Goal: Task Accomplishment & Management: Manage account settings

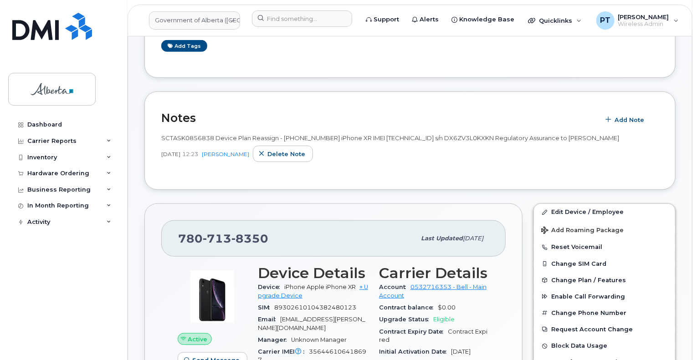
scroll to position [228, 0]
click at [272, 18] on input at bounding box center [302, 18] width 100 height 16
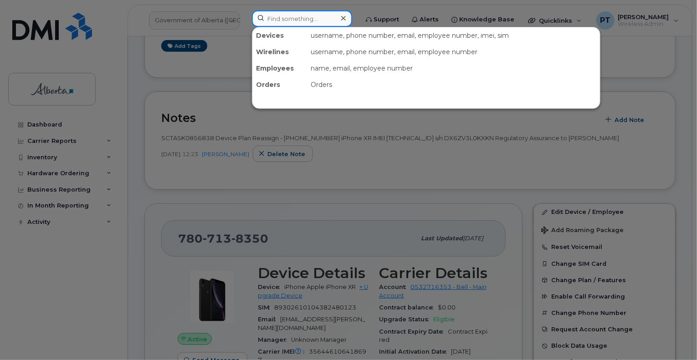
paste input "5873858799"
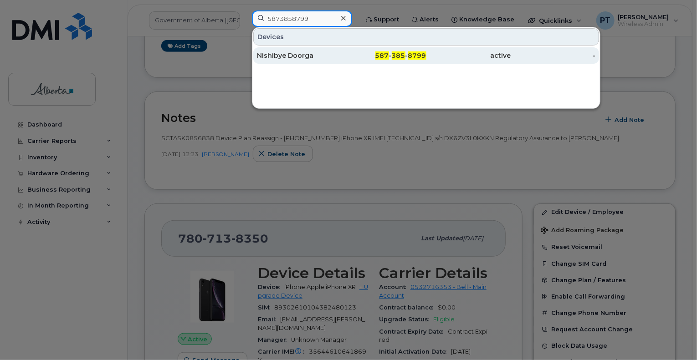
type input "5873858799"
click at [285, 56] on div "Nishibye Doorga" at bounding box center [299, 55] width 85 height 9
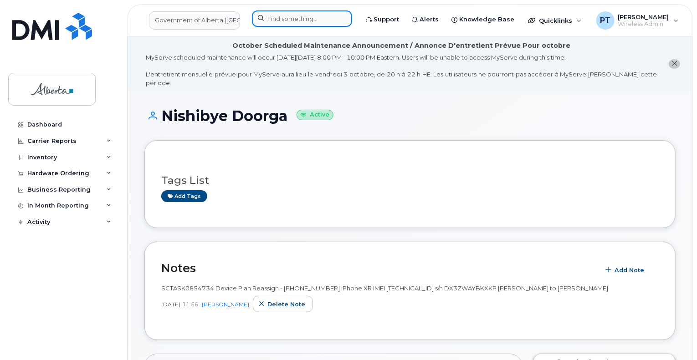
click at [304, 19] on input at bounding box center [302, 18] width 100 height 16
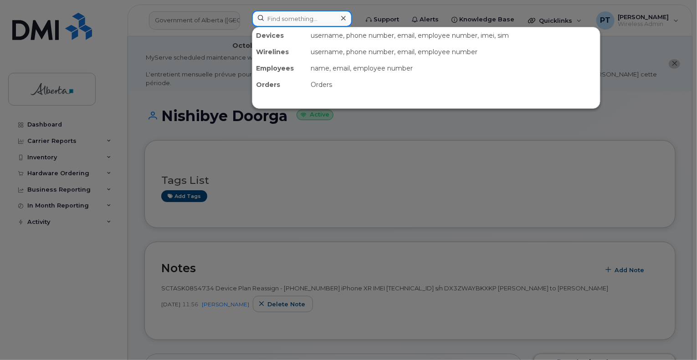
paste input "7802641561"
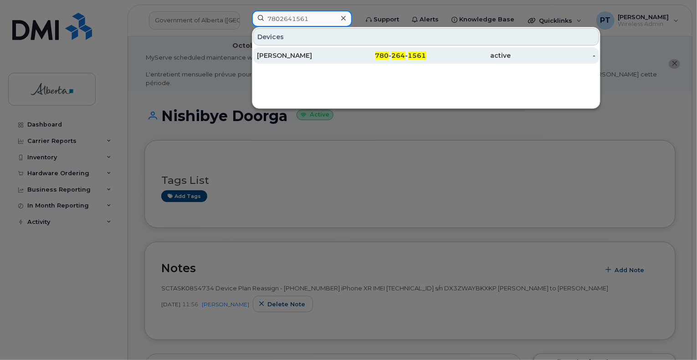
type input "7802641561"
click at [284, 56] on div "Chanchu Lukose" at bounding box center [299, 55] width 85 height 9
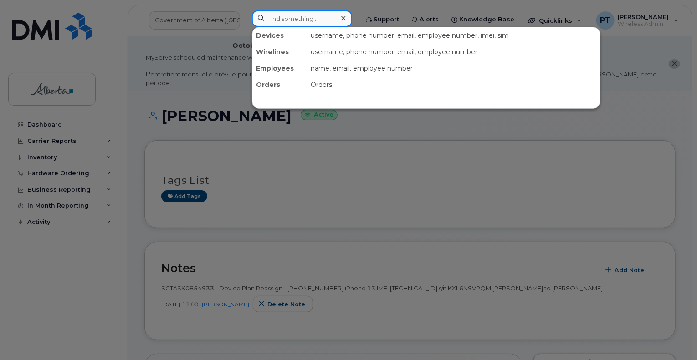
click at [291, 18] on input at bounding box center [302, 18] width 100 height 16
paste input "7805128520"
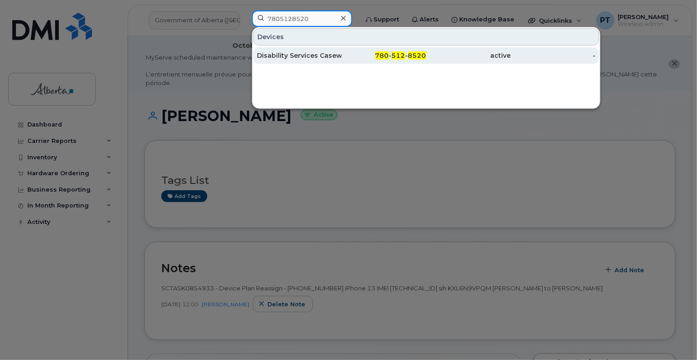
type input "7805128520"
click at [288, 54] on div "Disability Services Caseworker 03 Vacant" at bounding box center [299, 55] width 85 height 9
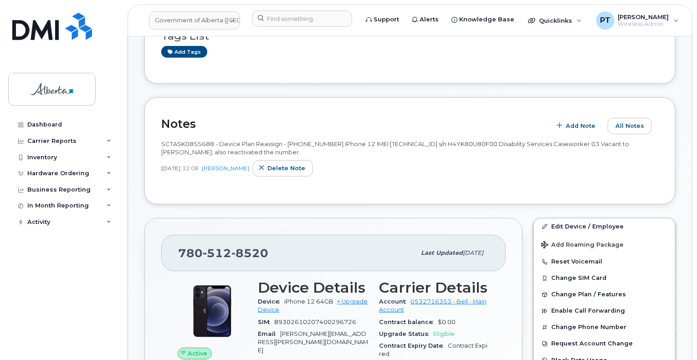
scroll to position [182, 0]
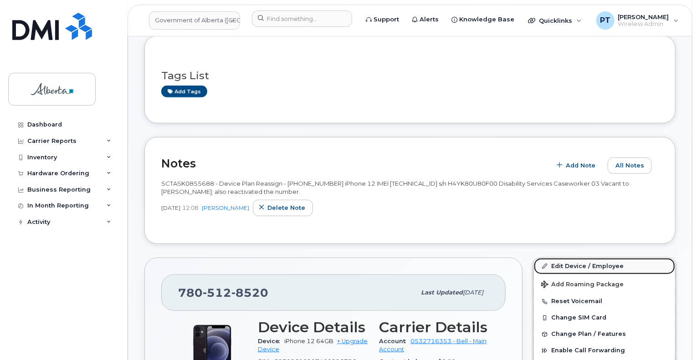
click at [562, 260] on link "Edit Device / Employee" at bounding box center [604, 266] width 141 height 16
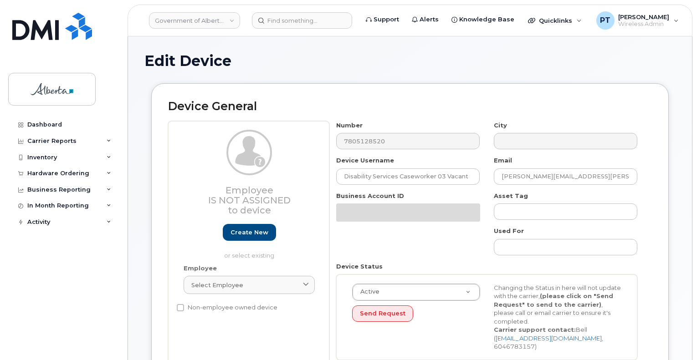
select select "4749743"
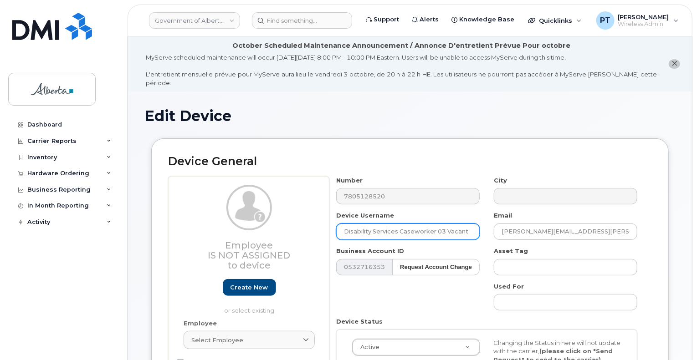
click at [344, 224] on input "Disability Services Caseworker 03 Vacant" at bounding box center [408, 232] width 144 height 16
drag, startPoint x: 344, startPoint y: 221, endPoint x: 549, endPoint y: 234, distance: 205.0
click at [549, 234] on div "Number 7805128520 City Device Username Disability Services Caseworker 03 Vacant…" at bounding box center [486, 299] width 315 height 246
paste input "Lee Deren"
type input "Lee Deren"
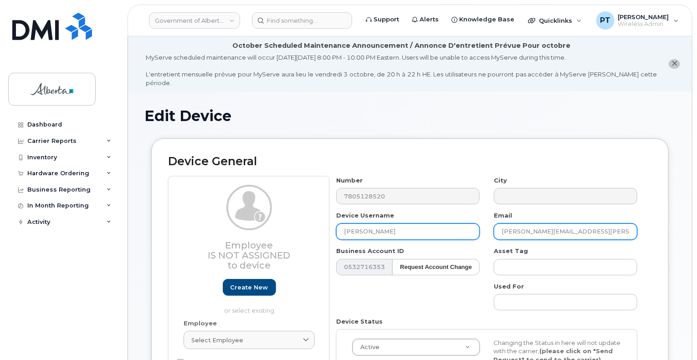
drag, startPoint x: 590, startPoint y: 223, endPoint x: 474, endPoint y: 226, distance: 115.3
click at [474, 226] on div "Number 7805128520 City Device Username Lee Deren Email Ashley.McNeil@gov.ab.ca …" at bounding box center [486, 299] width 315 height 246
paste input "Lee.Deren"
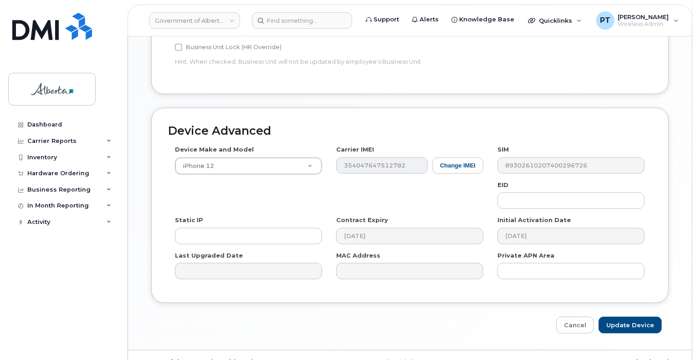
scroll to position [503, 0]
type input "Lee.Deren@gov.ab.ca"
click at [638, 317] on input "Update Device" at bounding box center [630, 325] width 63 height 17
type input "Saving..."
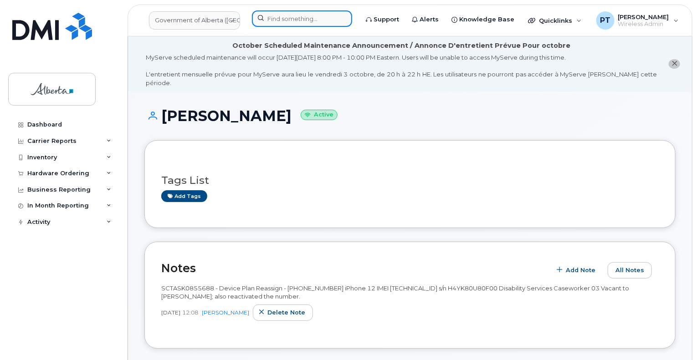
click at [294, 22] on input at bounding box center [302, 18] width 100 height 16
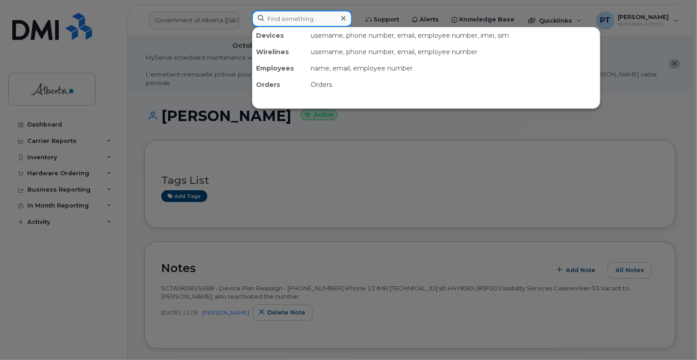
paste input "4038299264"
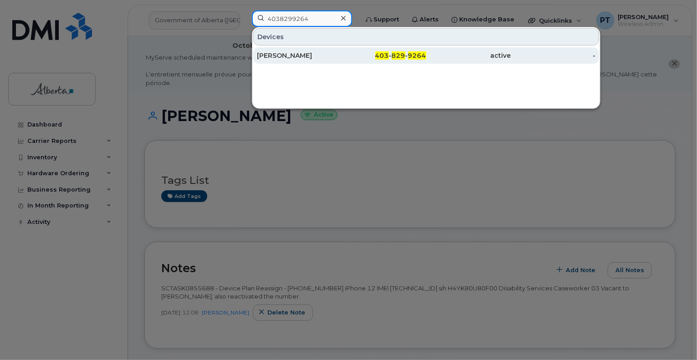
type input "4038299264"
click at [272, 54] on div "Alex Symes" at bounding box center [299, 55] width 85 height 9
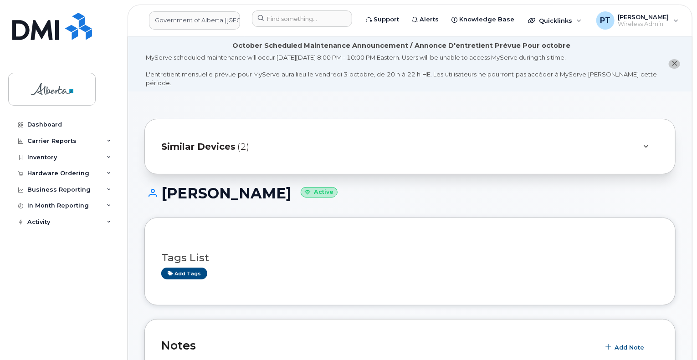
click at [428, 286] on div "Tags List Add tags" at bounding box center [409, 261] width 531 height 87
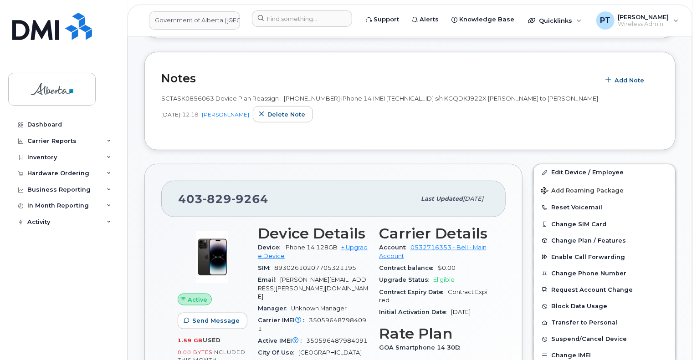
scroll to position [273, 0]
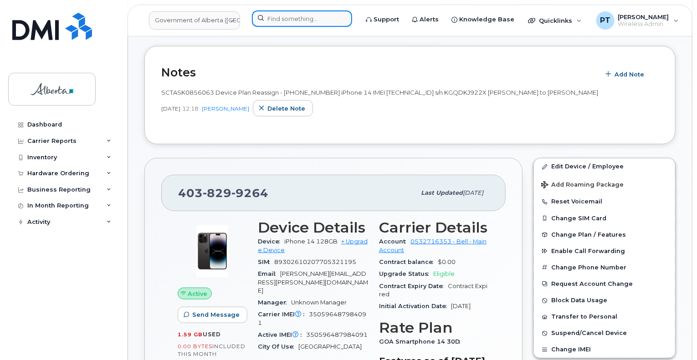
click at [291, 17] on input at bounding box center [302, 18] width 100 height 16
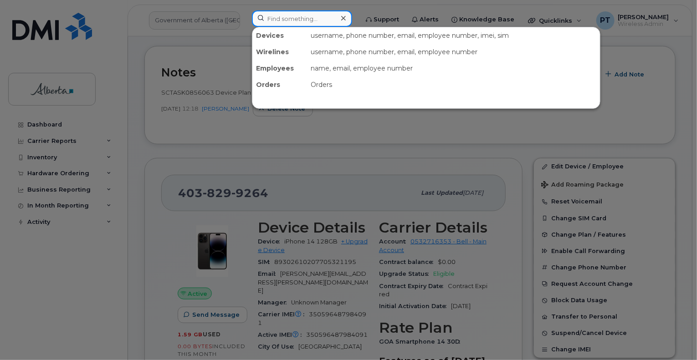
paste input "7807138350"
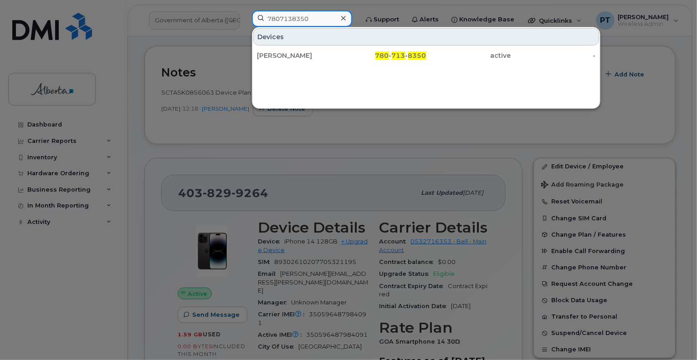
type input "7807138350"
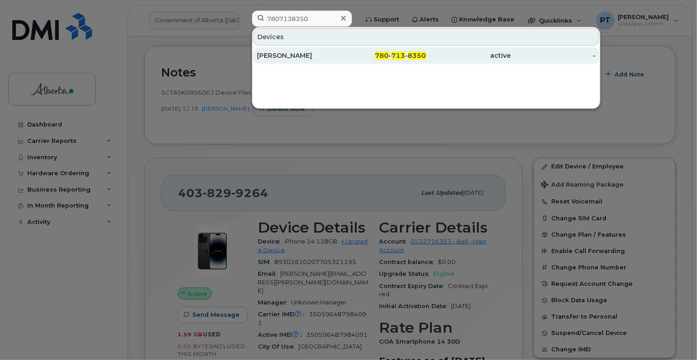
drag, startPoint x: 258, startPoint y: 60, endPoint x: 263, endPoint y: 52, distance: 9.0
click at [259, 59] on div "Bart Crist" at bounding box center [299, 55] width 85 height 16
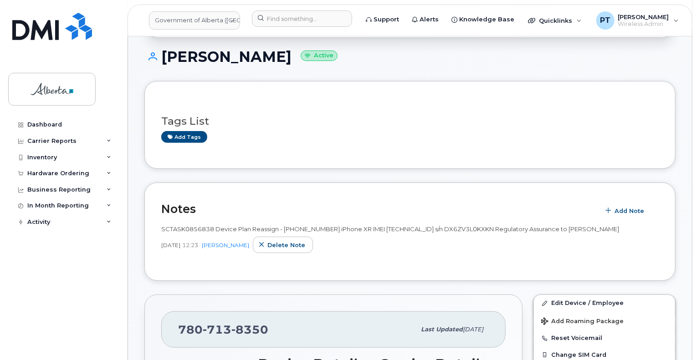
scroll to position [182, 0]
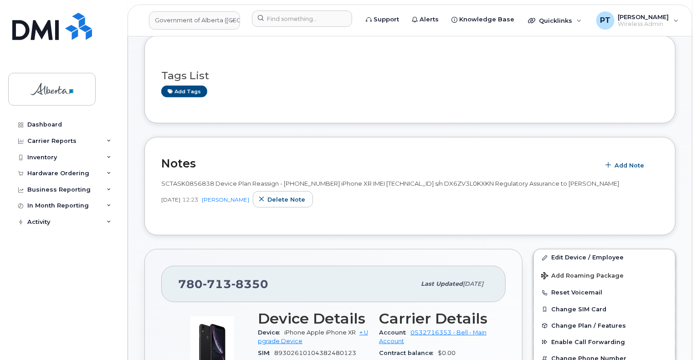
click at [198, 180] on span "SCTASK0856838 Device Plan Reassign - (1) 7807138350 iPhone XR IMEI 356446106418…" at bounding box center [390, 183] width 458 height 7
copy span "SCTASK0856838"
click at [299, 17] on input at bounding box center [302, 18] width 100 height 16
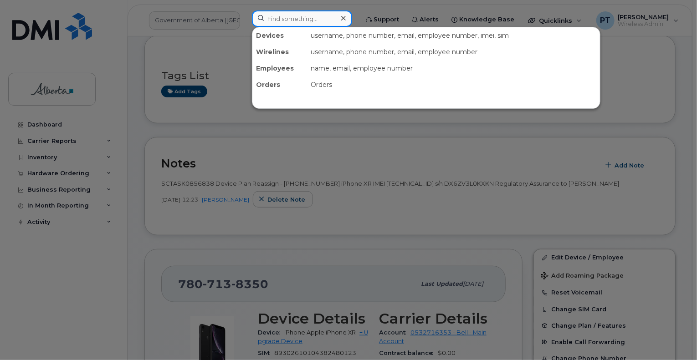
paste input "7805128520"
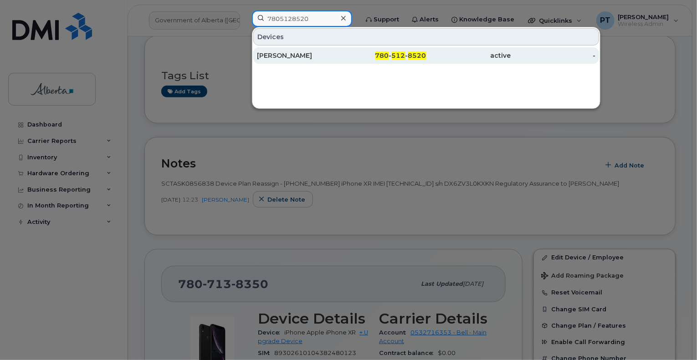
type input "7805128520"
click at [281, 57] on div "Lee Deren" at bounding box center [299, 55] width 85 height 9
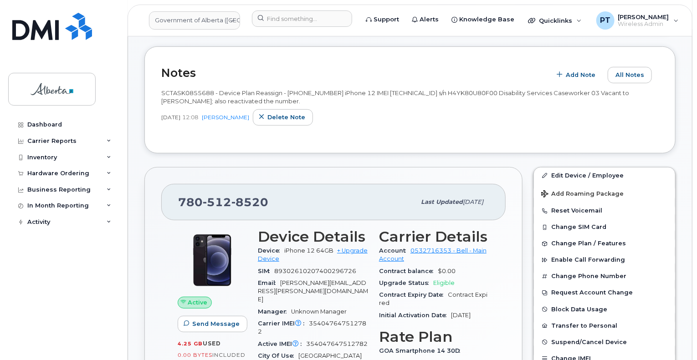
scroll to position [182, 0]
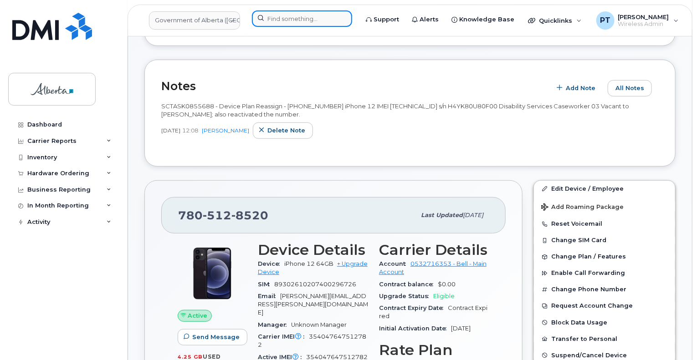
click at [303, 19] on input at bounding box center [302, 18] width 100 height 16
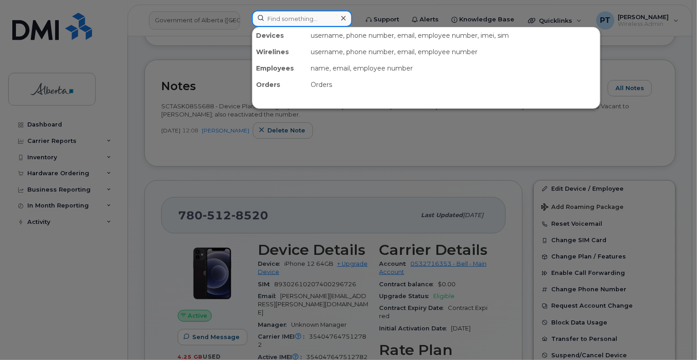
paste input "5873573210"
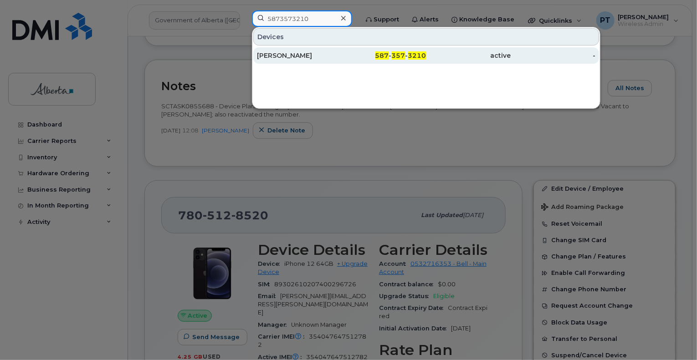
type input "5873573210"
click at [281, 55] on div "[PERSON_NAME]" at bounding box center [299, 55] width 85 height 9
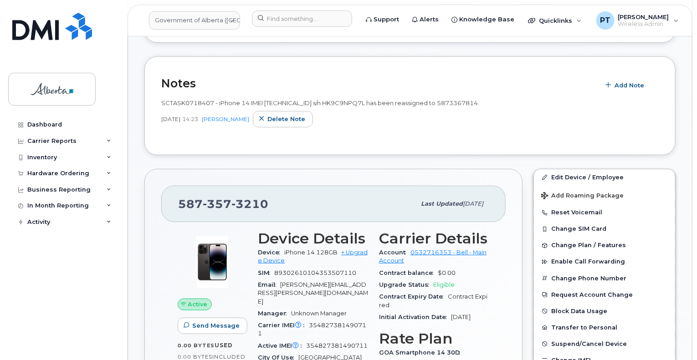
scroll to position [319, 0]
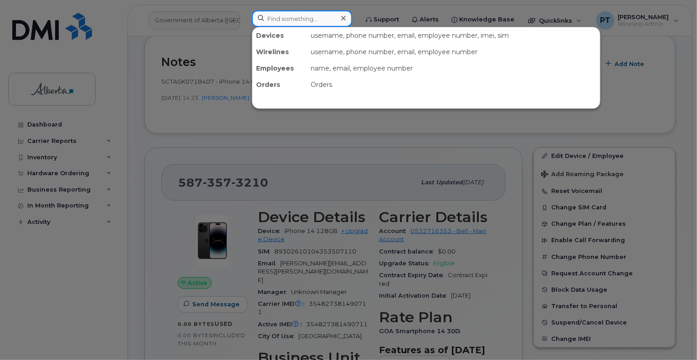
click at [330, 18] on input at bounding box center [302, 18] width 100 height 16
click at [416, 169] on div at bounding box center [348, 180] width 697 height 360
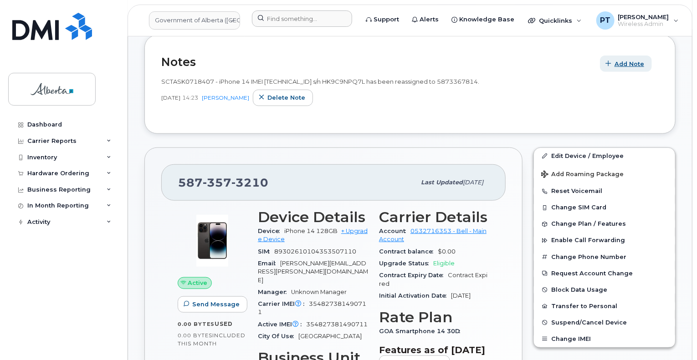
click at [626, 60] on span "Add Note" at bounding box center [630, 64] width 30 height 9
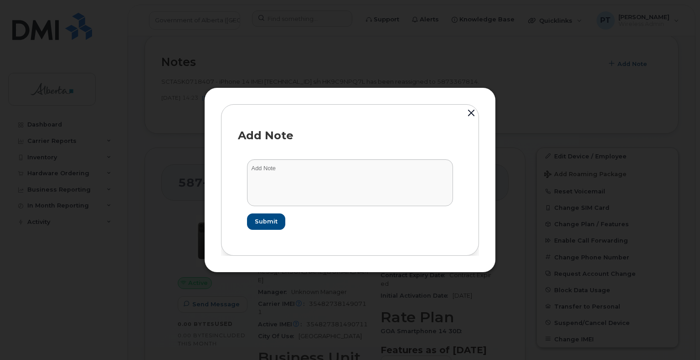
click at [471, 111] on button "button" at bounding box center [471, 114] width 14 height 20
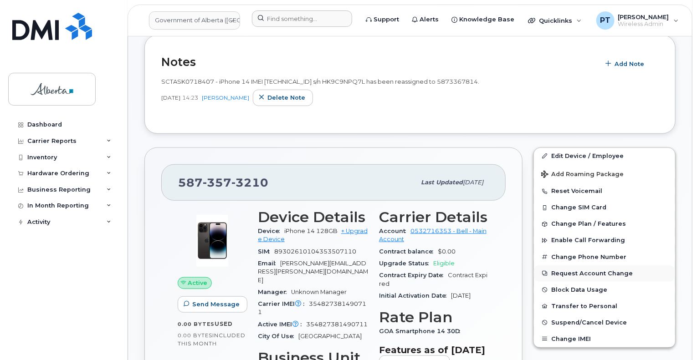
scroll to position [365, 0]
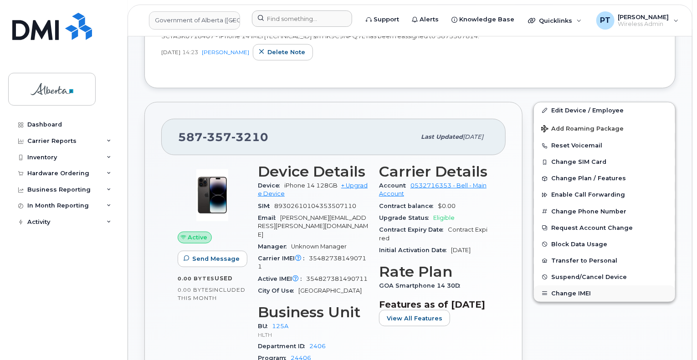
click at [564, 286] on button "Change IMEI" at bounding box center [604, 294] width 141 height 16
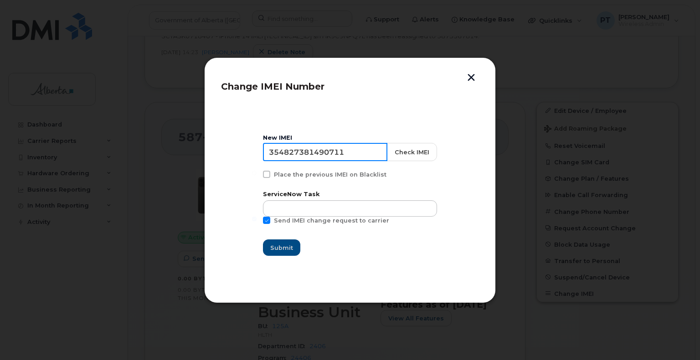
drag, startPoint x: 353, startPoint y: 157, endPoint x: 258, endPoint y: 150, distance: 94.6
click at [258, 150] on section "New IMEI 354827381490711 Check IMEI Place the previous IMEI on Blacklist Servic…" at bounding box center [350, 195] width 258 height 182
paste input "6869116233832"
type input "356869116233832"
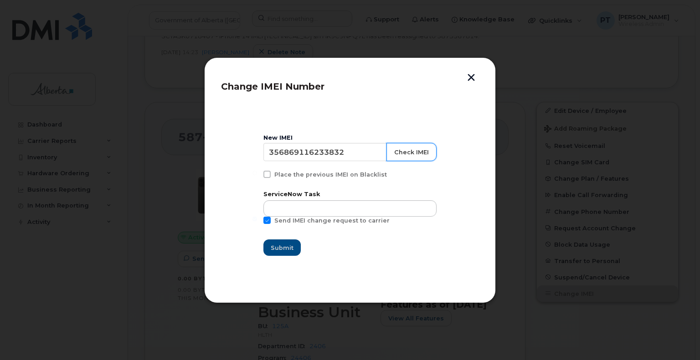
click at [411, 154] on button "Check IMEI" at bounding box center [411, 152] width 50 height 18
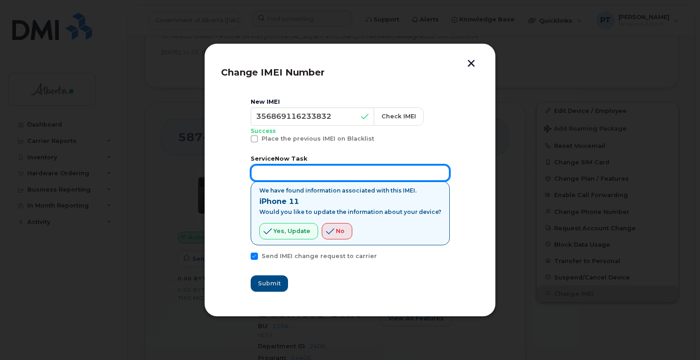
click at [301, 172] on input "text" at bounding box center [350, 173] width 199 height 16
paste input "SCTASK0856854"
type input "SCTASK0856854"
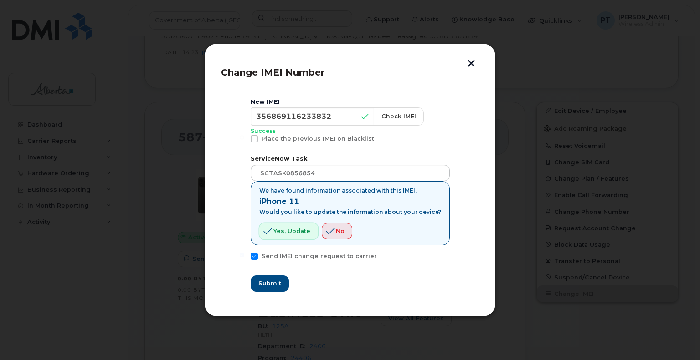
drag, startPoint x: 299, startPoint y: 233, endPoint x: 296, endPoint y: 245, distance: 12.3
click at [299, 233] on span "Yes, update" at bounding box center [291, 231] width 37 height 9
click at [292, 232] on span "Yes, update" at bounding box center [291, 231] width 37 height 9
click at [272, 283] on span "Submit" at bounding box center [269, 283] width 23 height 9
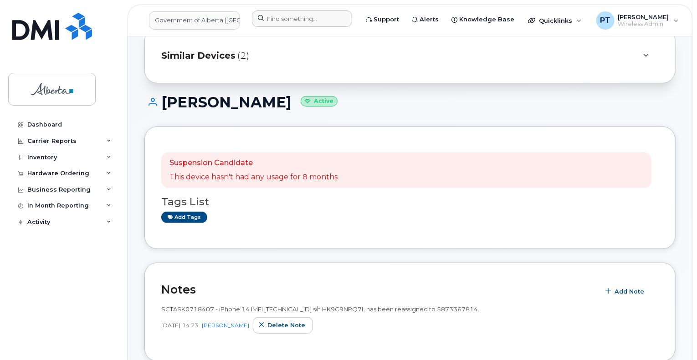
scroll to position [0, 0]
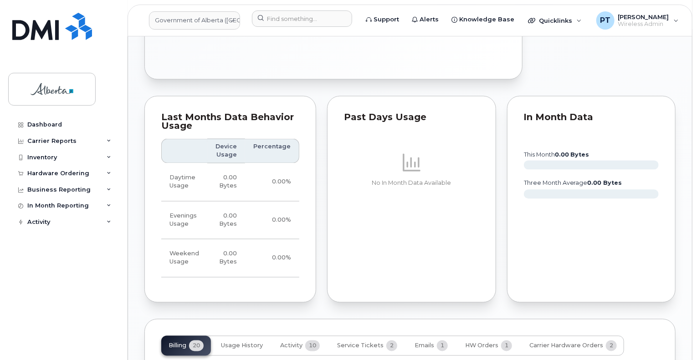
scroll to position [775, 0]
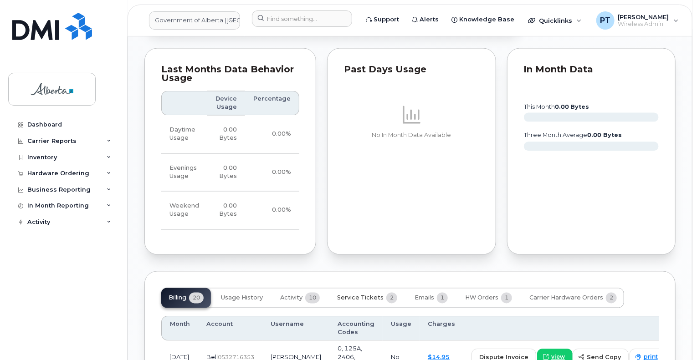
click at [367, 288] on button "Service Tickets 2" at bounding box center [367, 298] width 75 height 20
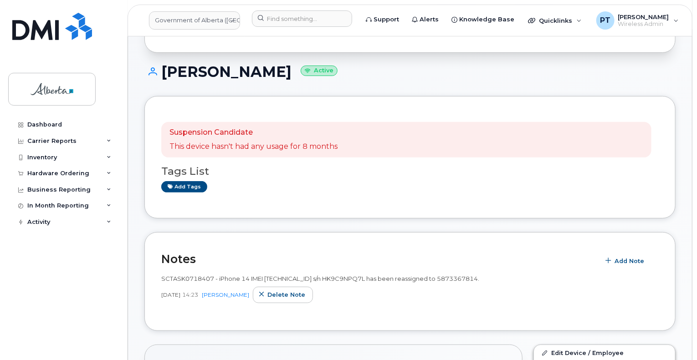
scroll to position [137, 0]
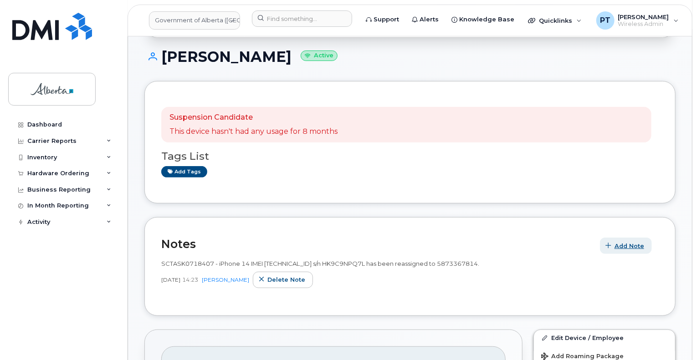
click at [620, 242] on span "Add Note" at bounding box center [630, 246] width 30 height 9
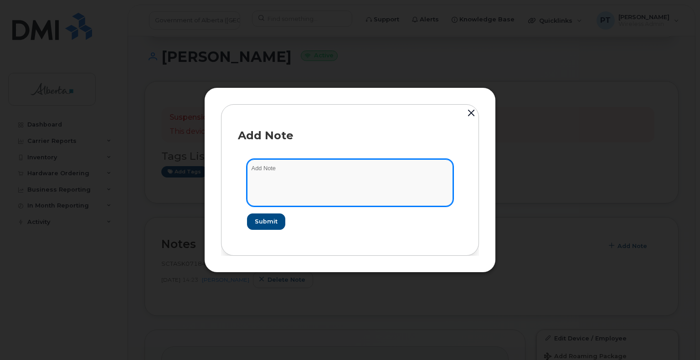
click at [261, 167] on textarea at bounding box center [350, 182] width 206 height 46
paste textarea "SCTASK0856854"
drag, startPoint x: 293, startPoint y: 167, endPoint x: 301, endPoint y: 168, distance: 8.7
click at [301, 168] on textarea "SCTASK0856854 -" at bounding box center [350, 182] width 206 height 46
paste textarea "Device Assign Spare - (1) 5873573210 iPhone 14 IMEI 354827381490711 s/n HK9C9NP…"
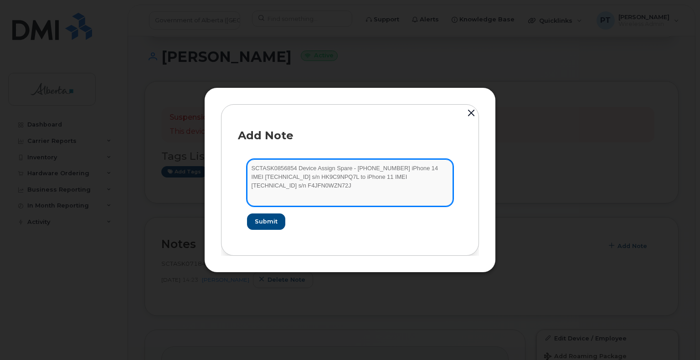
click at [317, 197] on textarea "SCTASK0856854 Device Assign Spare - (1) 5873573210 iPhone 14 IMEI 3548273814907…" at bounding box center [350, 182] width 206 height 46
type textarea "SCTASK0856854 Device Assign Spare - (1) 5873573210 iPhone 14 IMEI 3548273814907…"
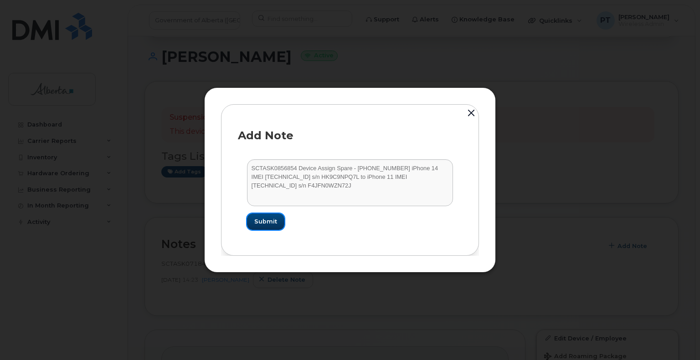
click at [270, 224] on span "Submit" at bounding box center [265, 221] width 23 height 9
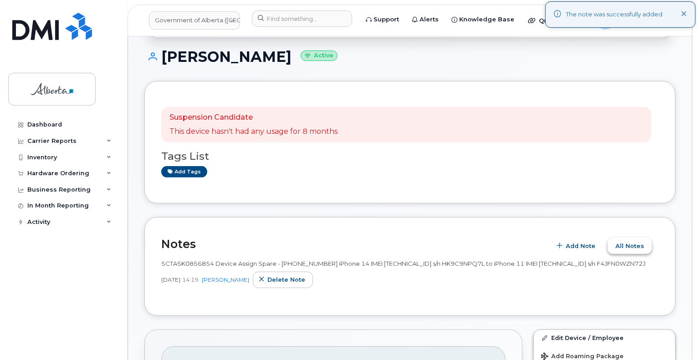
click at [639, 242] on span "All Notes" at bounding box center [630, 246] width 29 height 9
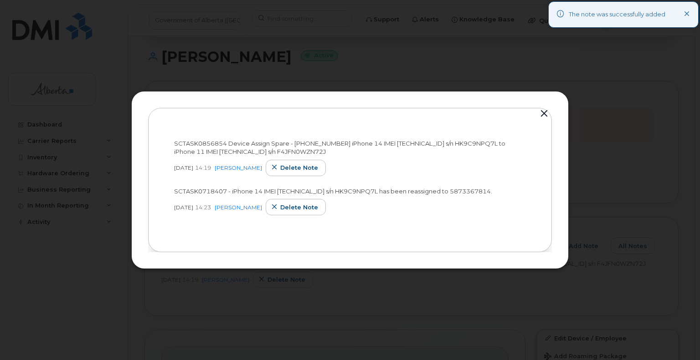
click at [506, 222] on div "SCTASK0856854 Device Assign Spare - (1) 5873573210 iPhone 14 IMEI 3548273814907…" at bounding box center [350, 180] width 370 height 111
drag, startPoint x: 541, startPoint y: 110, endPoint x: 561, endPoint y: 122, distance: 23.1
click at [541, 111] on button "button" at bounding box center [544, 114] width 14 height 13
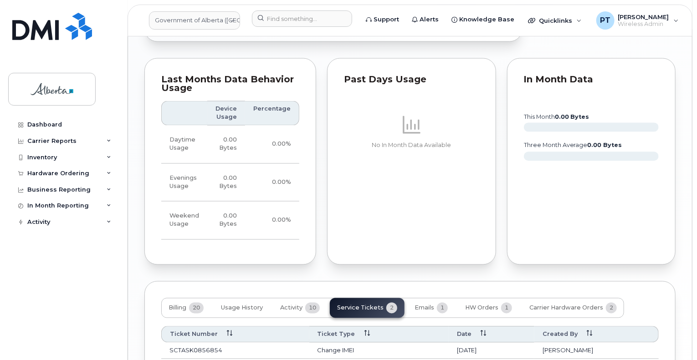
scroll to position [820, 0]
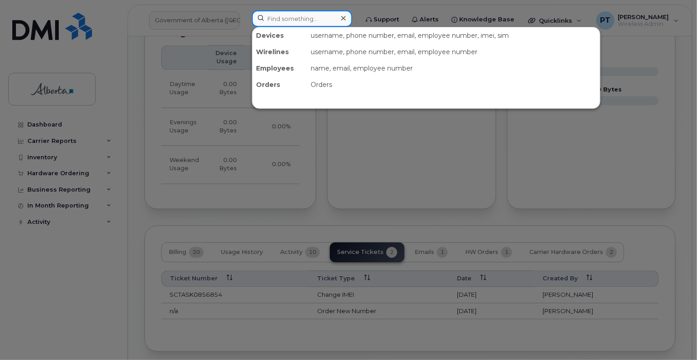
click at [280, 15] on input at bounding box center [302, 18] width 100 height 16
paste input "4034934578"
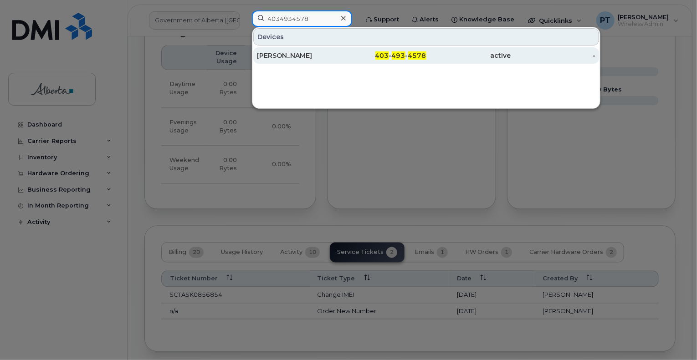
type input "4034934578"
drag, startPoint x: 286, startPoint y: 54, endPoint x: 281, endPoint y: 52, distance: 5.3
click at [286, 54] on div "Faye Baldock" at bounding box center [299, 55] width 85 height 9
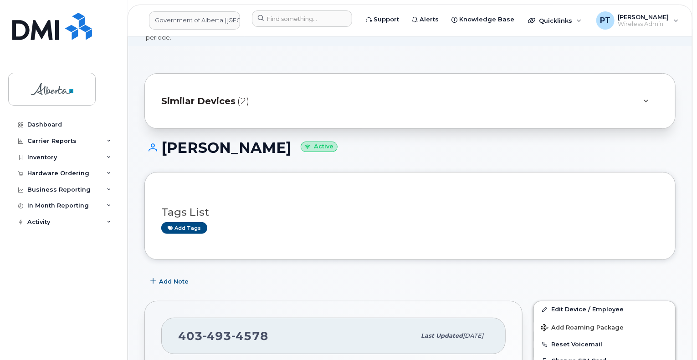
scroll to position [228, 0]
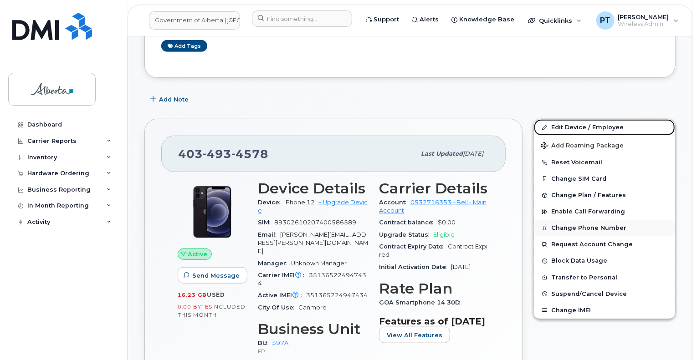
drag, startPoint x: 565, startPoint y: 117, endPoint x: 643, endPoint y: 223, distance: 132.0
click at [565, 119] on link "Edit Device / Employee" at bounding box center [604, 127] width 141 height 16
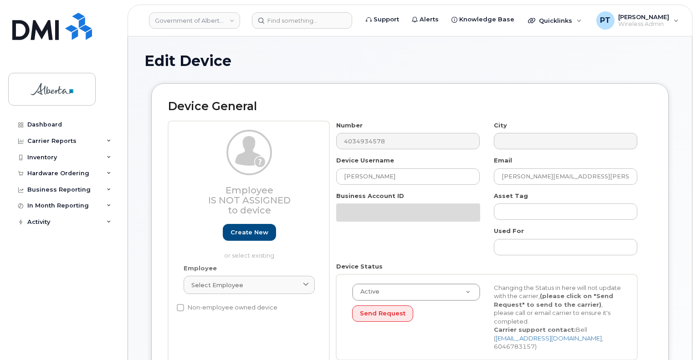
select select "4797726"
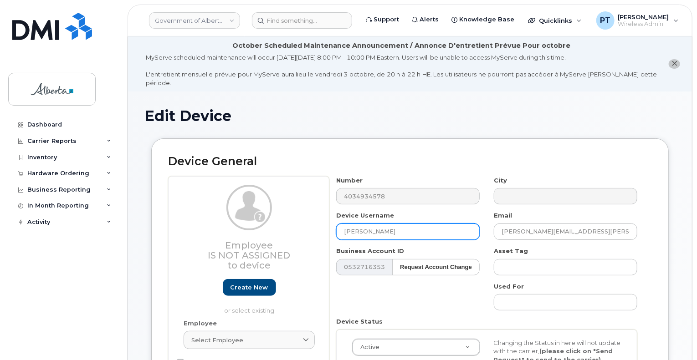
drag, startPoint x: 405, startPoint y: 222, endPoint x: 284, endPoint y: 225, distance: 120.8
click at [284, 225] on div "Employee Is not assigned to device Create new or select existing Employee Selec…" at bounding box center [410, 299] width 484 height 246
paste input "[PERSON_NAME]"
type input "Dan Ruether"
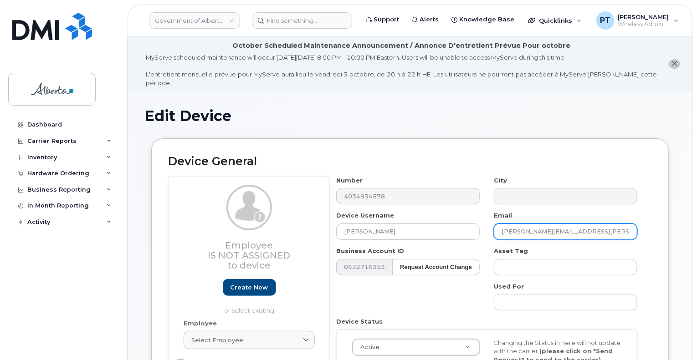
drag, startPoint x: 600, startPoint y: 222, endPoint x: 486, endPoint y: 223, distance: 114.4
click at [487, 224] on div "Number 4034934578 City Device Username Dan Ruether Email Faye.Baldock@gov.ab.ca…" at bounding box center [486, 299] width 315 height 246
paste input "Dan.Ruether"
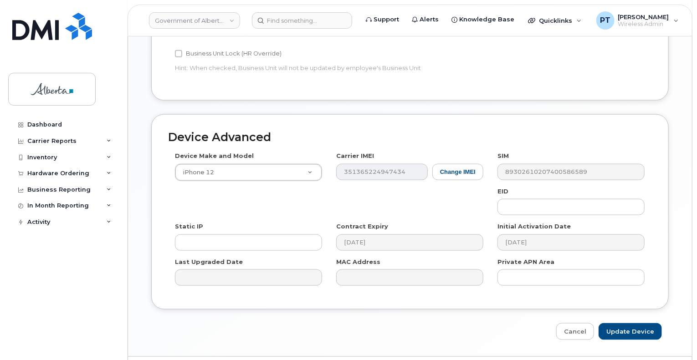
scroll to position [501, 0]
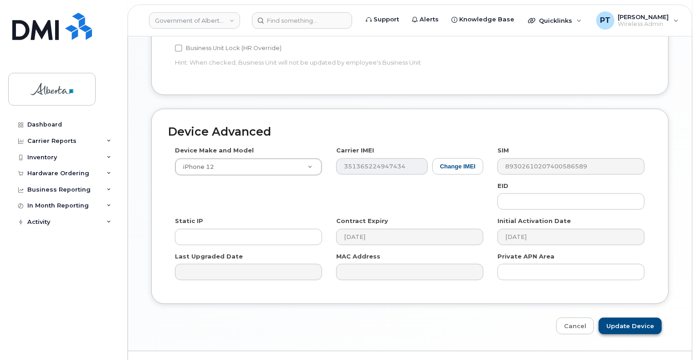
type input "Dan.Ruether@gov.ab.ca"
click at [635, 318] on input "Update Device" at bounding box center [630, 326] width 63 height 17
type input "Saving..."
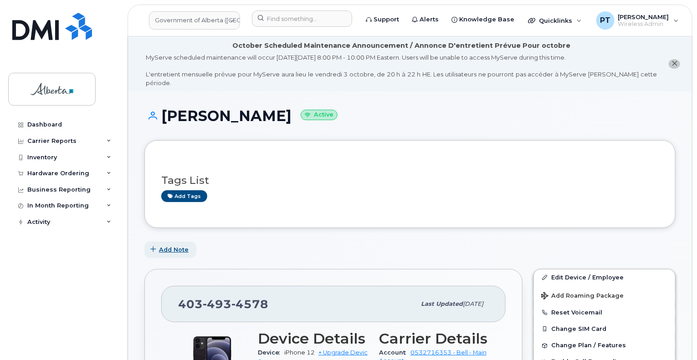
click at [162, 245] on button "Add Note" at bounding box center [170, 250] width 52 height 16
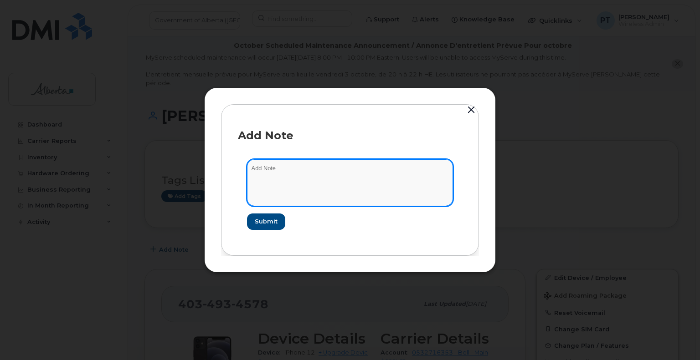
click at [283, 174] on textarea at bounding box center [350, 182] width 206 height 46
paste textarea "SCTASK0857203"
click at [339, 175] on textarea "SCTASK0857203" at bounding box center [350, 182] width 206 height 46
paste textarea "Device Plan Reassign - [PHONE_NUMBER] iPhone 12 IMEI [TECHNICAL_ID] s/n DX3H140…"
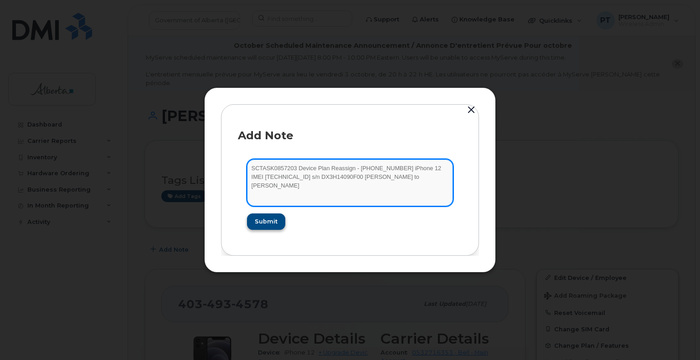
type textarea "SCTASK0857203 Device Plan Reassign - [PHONE_NUMBER] iPhone 12 IMEI [TECHNICAL_I…"
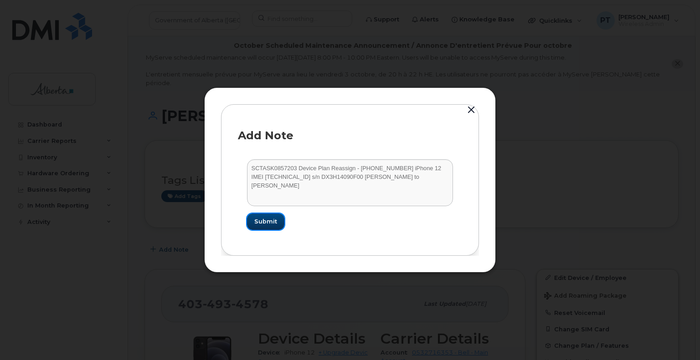
click at [266, 223] on span "Submit" at bounding box center [265, 221] width 23 height 9
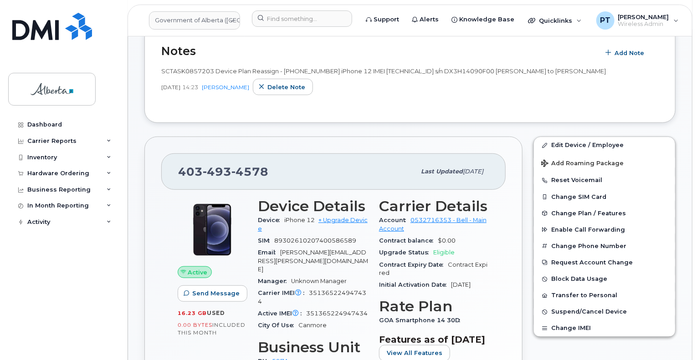
scroll to position [228, 0]
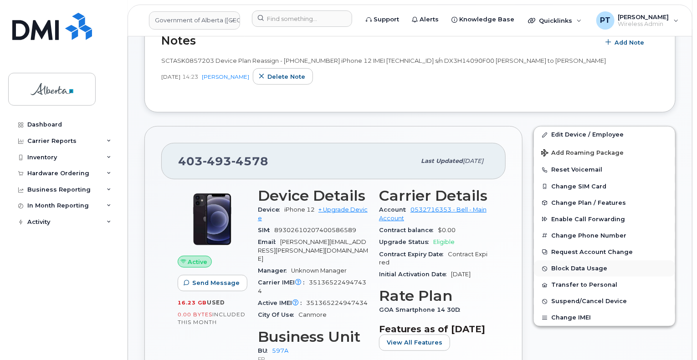
click at [630, 262] on button "Block Data Usage" at bounding box center [604, 269] width 141 height 16
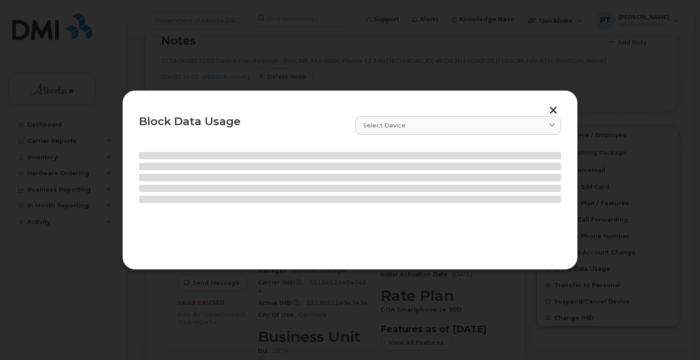
select select
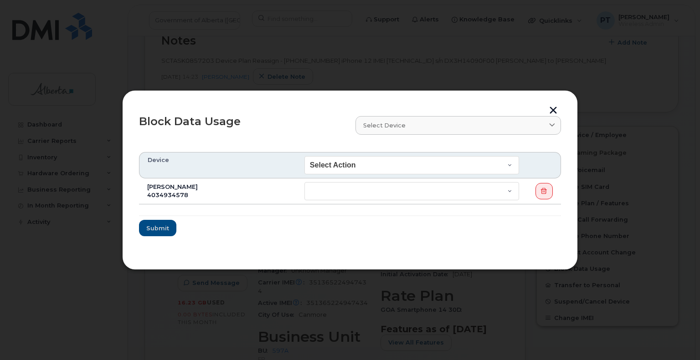
click at [554, 111] on button "button" at bounding box center [553, 112] width 14 height 10
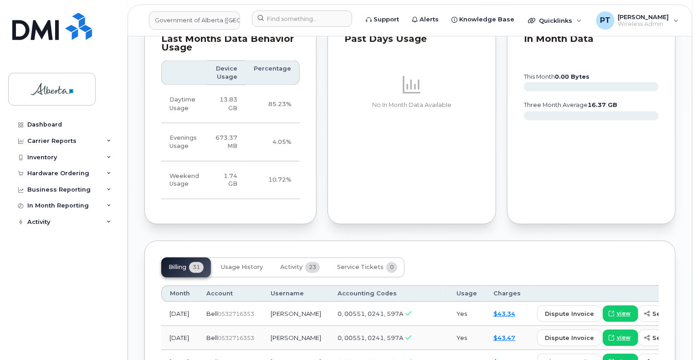
scroll to position [775, 0]
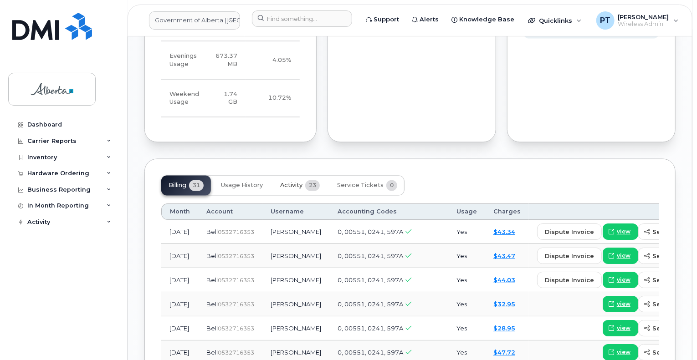
click at [294, 182] on span "Activity" at bounding box center [291, 185] width 22 height 7
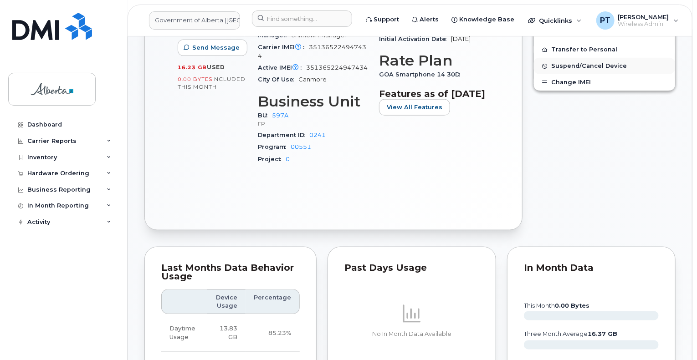
scroll to position [319, 0]
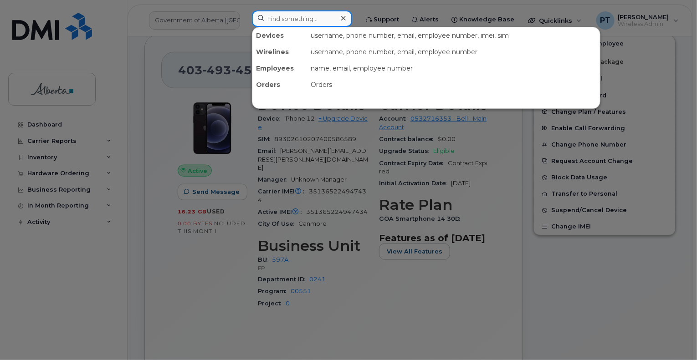
click at [293, 22] on input at bounding box center [302, 18] width 100 height 16
click at [306, 19] on input at bounding box center [302, 18] width 100 height 16
paste input "7802893368"
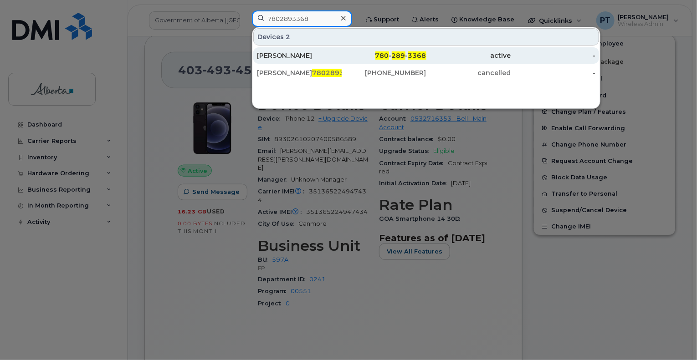
type input "7802893368"
click at [279, 56] on div "Craig Froehlich" at bounding box center [299, 55] width 85 height 9
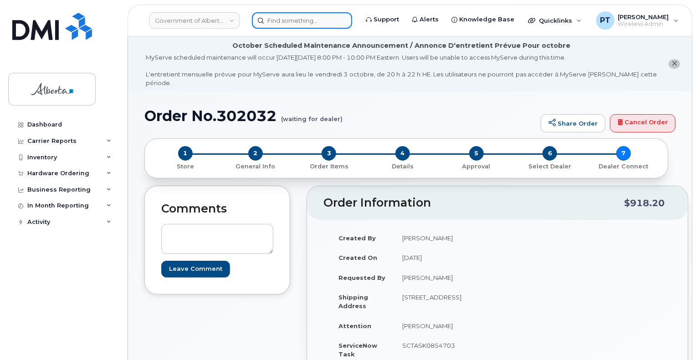
click at [295, 21] on input at bounding box center [302, 20] width 100 height 16
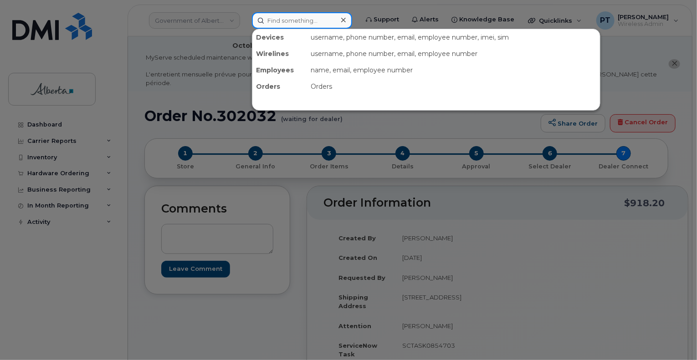
paste input "4034617198"
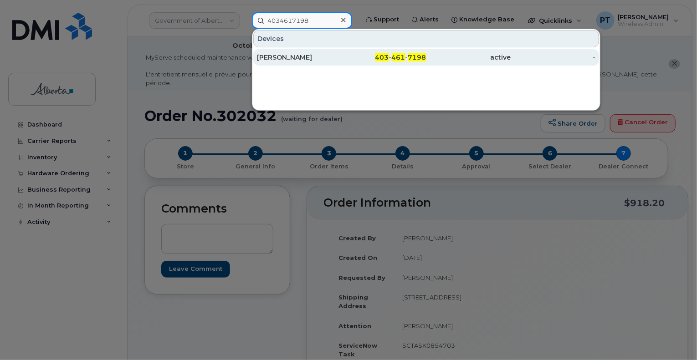
type input "4034617198"
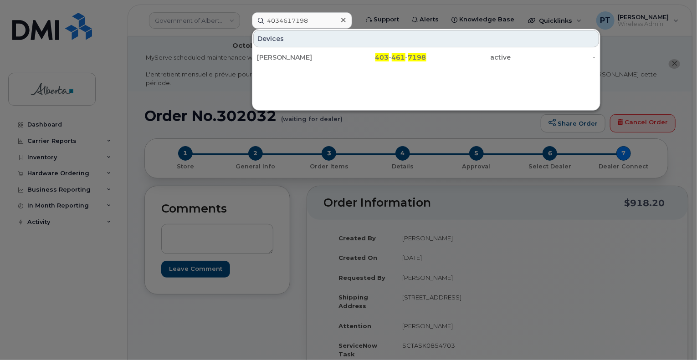
drag, startPoint x: 294, startPoint y: 57, endPoint x: 35, endPoint y: 164, distance: 280.9
click at [294, 57] on div "[PERSON_NAME]" at bounding box center [299, 57] width 85 height 9
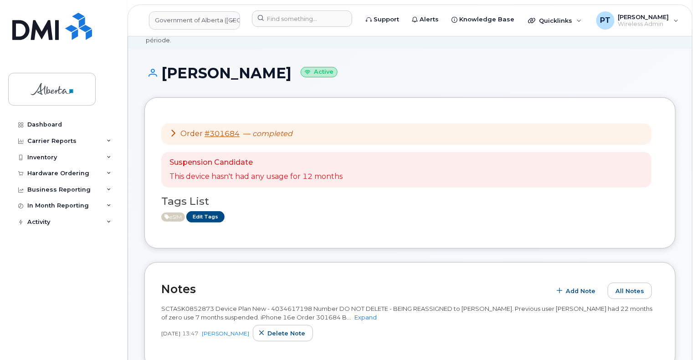
scroll to position [91, 0]
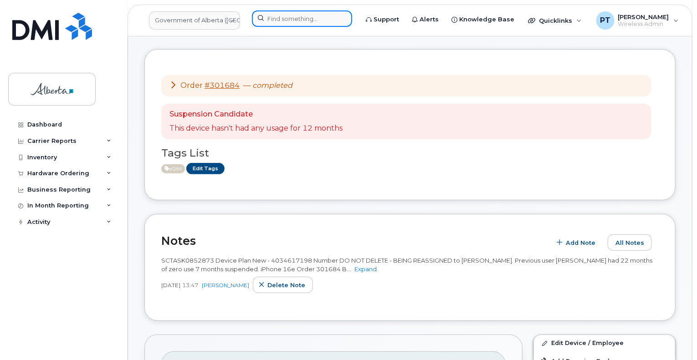
click at [314, 21] on input at bounding box center [302, 18] width 100 height 16
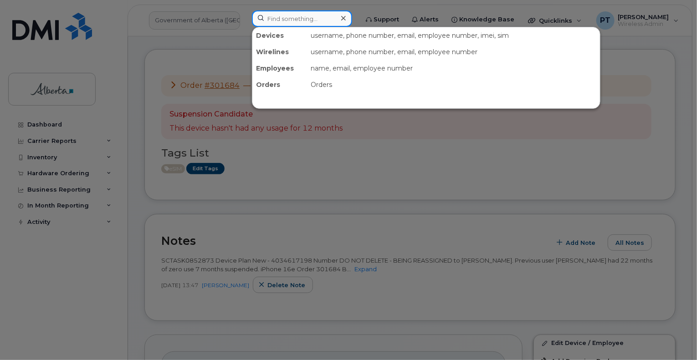
paste input "4034985127"
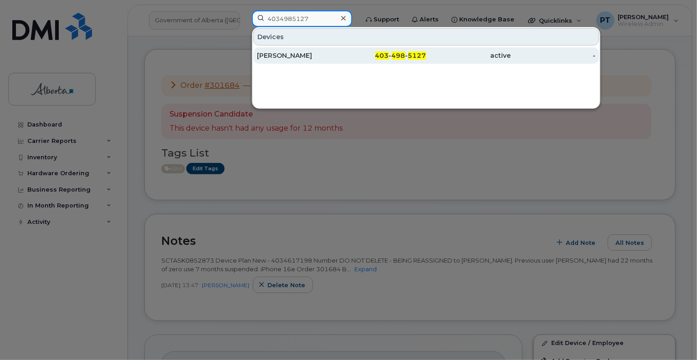
type input "4034985127"
click at [278, 56] on div "Kaila Gray" at bounding box center [299, 55] width 85 height 9
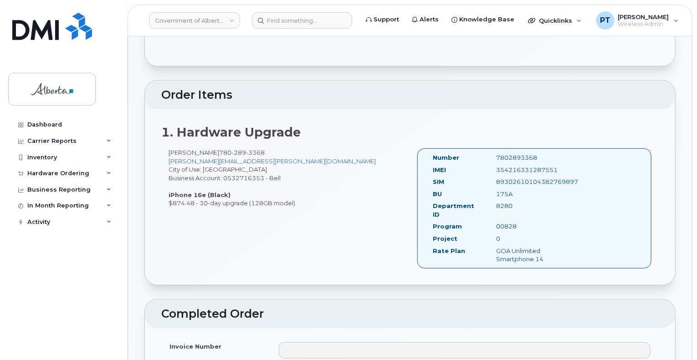
scroll to position [365, 0]
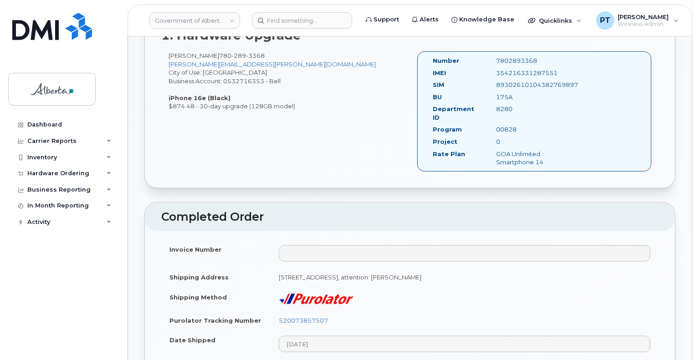
click at [506, 57] on div "7802893368" at bounding box center [534, 61] width 89 height 9
copy div "7802893368"
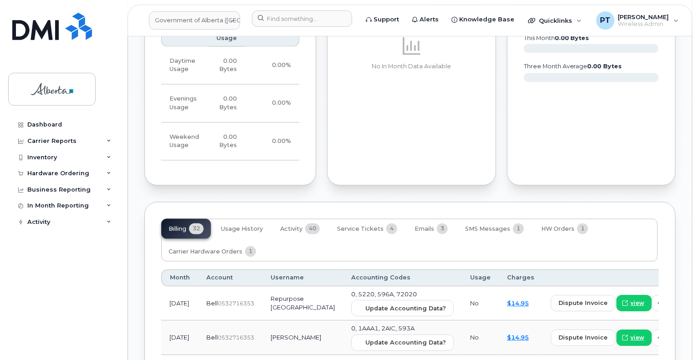
scroll to position [866, 0]
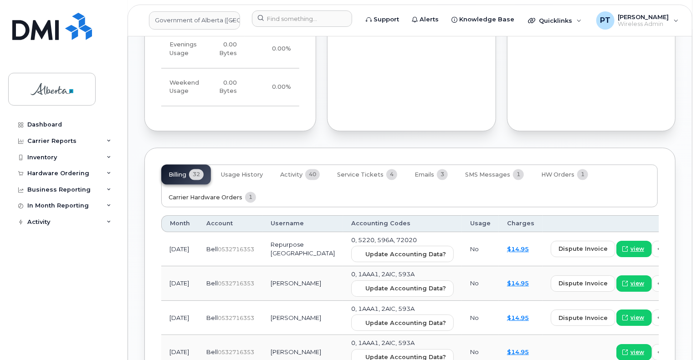
click at [221, 195] on span "Carrier Hardware Orders" at bounding box center [206, 198] width 74 height 7
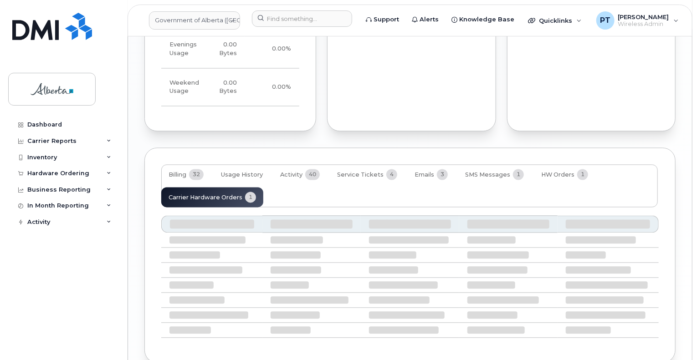
scroll to position [823, 0]
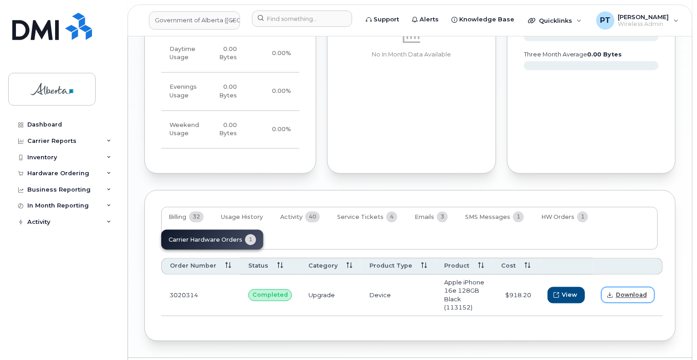
click at [628, 292] on span "Download" at bounding box center [631, 296] width 31 height 8
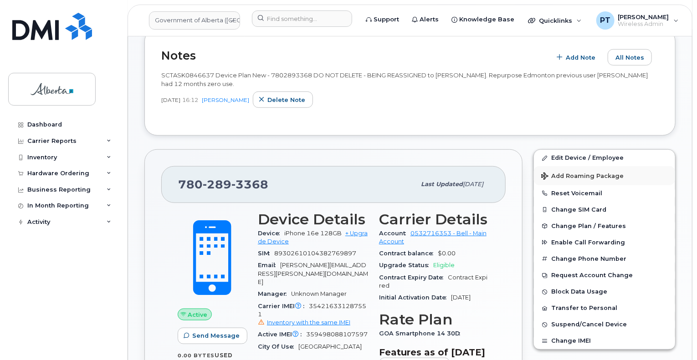
scroll to position [231, 0]
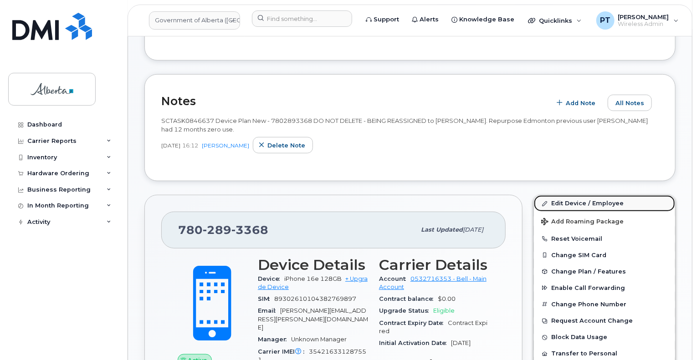
drag, startPoint x: 581, startPoint y: 195, endPoint x: 591, endPoint y: 199, distance: 10.4
click at [581, 195] on link "Edit Device / Employee" at bounding box center [604, 203] width 141 height 16
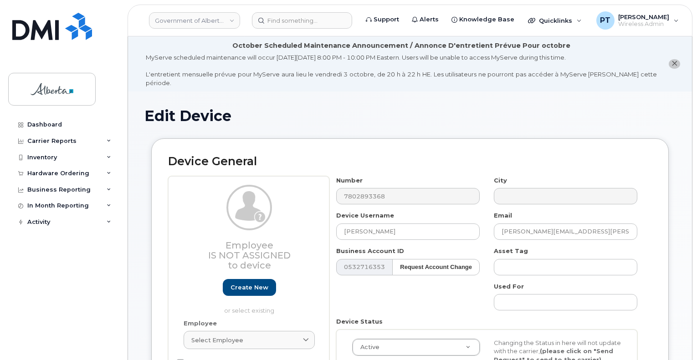
select select "4749753"
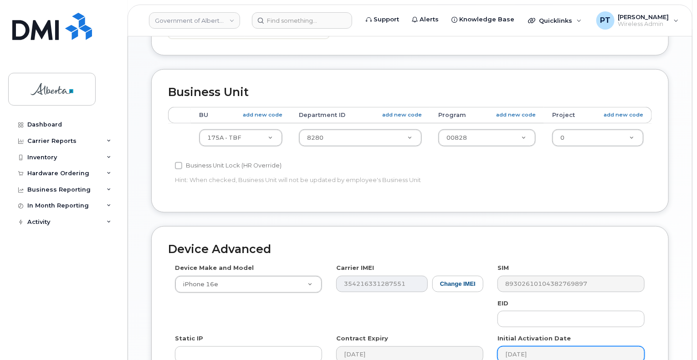
scroll to position [456, 0]
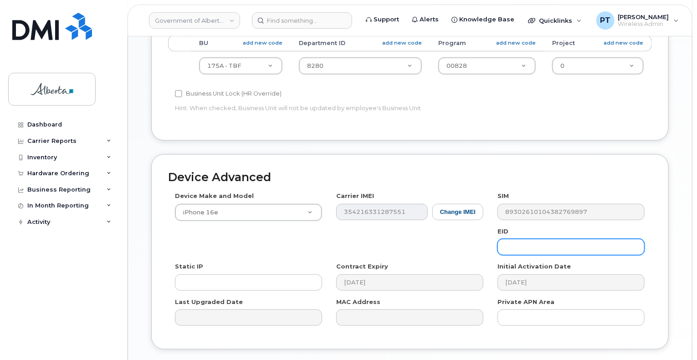
click at [545, 239] on input "text" at bounding box center [571, 247] width 147 height 16
paste input "89043052010008887025010317147020"
type input "89043052010008887025010317147020"
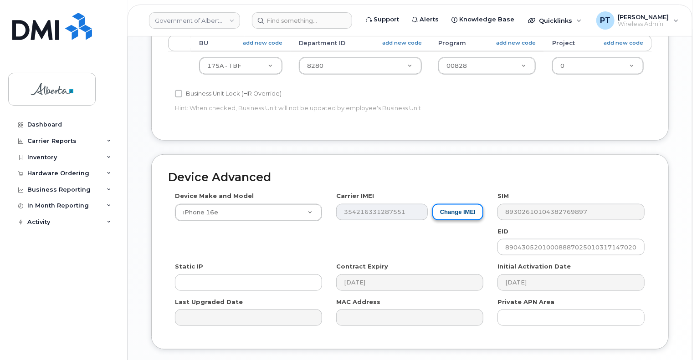
click at [457, 204] on button "Change IMEI" at bounding box center [457, 212] width 51 height 17
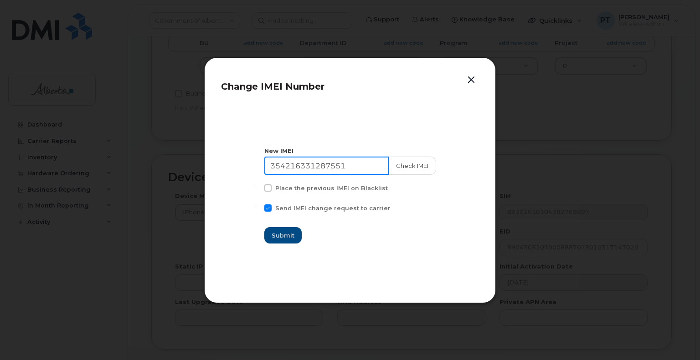
click at [310, 168] on input "354216331287551" at bounding box center [326, 166] width 124 height 18
paste input "564462"
type input "354216331564462"
drag, startPoint x: 408, startPoint y: 166, endPoint x: 381, endPoint y: 186, distance: 33.5
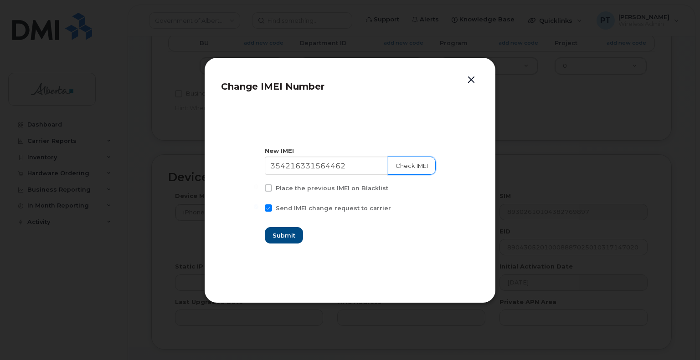
click at [408, 166] on button "Check IMEI" at bounding box center [412, 166] width 48 height 18
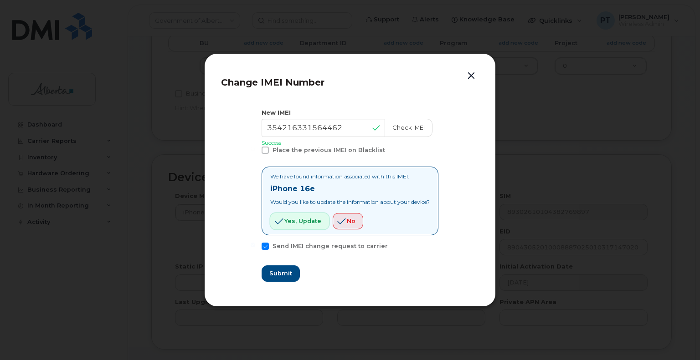
click at [301, 221] on span "Yes, update" at bounding box center [302, 221] width 37 height 9
click at [277, 271] on span "Submit" at bounding box center [280, 273] width 23 height 9
type input "354216331564462"
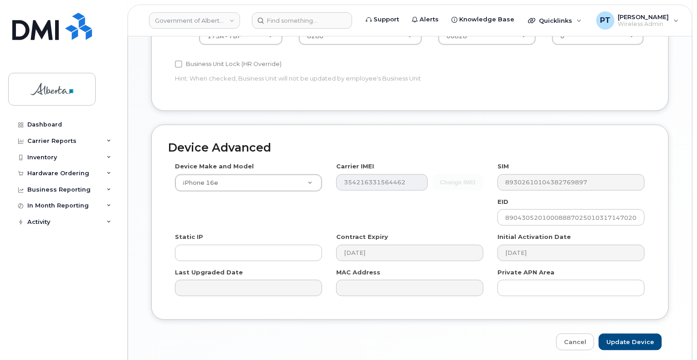
scroll to position [501, 0]
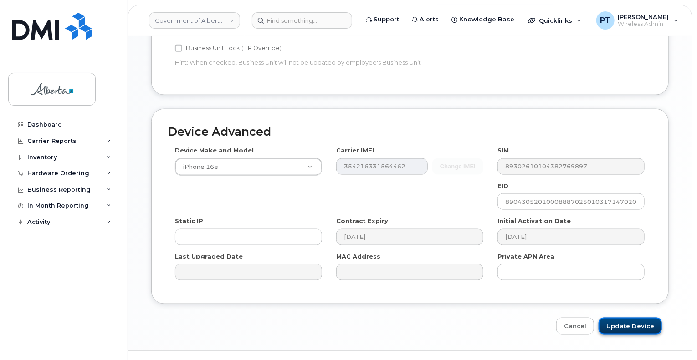
drag, startPoint x: 628, startPoint y: 307, endPoint x: 612, endPoint y: 308, distance: 16.9
click at [628, 318] on input "Update Device" at bounding box center [630, 326] width 63 height 17
type input "Saving..."
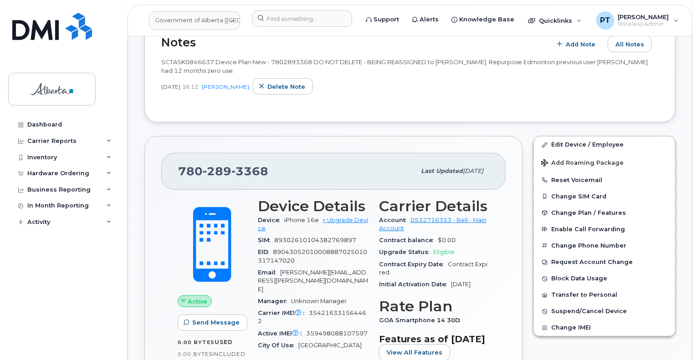
scroll to position [365, 0]
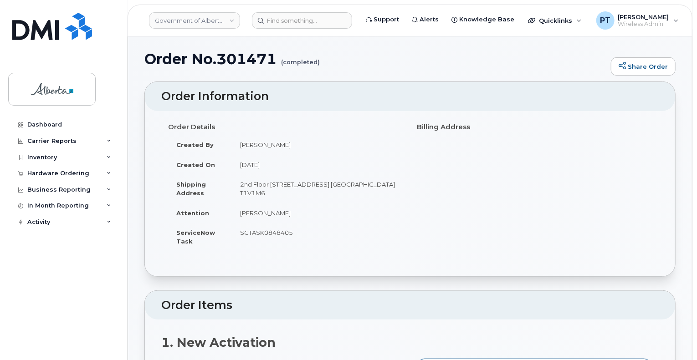
scroll to position [182, 0]
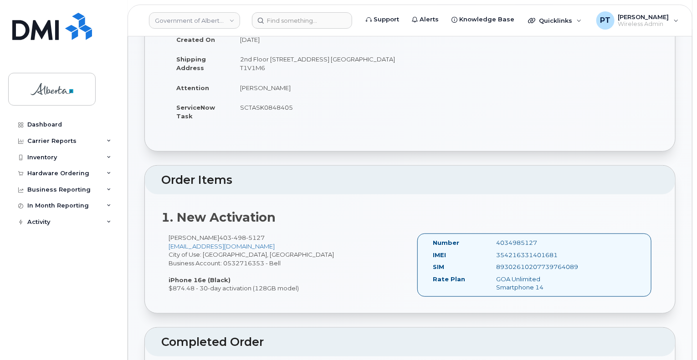
click at [514, 239] on div "4034985127" at bounding box center [534, 243] width 89 height 9
copy div "4034985127"
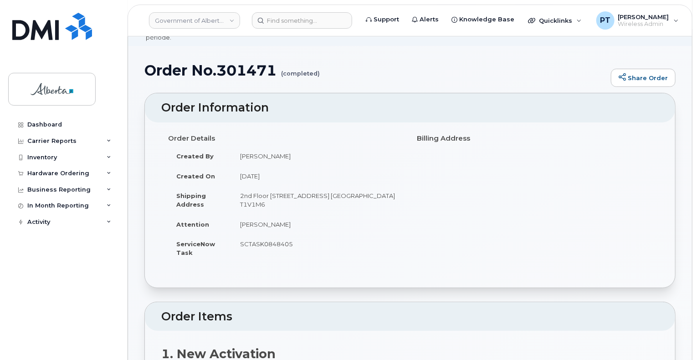
scroll to position [0, 0]
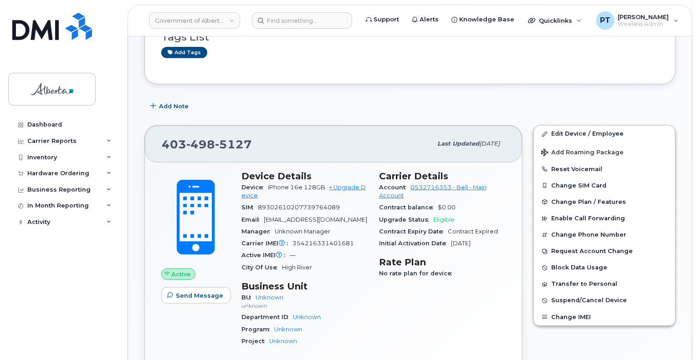
scroll to position [149, 0]
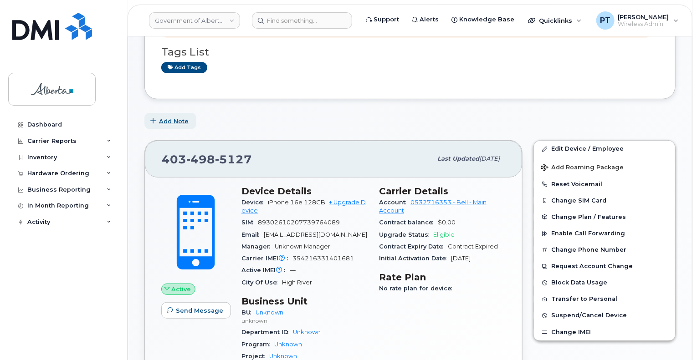
click at [166, 117] on span "Add Note" at bounding box center [174, 121] width 30 height 9
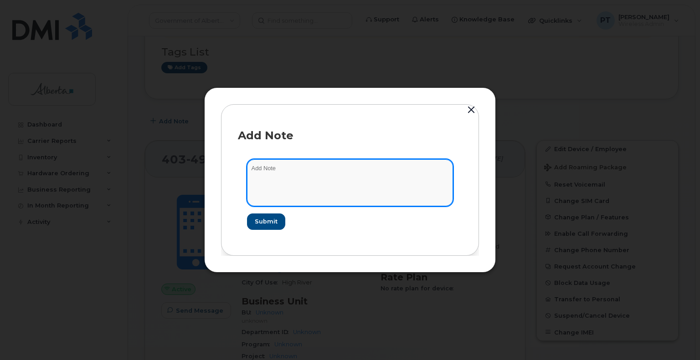
click at [283, 171] on textarea at bounding box center [350, 182] width 206 height 46
paste textarea "SCTASK0848405"
click at [320, 170] on textarea "SCTASK0848405" at bounding box center [350, 182] width 206 height 46
paste textarea "Device Plan New - (1) iPhone 16e Order 301471 Bell 3020393"
type textarea "SCTASK0848405 Device Plan New - (1) iPhone 16e Order 301471 Bell 3020393"
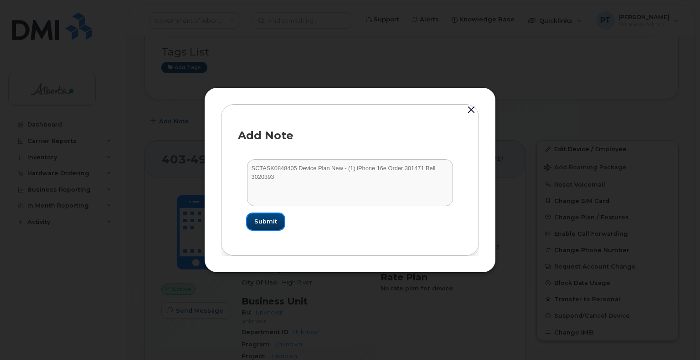
click at [265, 226] on button "Submit" at bounding box center [265, 222] width 37 height 16
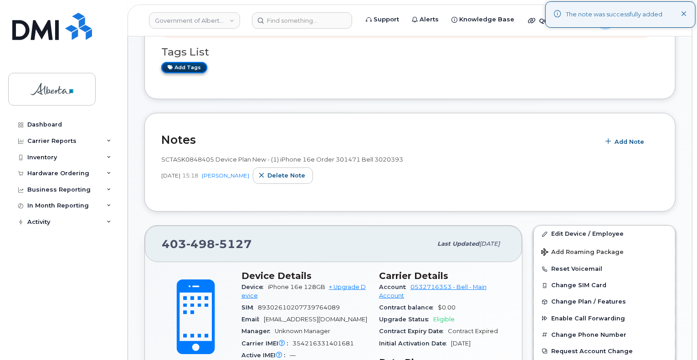
click at [173, 62] on link "Add tags" at bounding box center [184, 67] width 46 height 11
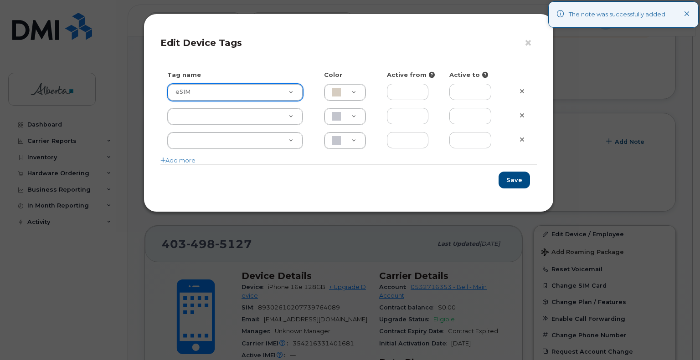
type input "eSIM"
type input "D6CDC1"
click at [506, 185] on button "Save" at bounding box center [514, 180] width 31 height 17
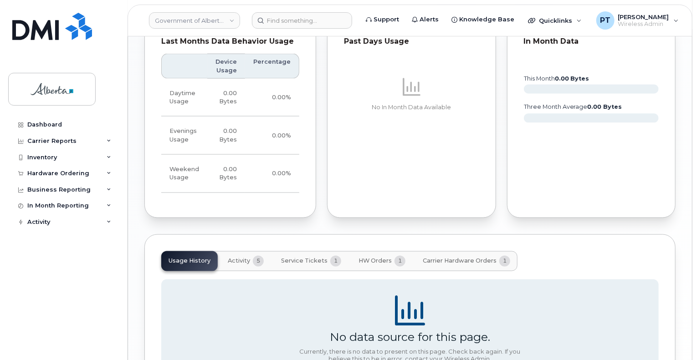
scroll to position [696, 0]
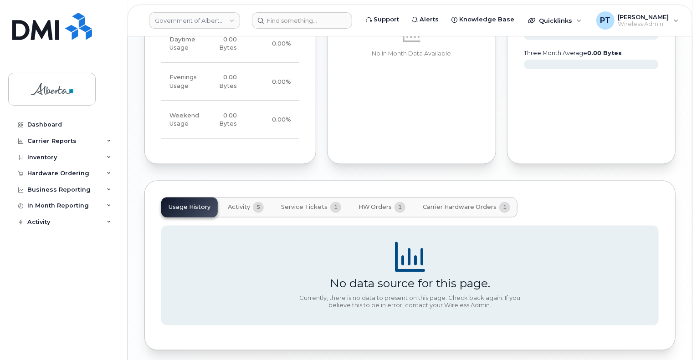
click at [441, 204] on span "Carrier Hardware Orders" at bounding box center [460, 207] width 74 height 7
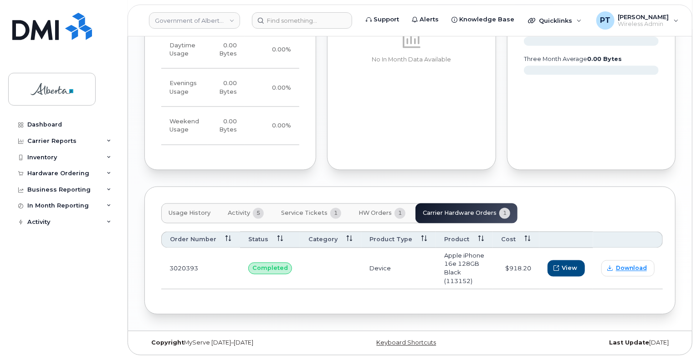
scroll to position [672, 0]
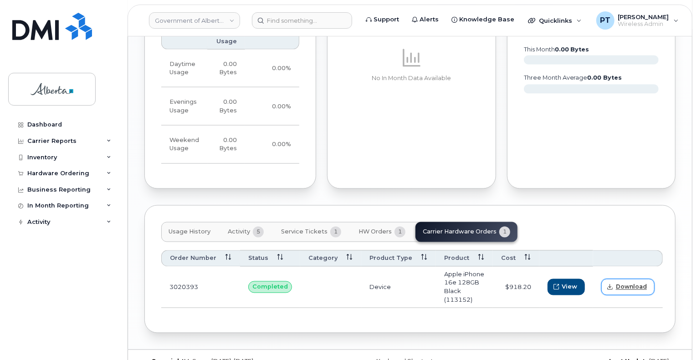
click at [635, 283] on span "Download" at bounding box center [631, 287] width 31 height 8
click at [627, 283] on span "Download" at bounding box center [631, 287] width 31 height 8
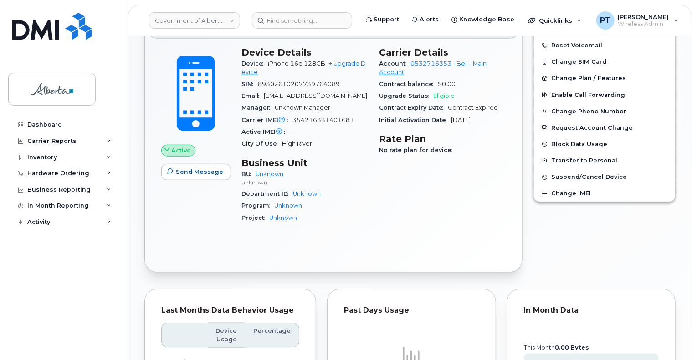
scroll to position [262, 0]
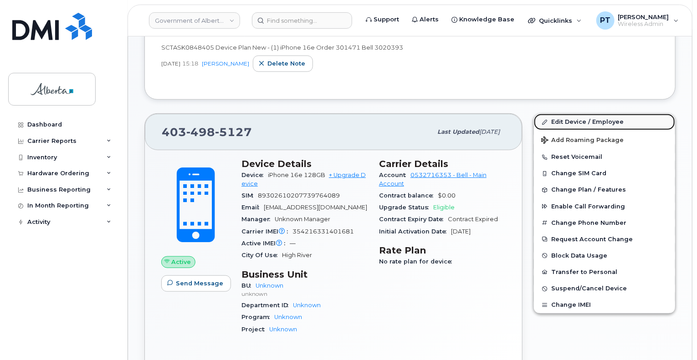
click at [567, 114] on link "Edit Device / Employee" at bounding box center [604, 122] width 141 height 16
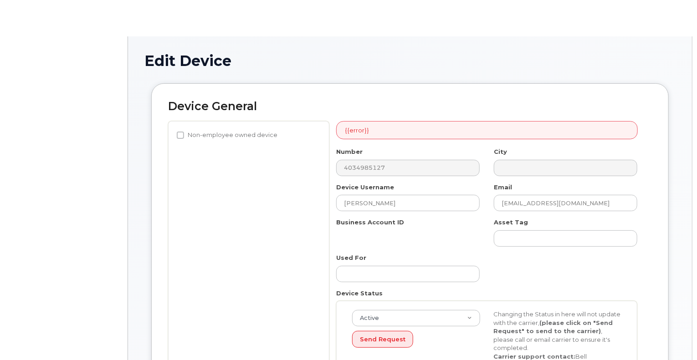
select select "4100854"
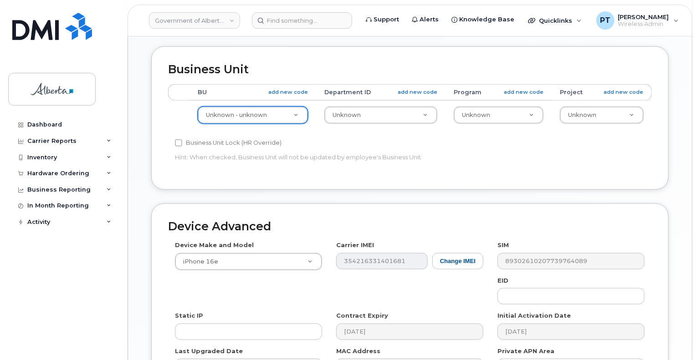
scroll to position [501, 0]
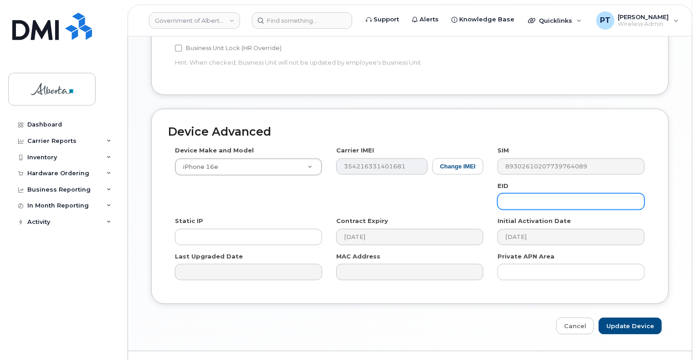
click at [537, 194] on input "text" at bounding box center [571, 202] width 147 height 16
paste input "89043052010008887025010313727673"
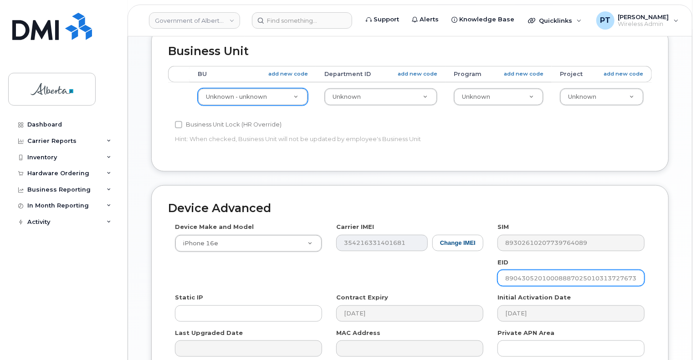
scroll to position [319, 0]
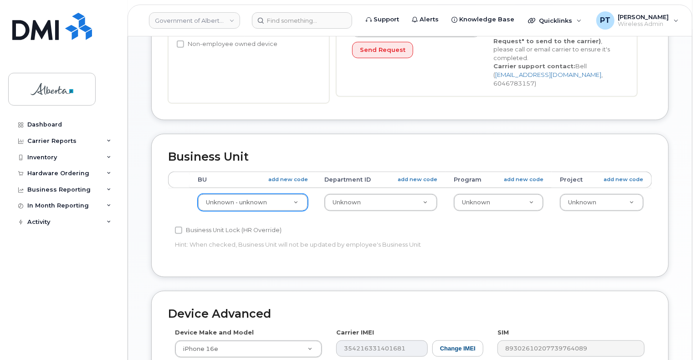
type input "89043052010008887025010313727673"
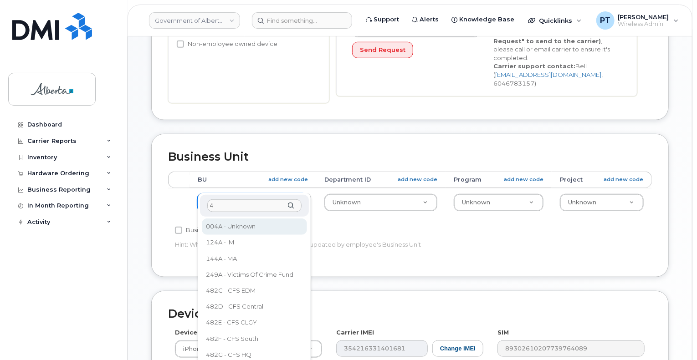
scroll to position [0, 0]
type input "482e"
select select "4124490"
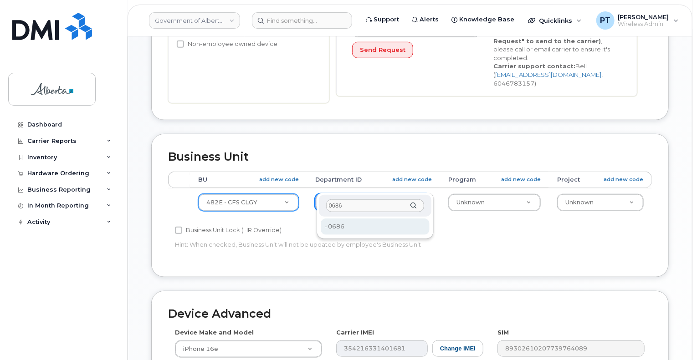
type input "0686"
type input "4124499"
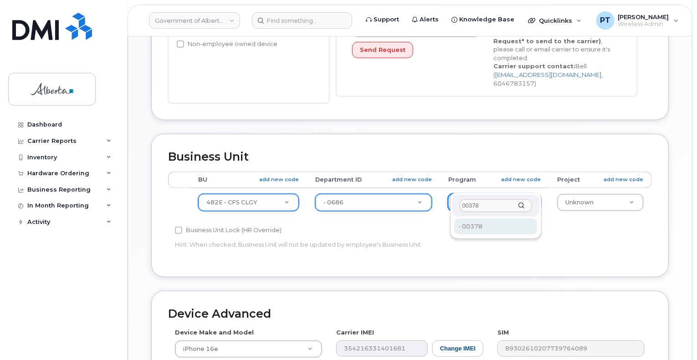
type input "00378"
type input "4124524"
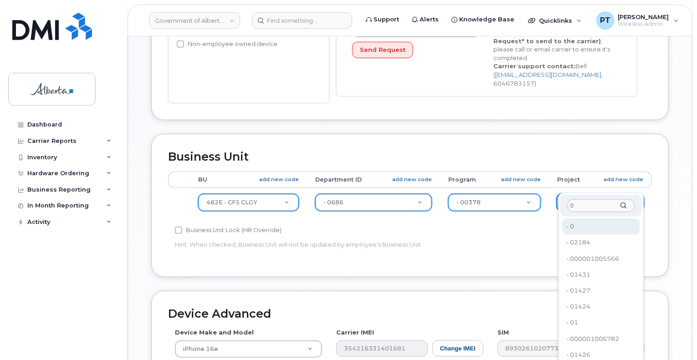
type input "0"
type input "4753728"
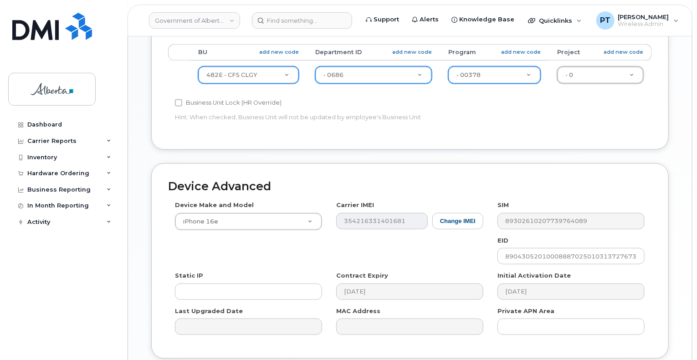
scroll to position [503, 0]
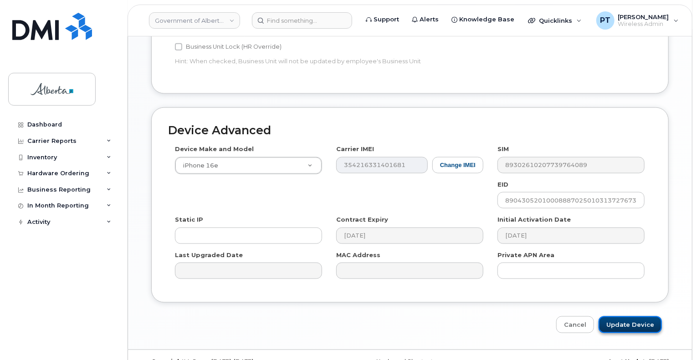
click at [636, 317] on input "Update Device" at bounding box center [630, 325] width 63 height 17
type input "Saving..."
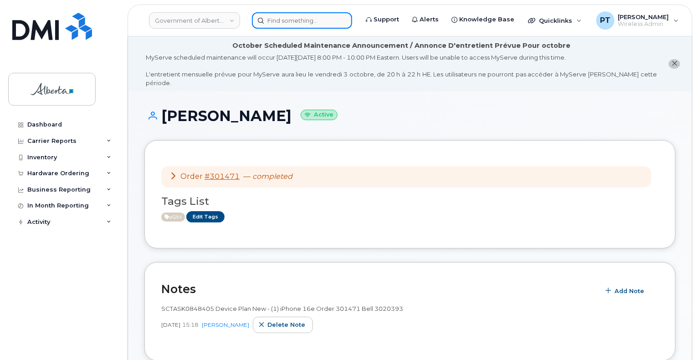
click at [327, 23] on input at bounding box center [302, 20] width 100 height 16
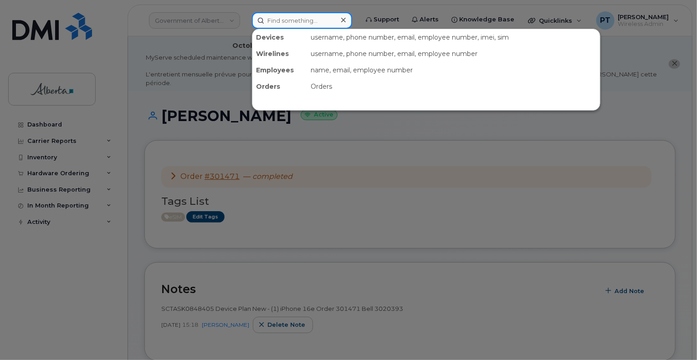
paste input "5873858675"
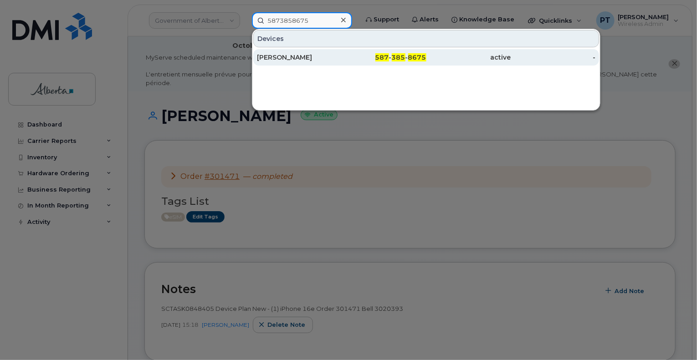
type input "5873858675"
click at [274, 58] on div "[PERSON_NAME]" at bounding box center [299, 57] width 85 height 9
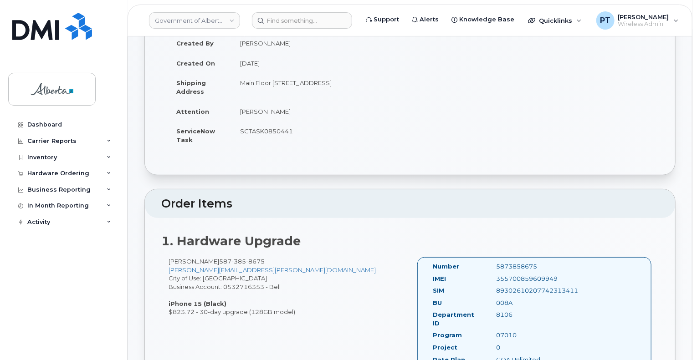
scroll to position [228, 0]
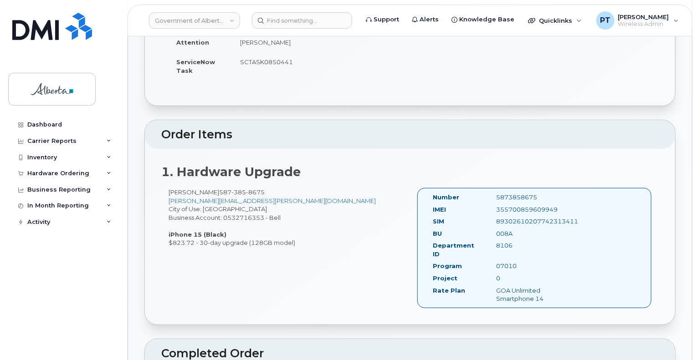
click at [519, 193] on div "5873858675" at bounding box center [534, 197] width 89 height 9
copy div "5873858675"
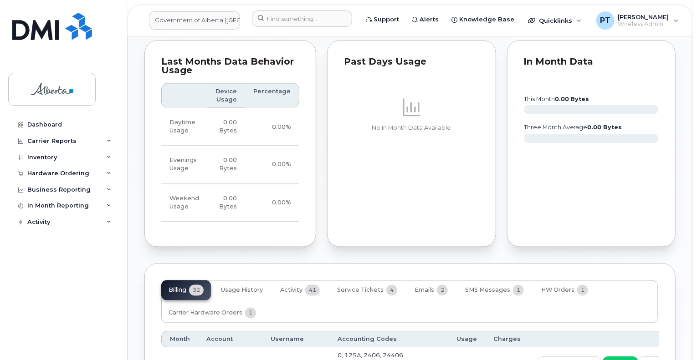
scroll to position [866, 0]
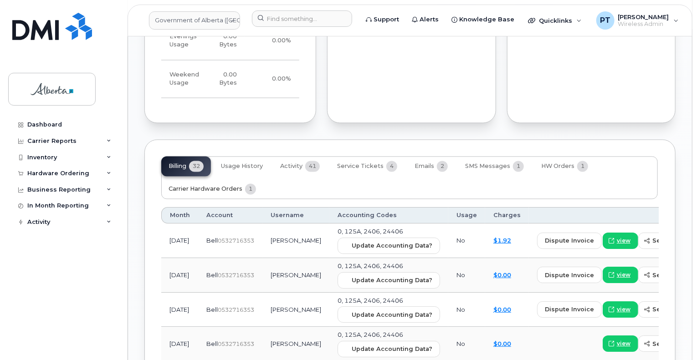
click at [191, 186] on span "Carrier Hardware Orders" at bounding box center [206, 189] width 74 height 7
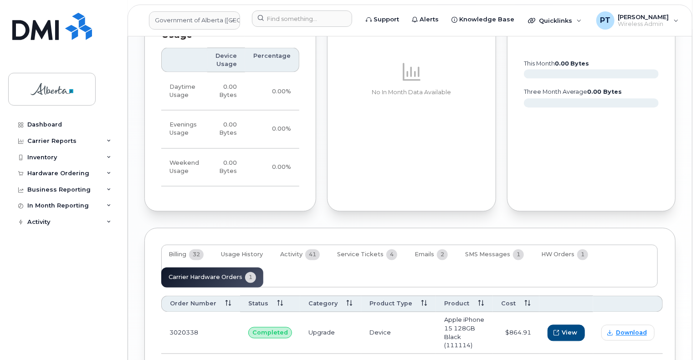
scroll to position [823, 0]
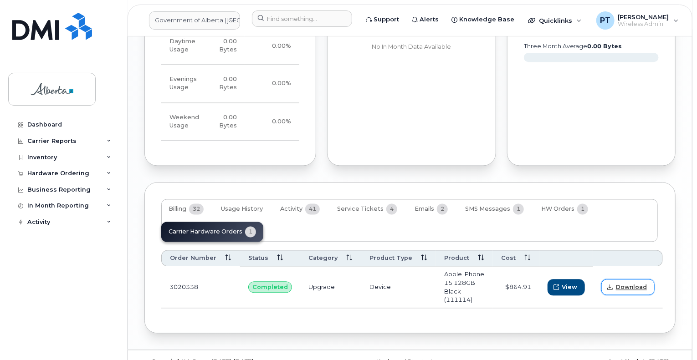
click at [623, 284] on span "Download" at bounding box center [631, 288] width 31 height 8
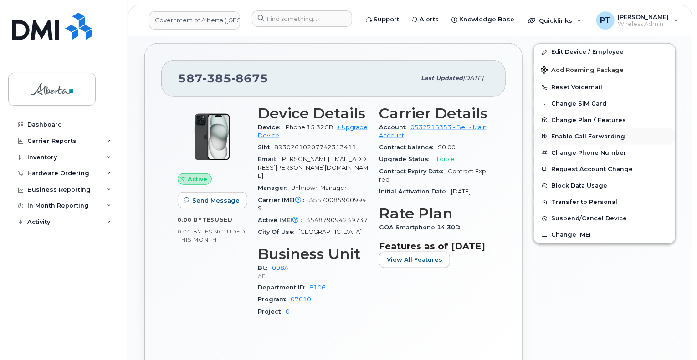
scroll to position [367, 0]
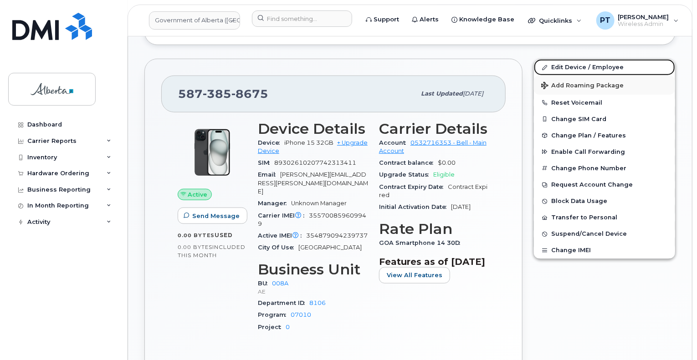
drag, startPoint x: 576, startPoint y: 58, endPoint x: 550, endPoint y: 73, distance: 30.2
click at [576, 59] on link "Edit Device / Employee" at bounding box center [604, 67] width 141 height 16
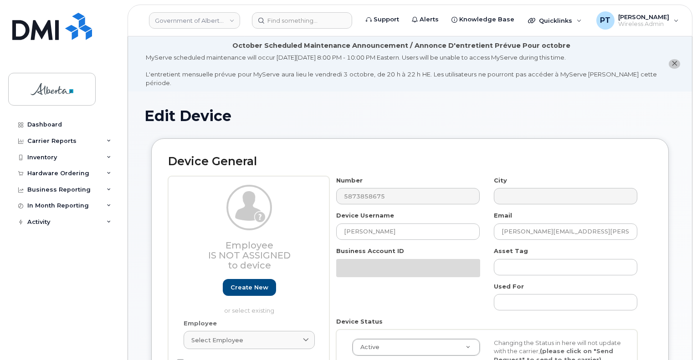
select select "4749737"
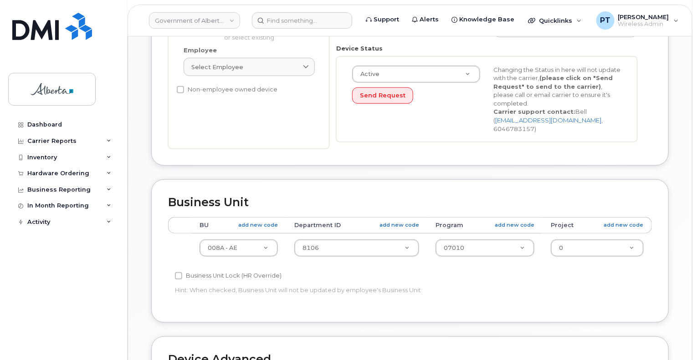
scroll to position [456, 0]
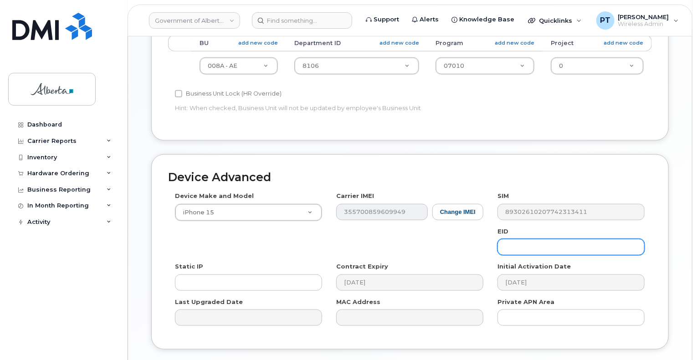
click at [538, 239] on input "text" at bounding box center [571, 247] width 147 height 16
paste input "89049032007208882600189342699492"
type input "89049032007208882600189342699492"
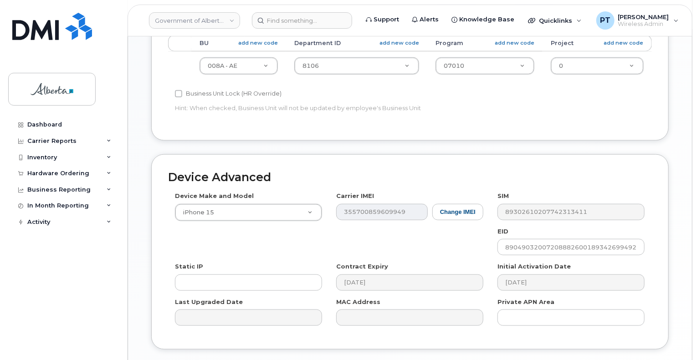
type input "Saving..."
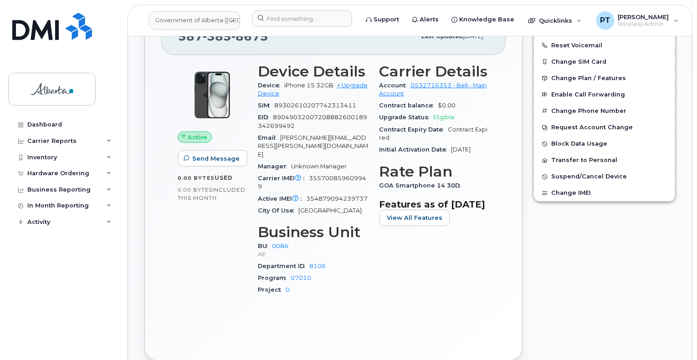
scroll to position [501, 0]
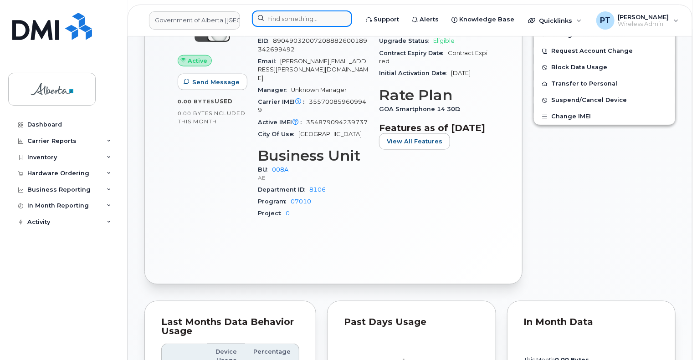
click at [323, 24] on input at bounding box center [302, 18] width 100 height 16
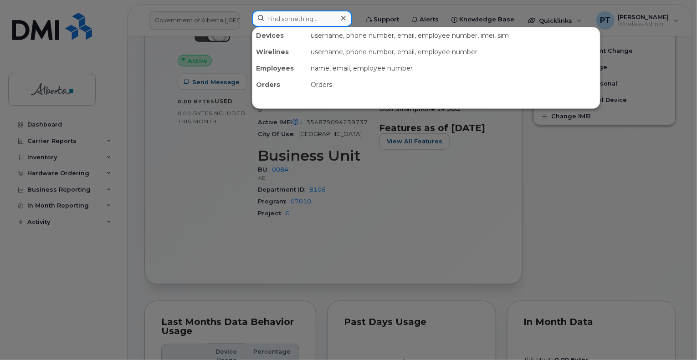
paste input "7808311206"
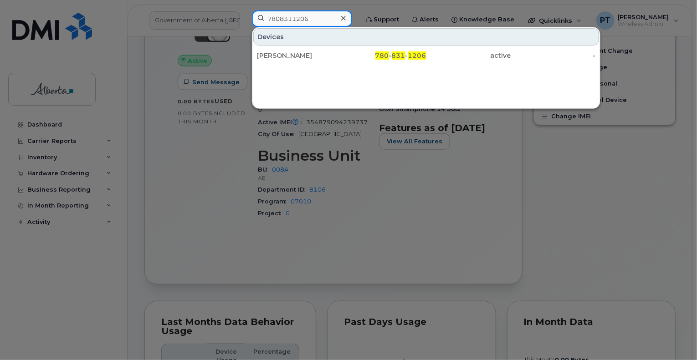
type input "7808311206"
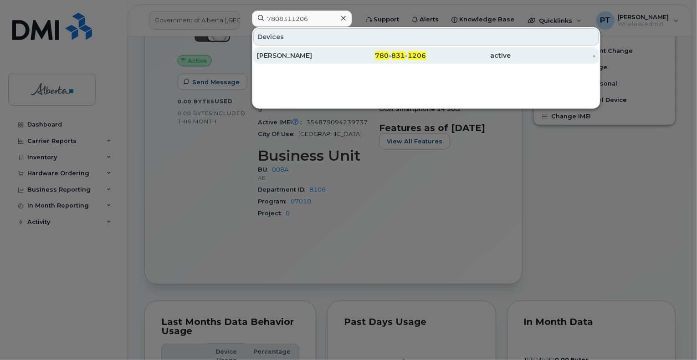
click at [279, 55] on div "[PERSON_NAME]" at bounding box center [299, 55] width 85 height 9
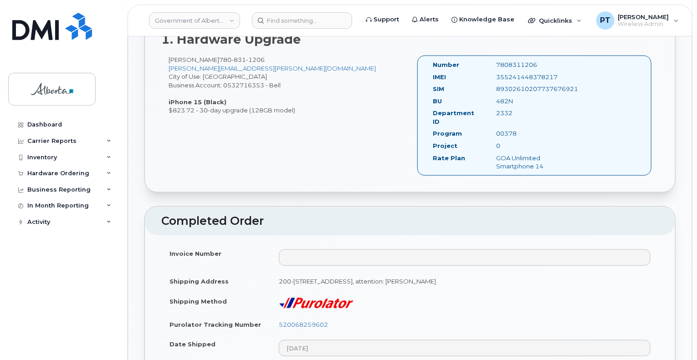
scroll to position [365, 0]
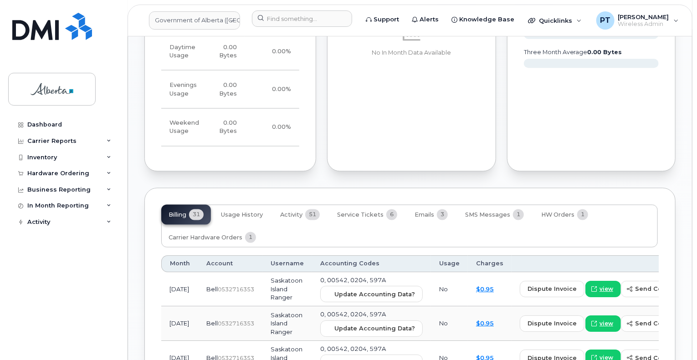
scroll to position [911, 0]
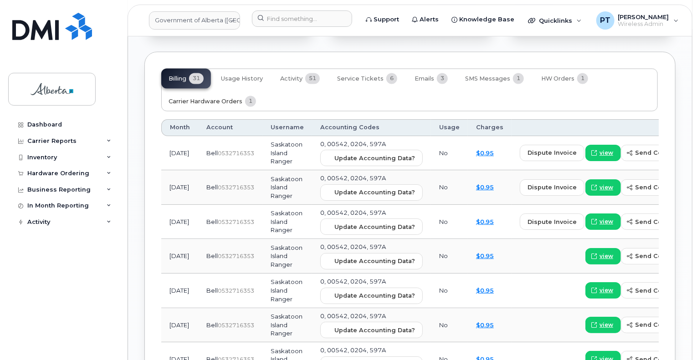
click at [175, 98] on span "Carrier Hardware Orders" at bounding box center [206, 101] width 74 height 7
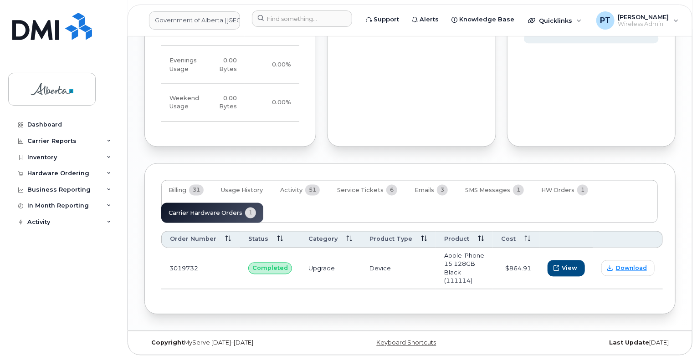
scroll to position [772, 0]
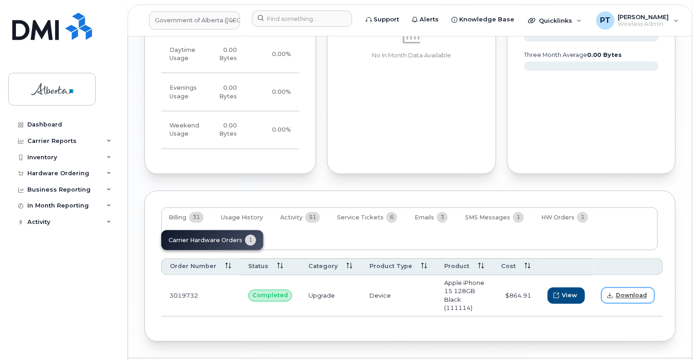
click at [623, 292] on span "Download" at bounding box center [631, 296] width 31 height 8
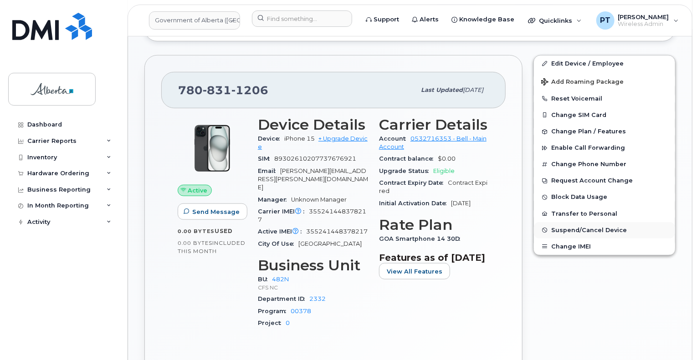
scroll to position [271, 0]
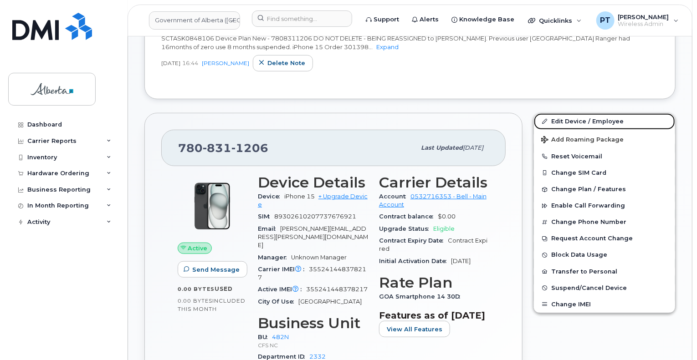
drag, startPoint x: 568, startPoint y: 113, endPoint x: 488, endPoint y: 111, distance: 79.3
click at [568, 113] on link "Edit Device / Employee" at bounding box center [604, 121] width 141 height 16
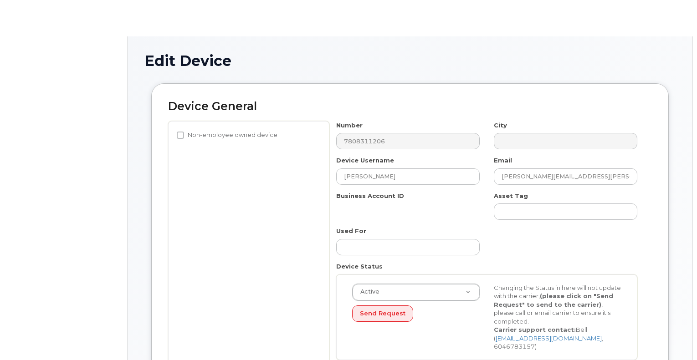
select select "4749731"
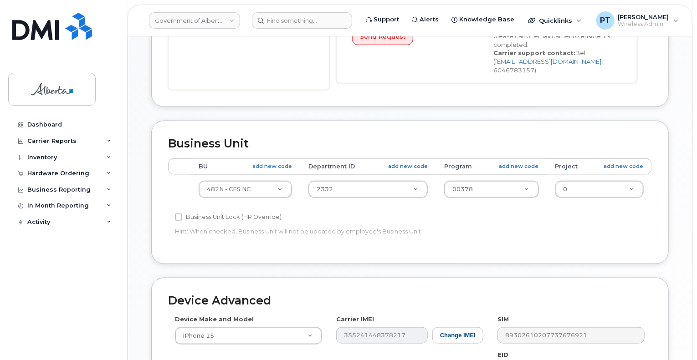
scroll to position [410, 0]
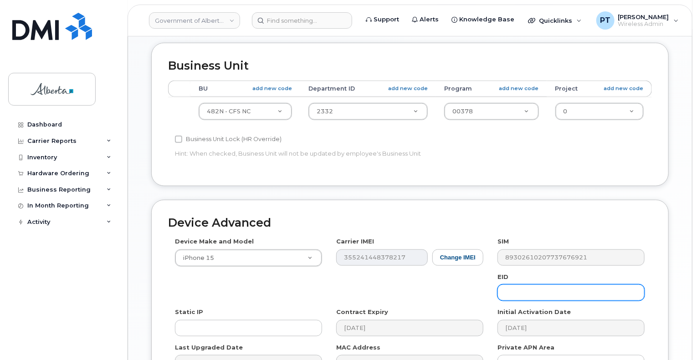
click at [532, 285] on input "text" at bounding box center [571, 293] width 147 height 16
paste input "89049032007208882600189487968826"
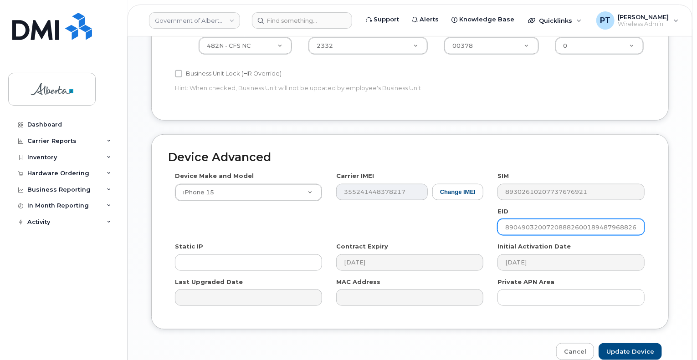
scroll to position [503, 0]
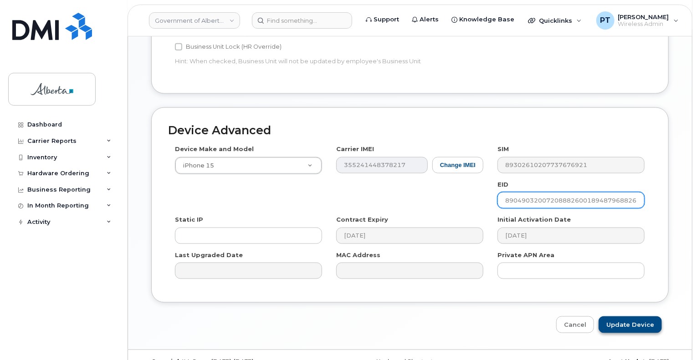
type input "89049032007208882600189487968826"
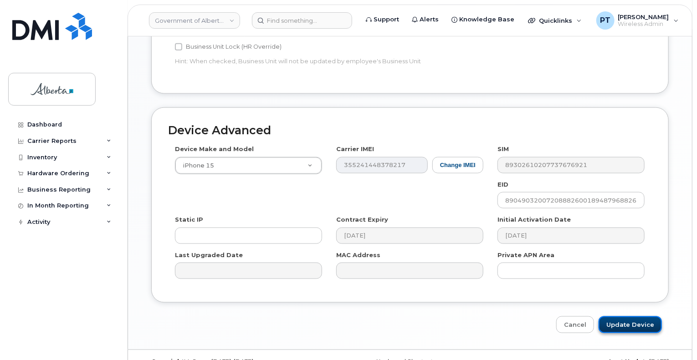
click at [612, 317] on input "Update Device" at bounding box center [630, 325] width 63 height 17
type input "Saving..."
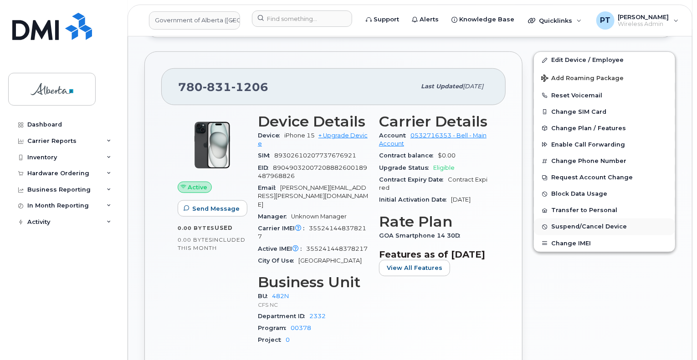
scroll to position [332, 0]
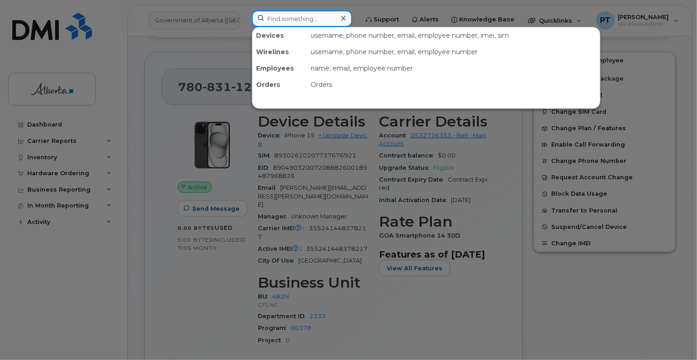
click at [314, 11] on input at bounding box center [302, 18] width 100 height 16
paste input "7809158841"
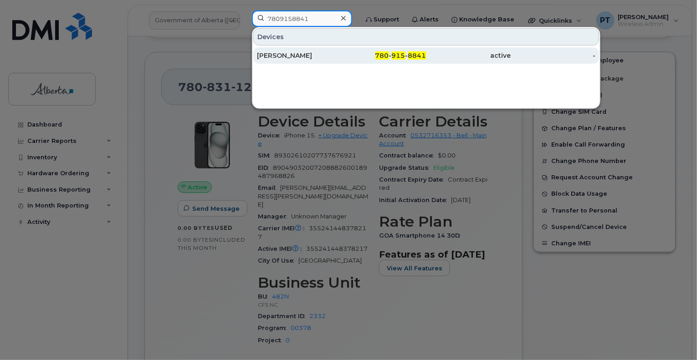
type input "7809158841"
click at [296, 55] on div "Jadagail Walker" at bounding box center [299, 55] width 85 height 9
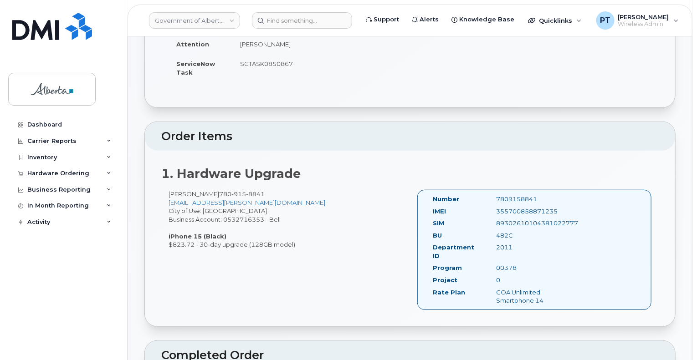
scroll to position [228, 0]
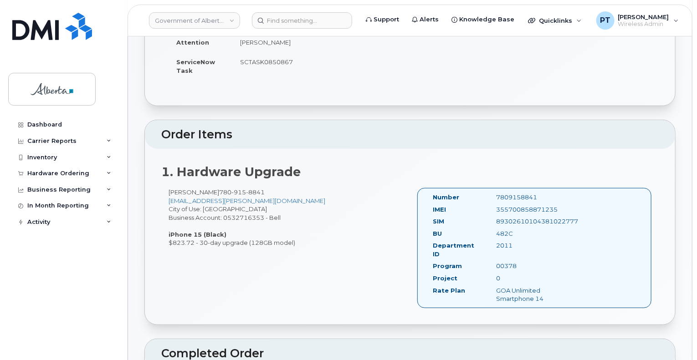
click at [529, 193] on div "7809158841" at bounding box center [534, 197] width 89 height 9
copy div "7809158841"
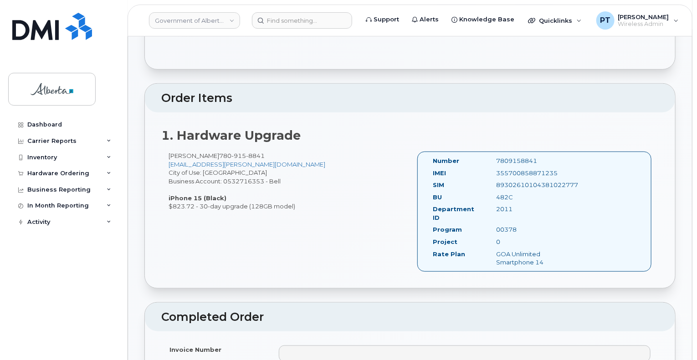
scroll to position [273, 0]
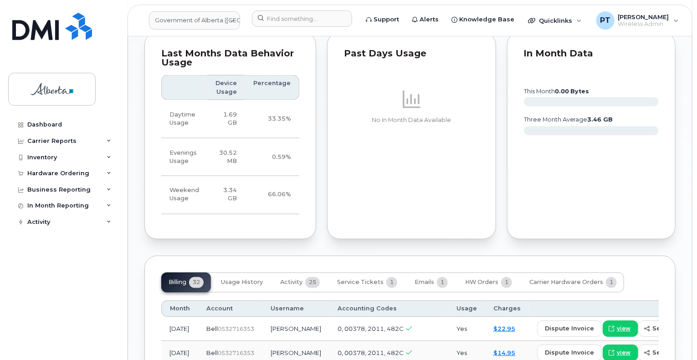
scroll to position [729, 0]
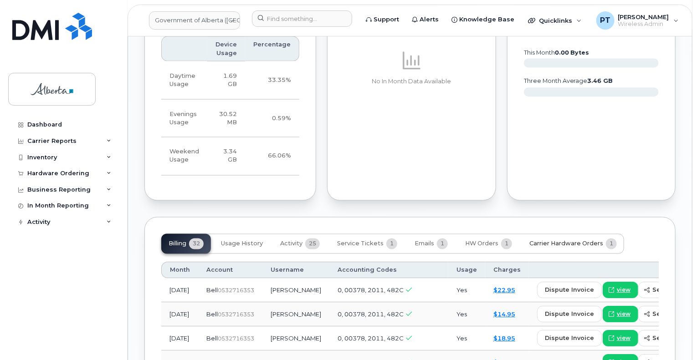
click at [543, 241] on span "Carrier Hardware Orders" at bounding box center [566, 244] width 74 height 7
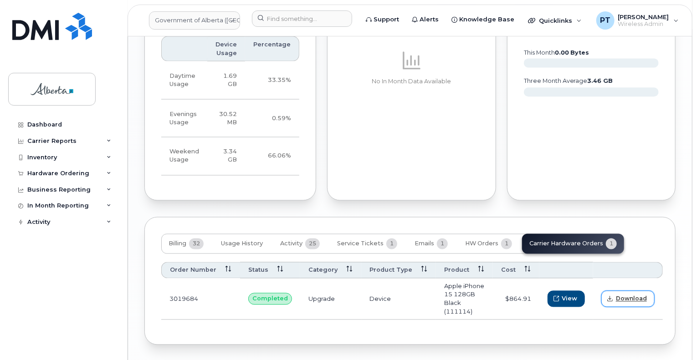
click at [622, 295] on span "Download" at bounding box center [631, 299] width 31 height 8
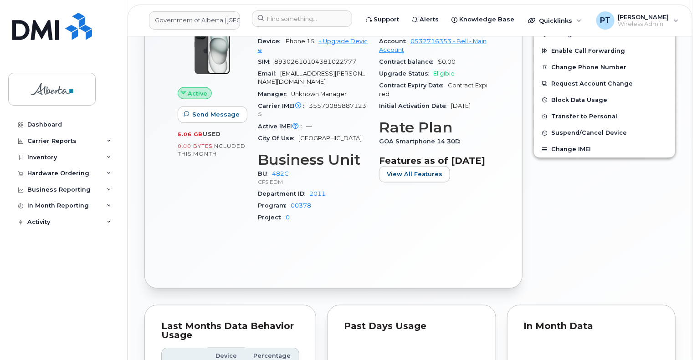
scroll to position [319, 0]
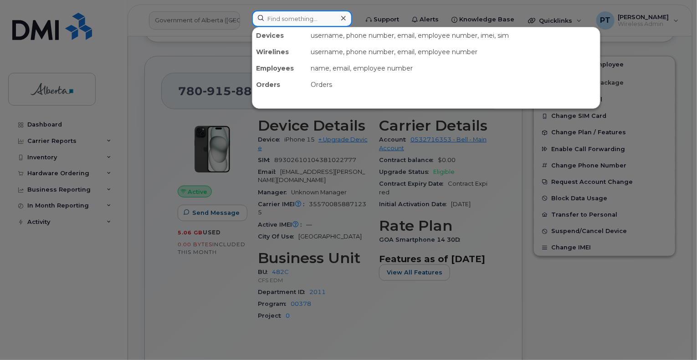
click at [288, 15] on input at bounding box center [302, 18] width 100 height 16
paste input "5879197419"
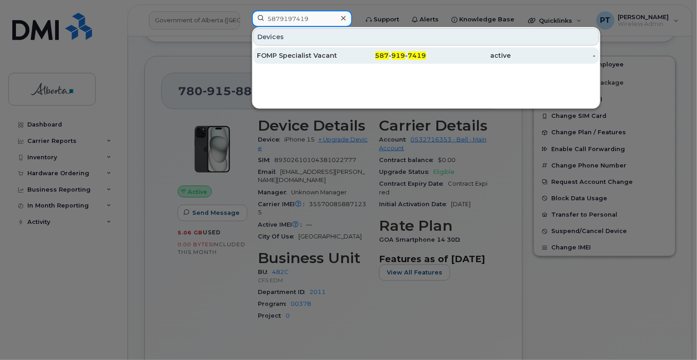
type input "5879197419"
click at [279, 54] on div "FOMP Specialist Vacant" at bounding box center [299, 55] width 85 height 9
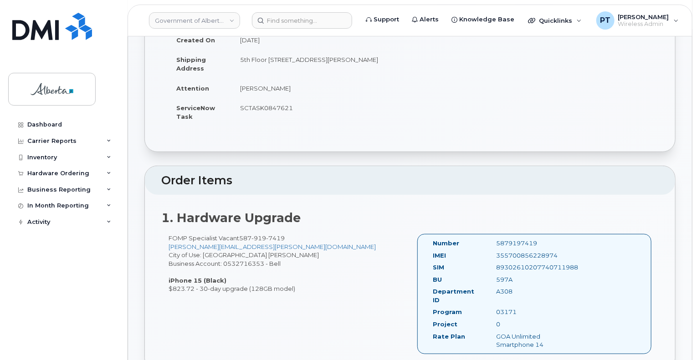
scroll to position [182, 0]
click at [505, 239] on div "5879197419" at bounding box center [534, 243] width 89 height 9
copy div "5879197419"
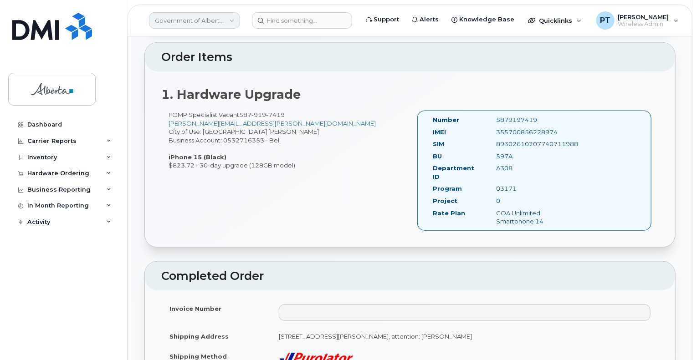
scroll to position [273, 0]
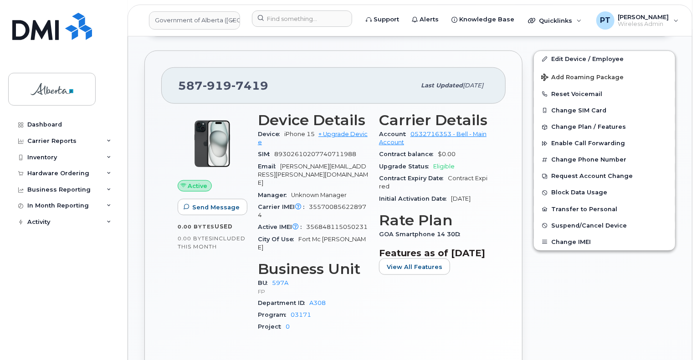
scroll to position [456, 0]
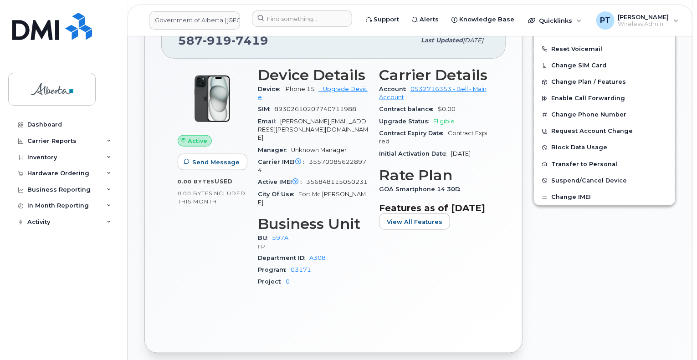
click at [509, 266] on div "587 919 7419 Last updated Sep 26, 2025 Active Send Message 0.00 Bytes  used 0.0…" at bounding box center [333, 179] width 378 height 348
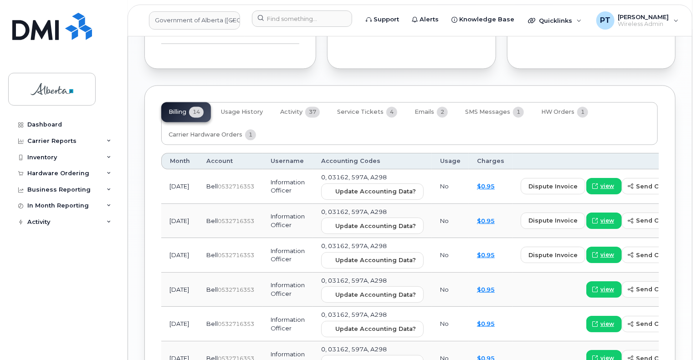
scroll to position [911, 0]
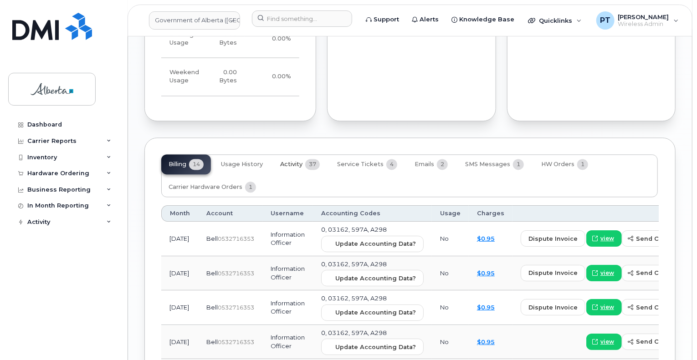
click at [295, 161] on span "Activity" at bounding box center [291, 164] width 22 height 7
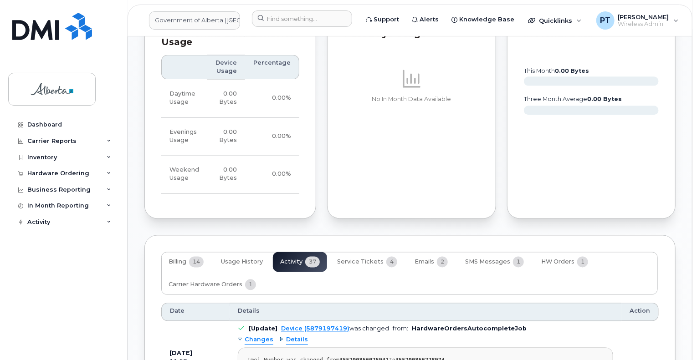
scroll to position [866, 0]
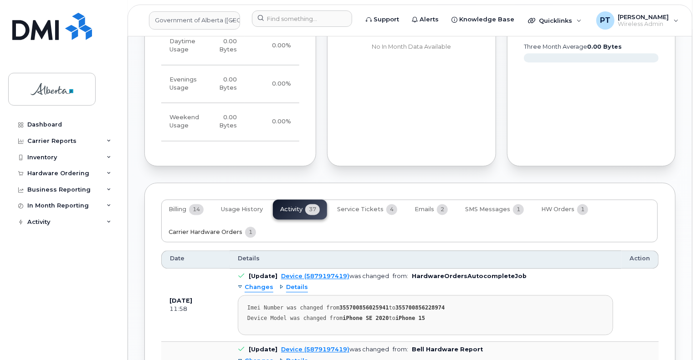
click at [202, 229] on span "Carrier Hardware Orders" at bounding box center [206, 232] width 74 height 7
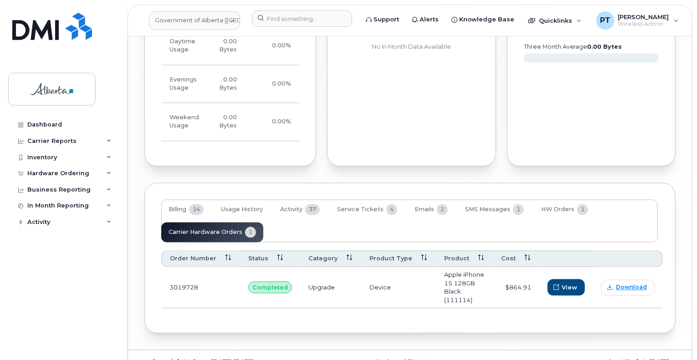
scroll to position [849, 0]
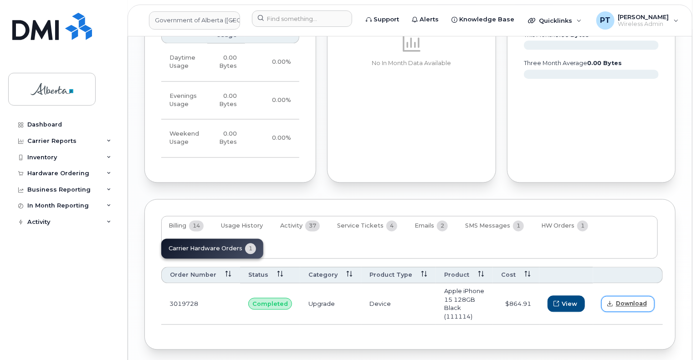
click at [634, 300] on span "Download" at bounding box center [631, 304] width 31 height 8
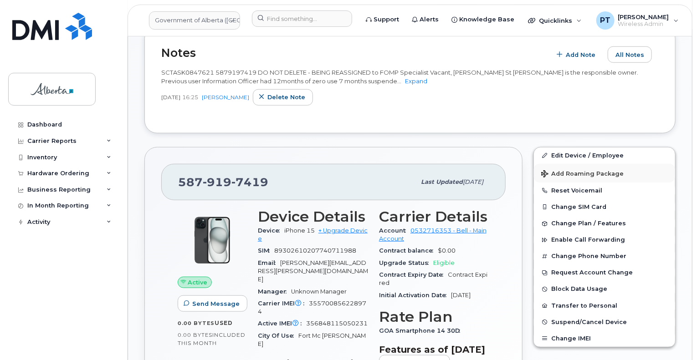
scroll to position [166, 0]
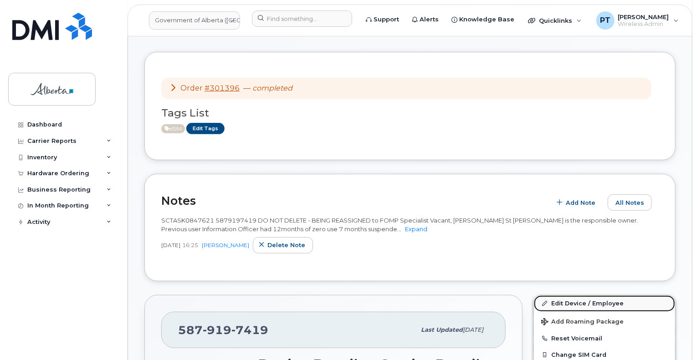
click at [573, 296] on link "Edit Device / Employee" at bounding box center [604, 304] width 141 height 16
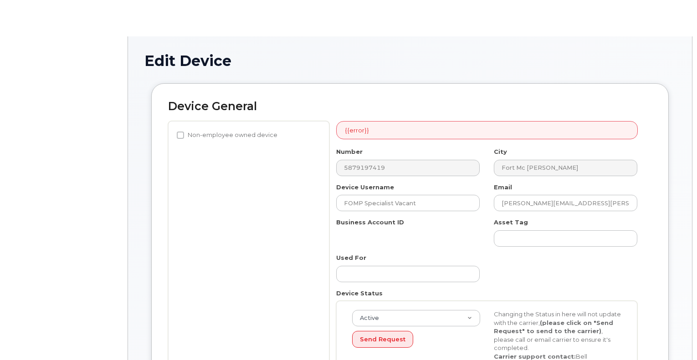
select select "4797726"
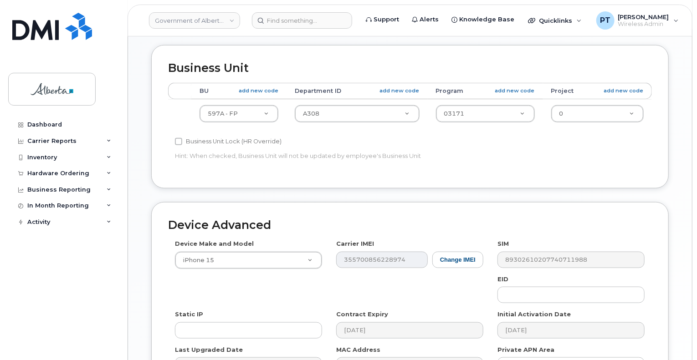
scroll to position [503, 0]
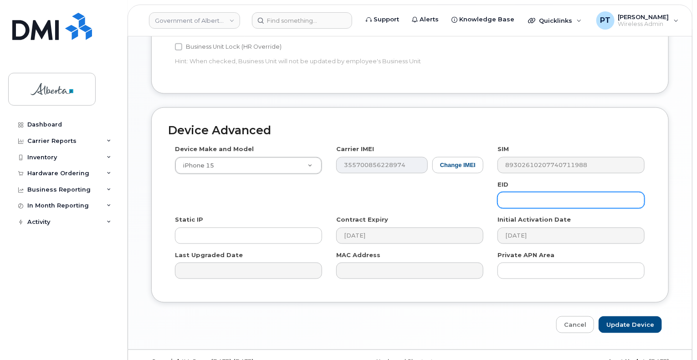
click at [535, 192] on input "text" at bounding box center [571, 200] width 147 height 16
paste input "89049032007208882600188212508260"
type input "89049032007208882600188212508260"
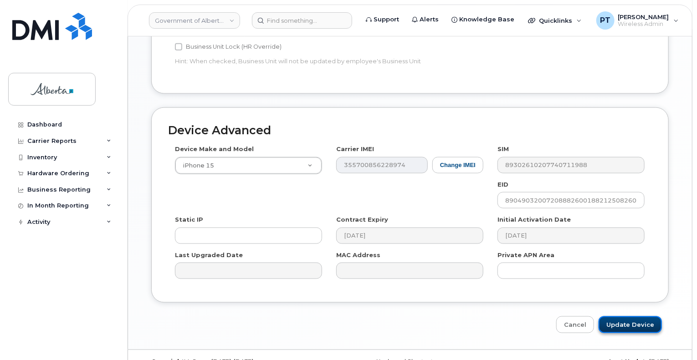
click at [621, 317] on input "Update Device" at bounding box center [630, 325] width 63 height 17
type input "Saving..."
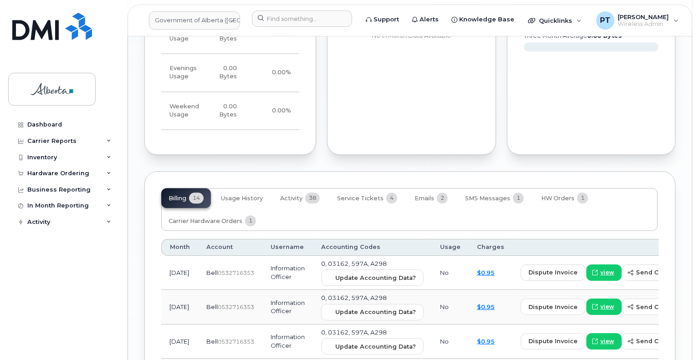
scroll to position [1002, 0]
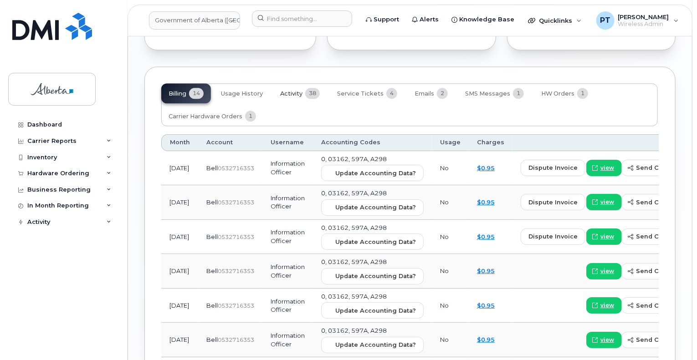
click at [288, 90] on span "Activity" at bounding box center [291, 93] width 22 height 7
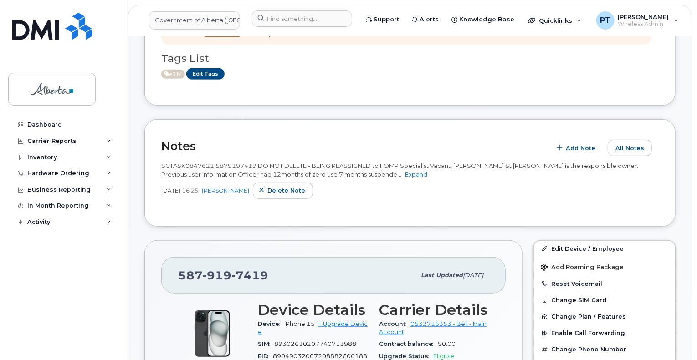
scroll to position [182, 0]
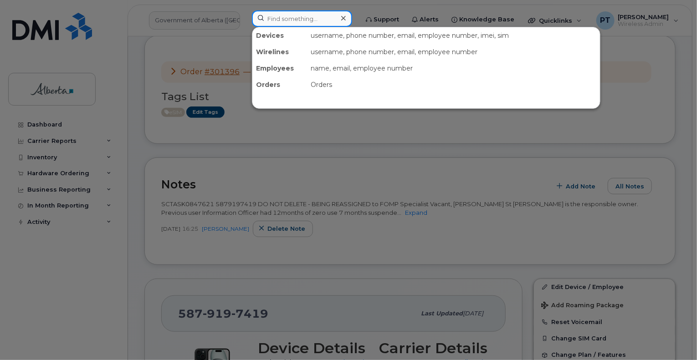
click at [321, 19] on input at bounding box center [302, 18] width 100 height 16
paste input "7802194149"
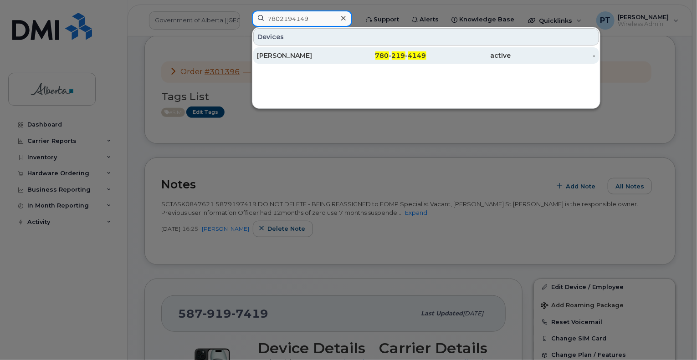
type input "7802194149"
click at [287, 56] on div "[PERSON_NAME]" at bounding box center [299, 55] width 85 height 9
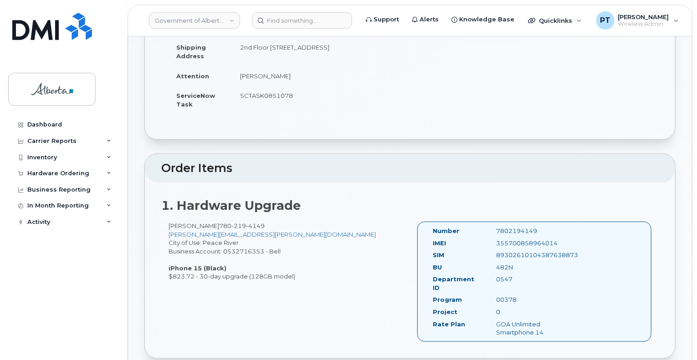
scroll to position [273, 0]
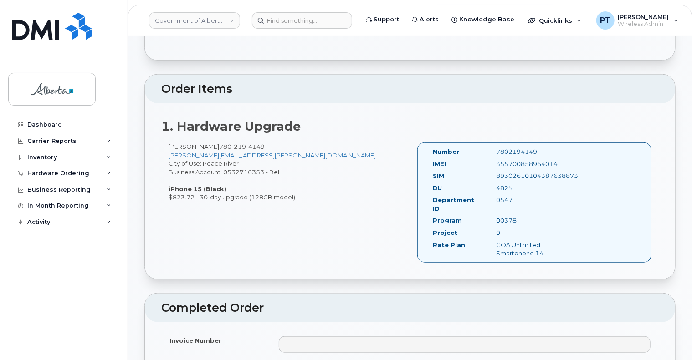
click at [521, 148] on div "7802194149" at bounding box center [534, 152] width 89 height 9
copy div "7802194149"
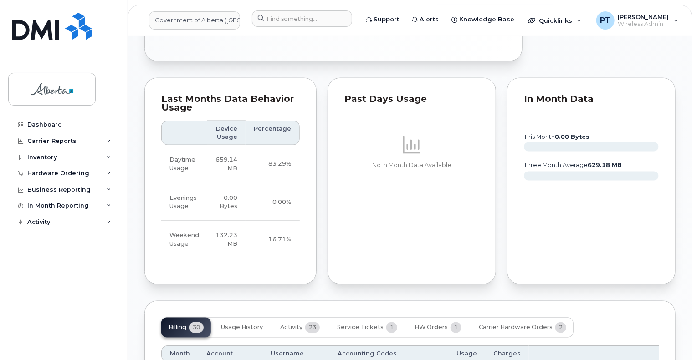
scroll to position [729, 0]
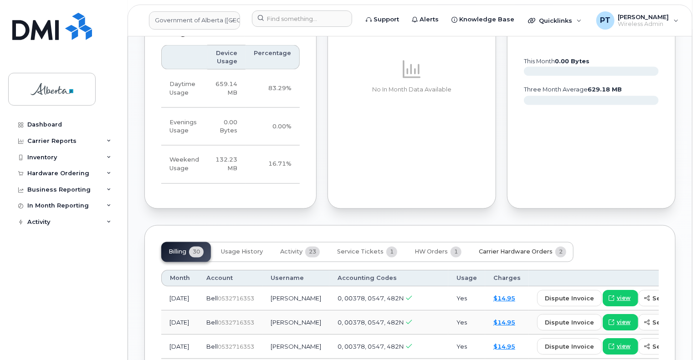
click at [491, 249] on span "Carrier Hardware Orders" at bounding box center [516, 252] width 74 height 7
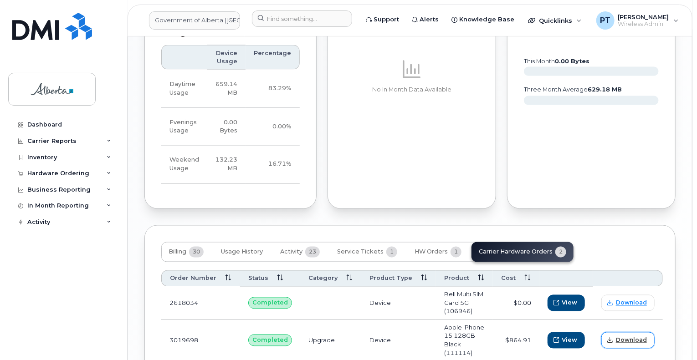
click at [627, 337] on span "Download" at bounding box center [631, 341] width 31 height 8
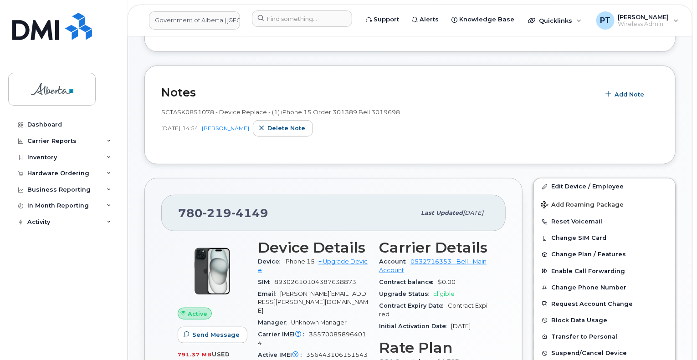
scroll to position [182, 0]
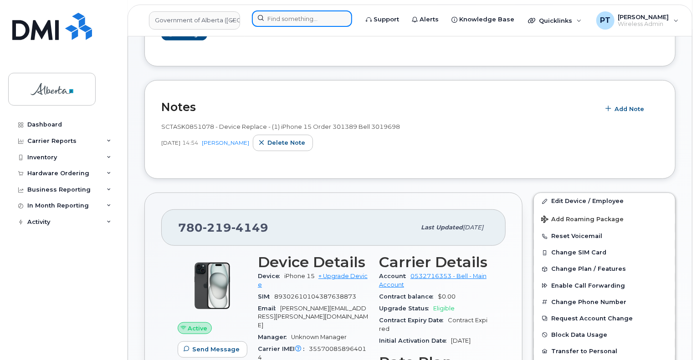
click at [313, 16] on input at bounding box center [302, 18] width 100 height 16
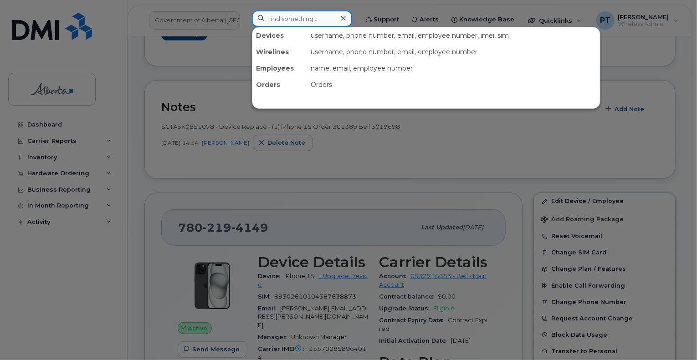
paste input "5874357038"
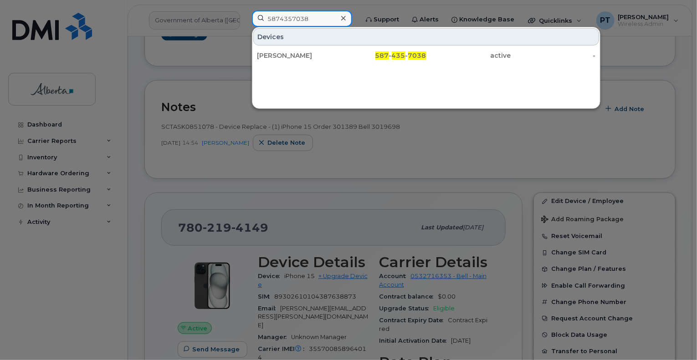
type input "5874357038"
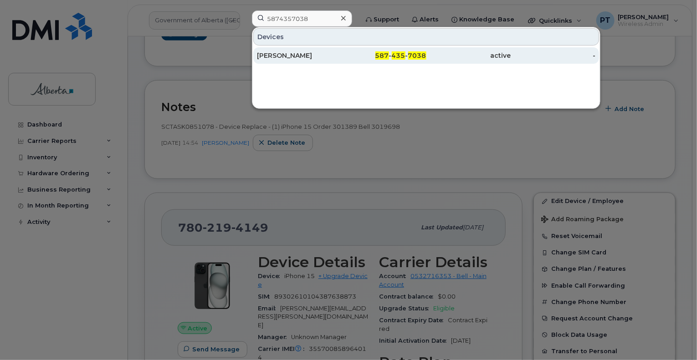
click at [285, 55] on div "Lana Rogozinsky" at bounding box center [299, 55] width 85 height 9
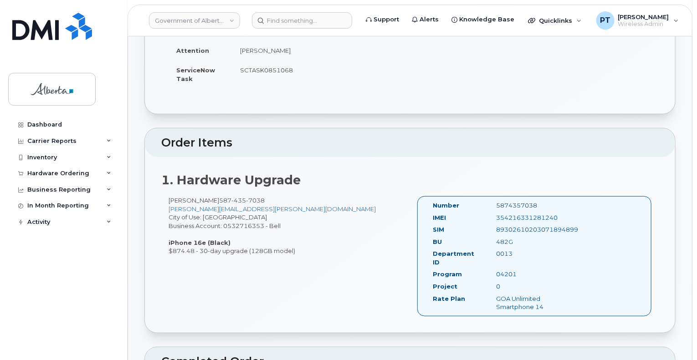
scroll to position [228, 0]
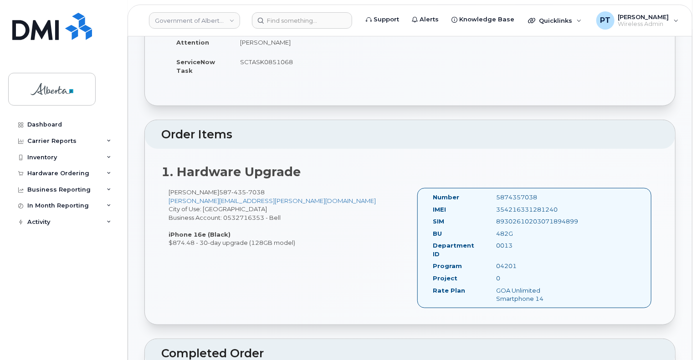
click at [512, 193] on div "5874357038" at bounding box center [534, 197] width 89 height 9
copy div "5874357038"
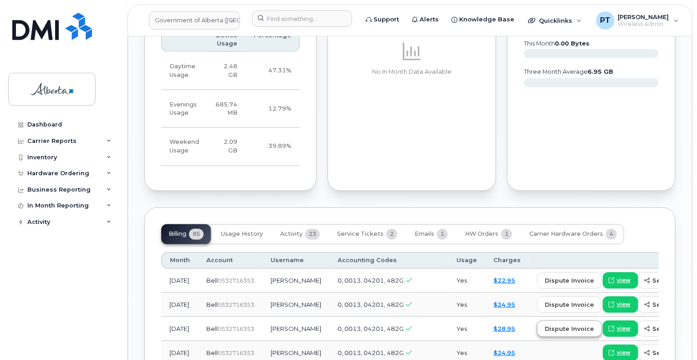
scroll to position [820, 0]
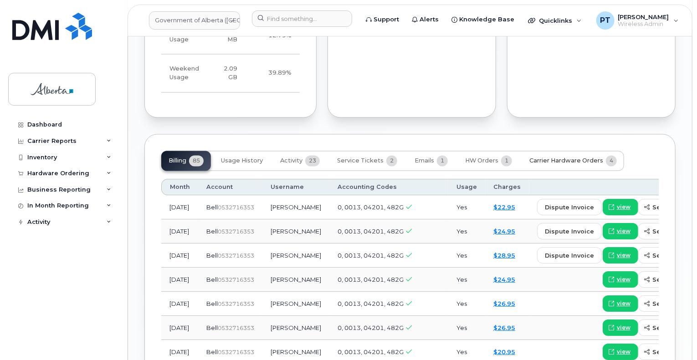
click at [564, 158] on span "Carrier Hardware Orders" at bounding box center [566, 161] width 74 height 7
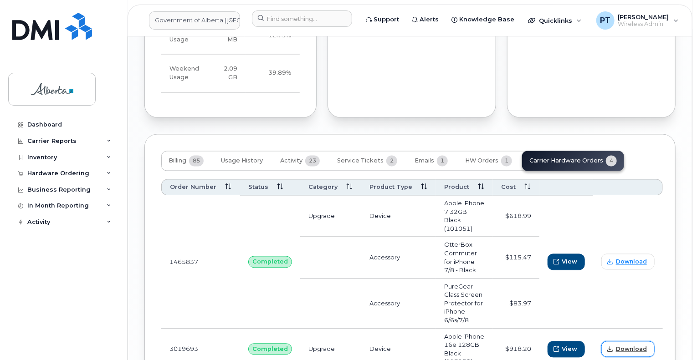
click at [628, 346] on span "Download" at bounding box center [631, 350] width 31 height 8
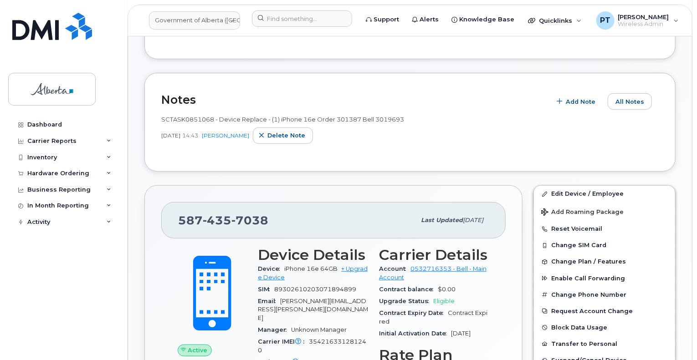
scroll to position [46, 0]
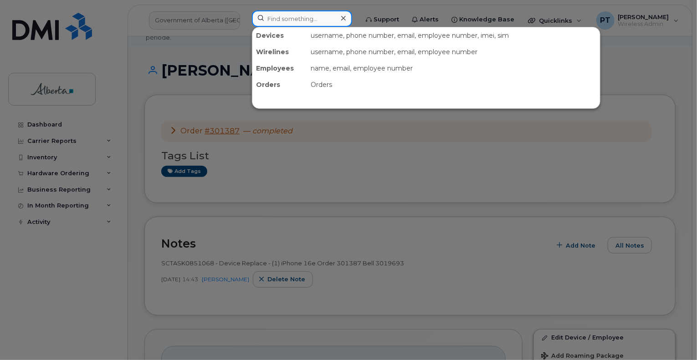
click at [317, 17] on input at bounding box center [302, 18] width 100 height 16
paste input "7802011870"
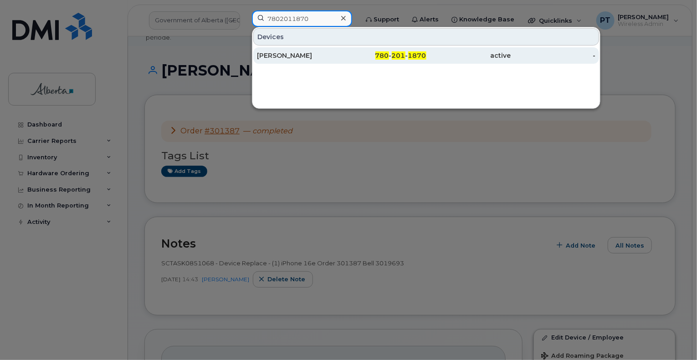
type input "7802011870"
click at [279, 54] on div "Jessica Irving" at bounding box center [299, 55] width 85 height 9
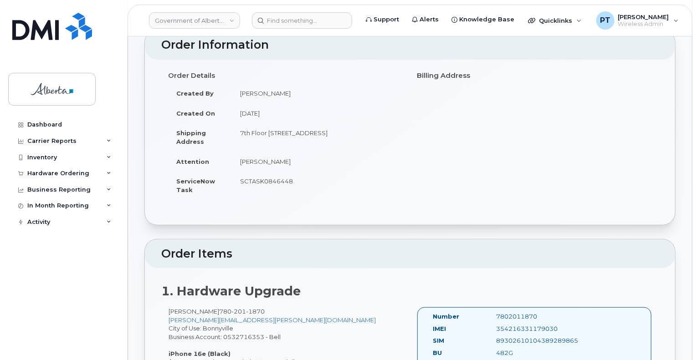
scroll to position [182, 0]
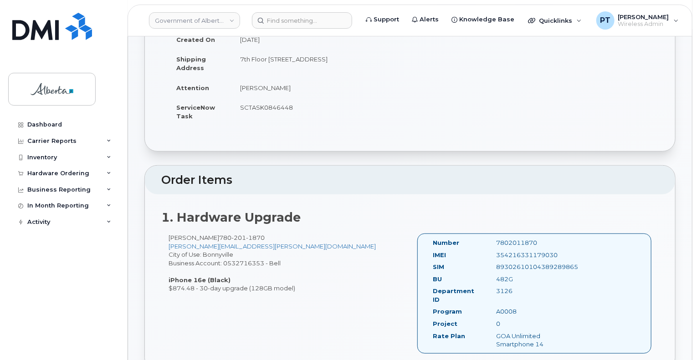
click at [509, 239] on div "7802011870" at bounding box center [534, 243] width 89 height 9
copy div "7802011870"
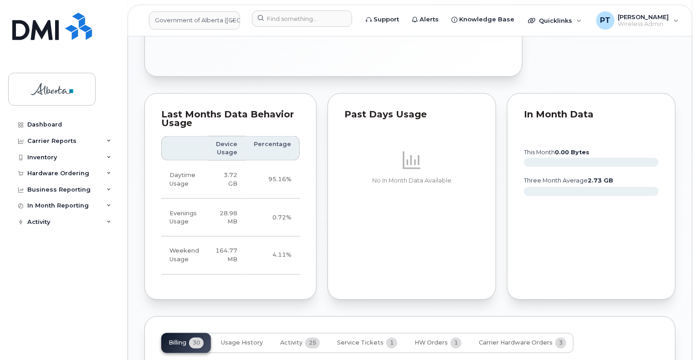
scroll to position [729, 0]
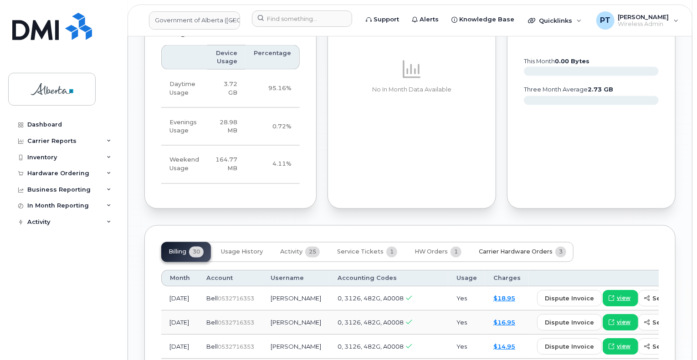
click at [486, 249] on span "Carrier Hardware Orders" at bounding box center [516, 252] width 74 height 7
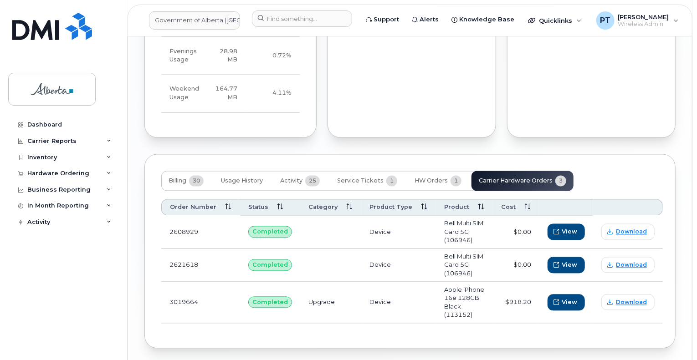
scroll to position [807, 0]
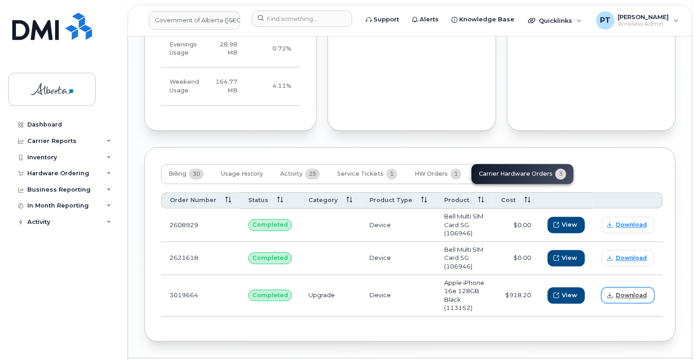
click at [619, 292] on span "Download" at bounding box center [631, 296] width 31 height 8
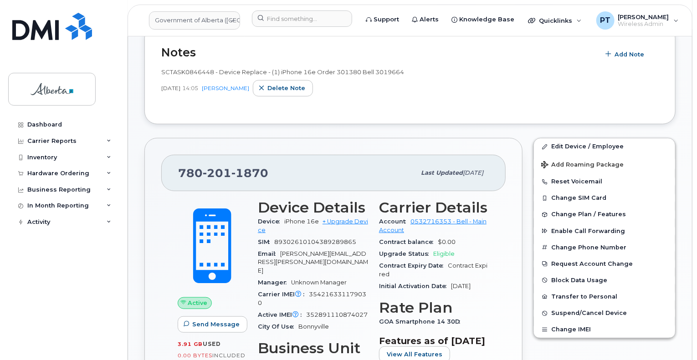
scroll to position [123, 0]
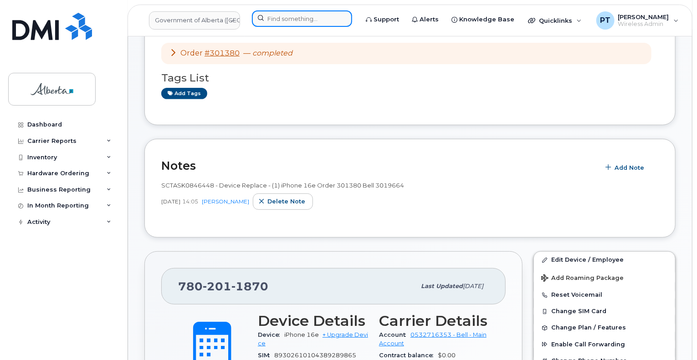
click at [273, 18] on input at bounding box center [302, 18] width 100 height 16
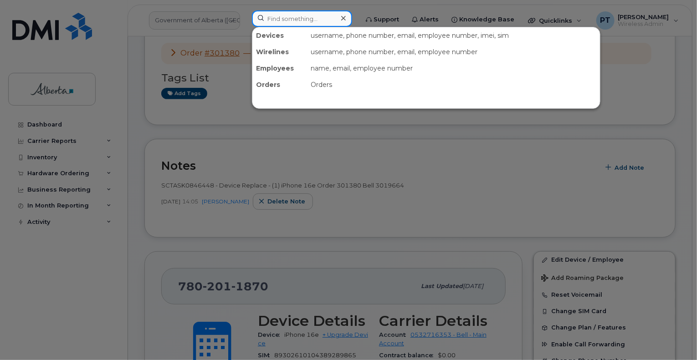
paste input "4038290280"
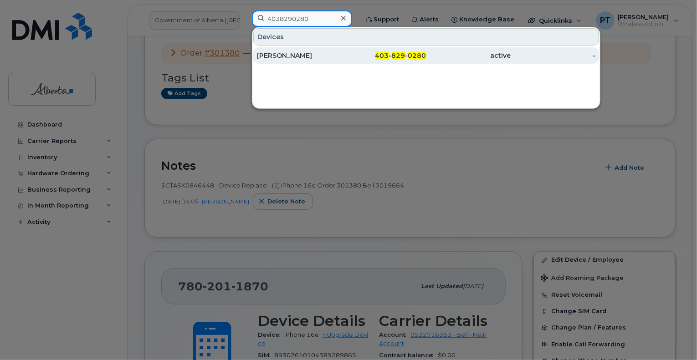
type input "4038290280"
click at [280, 51] on div "[PERSON_NAME]" at bounding box center [299, 55] width 85 height 9
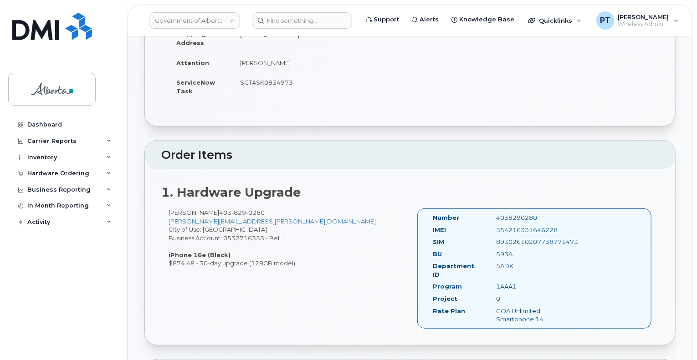
scroll to position [228, 0]
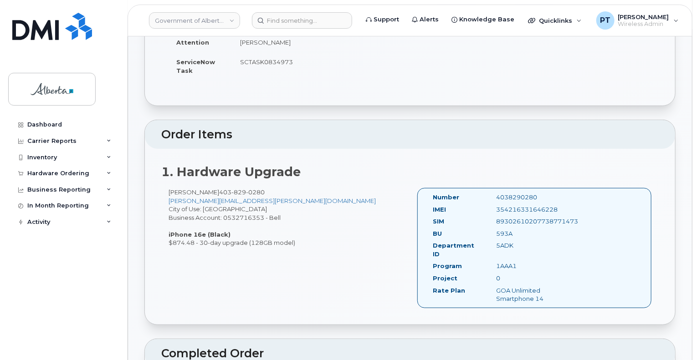
click at [516, 193] on div "4038290280" at bounding box center [534, 197] width 89 height 9
copy div "4038290280"
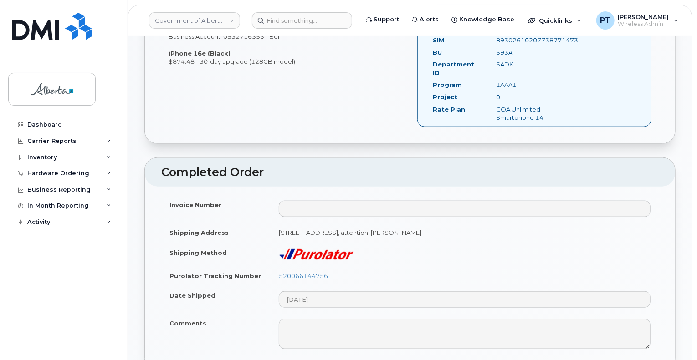
scroll to position [410, 0]
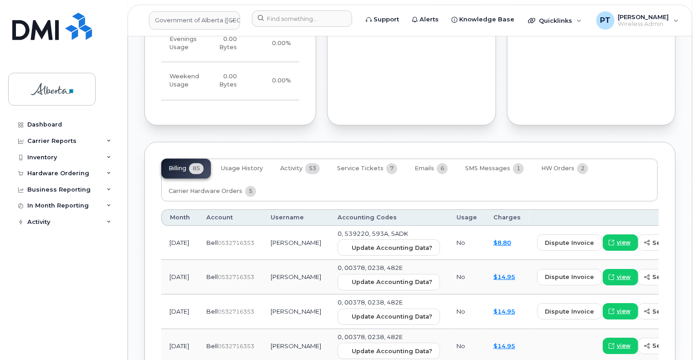
scroll to position [866, 0]
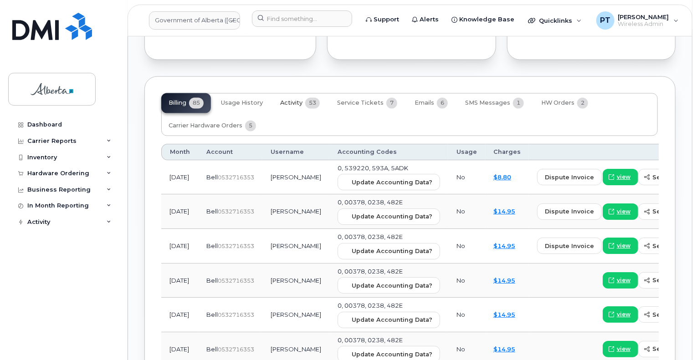
click at [292, 100] on span "Activity" at bounding box center [291, 103] width 22 height 7
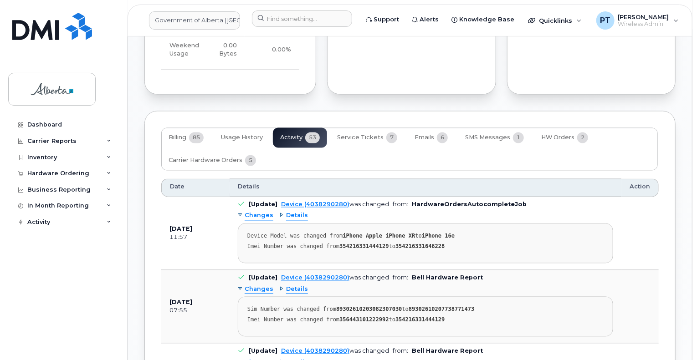
scroll to position [775, 0]
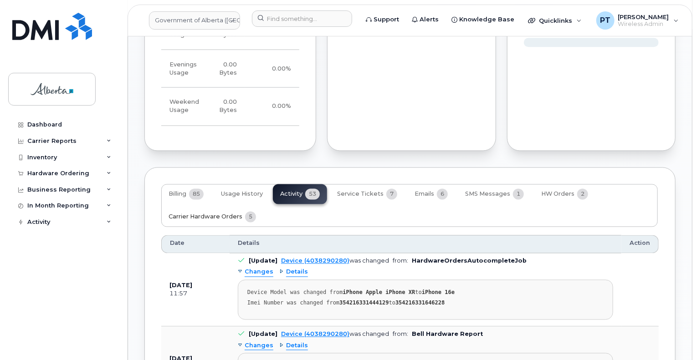
click at [242, 207] on button "Carrier Hardware Orders 5" at bounding box center [212, 217] width 102 height 20
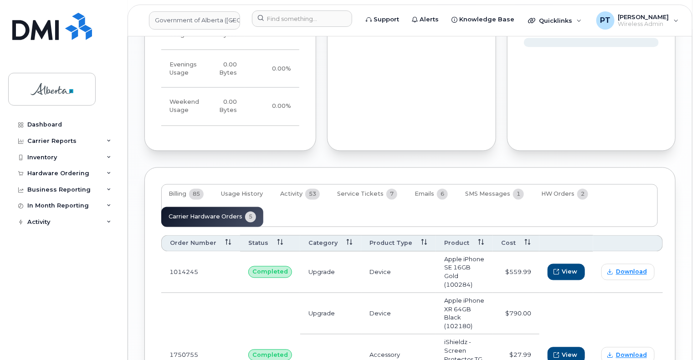
scroll to position [900, 0]
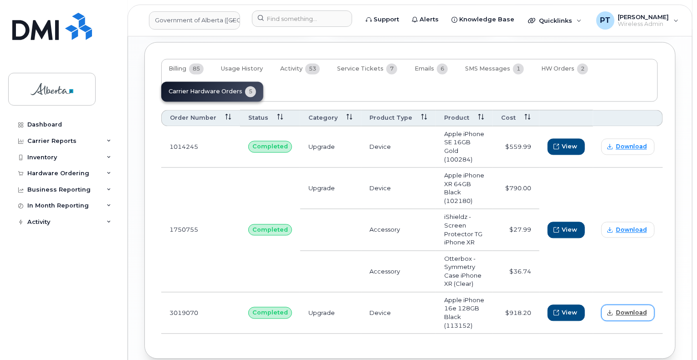
click at [627, 309] on span "Download" at bounding box center [631, 313] width 31 height 8
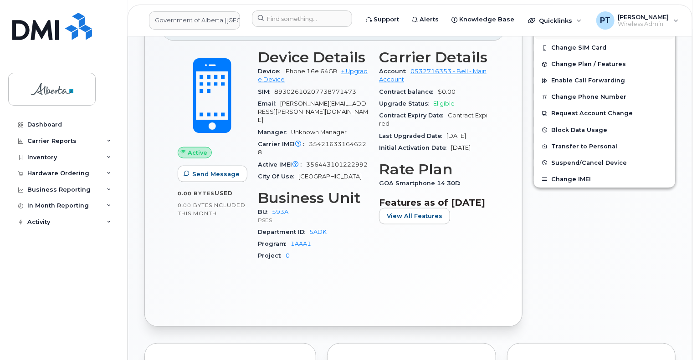
scroll to position [228, 0]
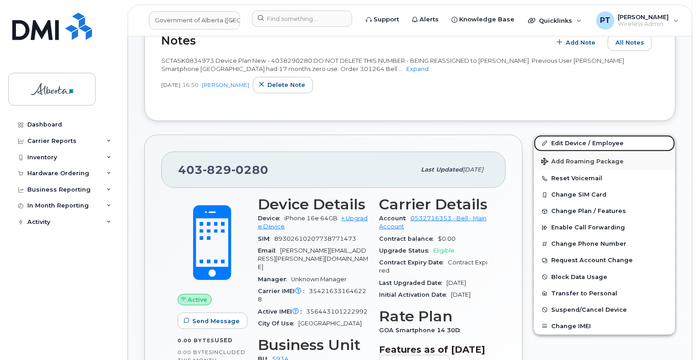
drag, startPoint x: 568, startPoint y: 135, endPoint x: 578, endPoint y: 149, distance: 17.6
click at [567, 135] on link "Edit Device / Employee" at bounding box center [604, 143] width 141 height 16
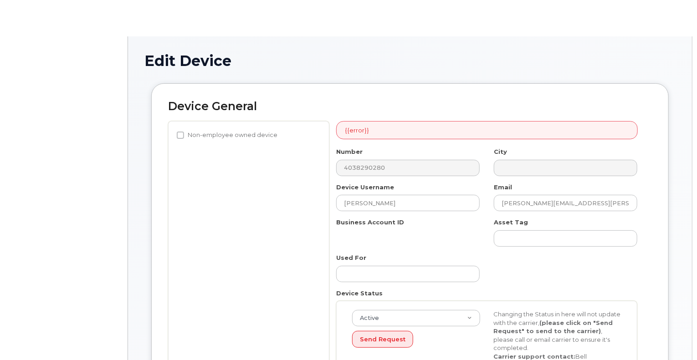
select select "4797682"
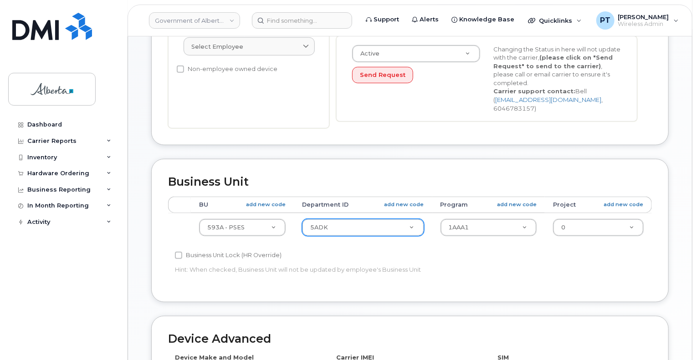
scroll to position [365, 0]
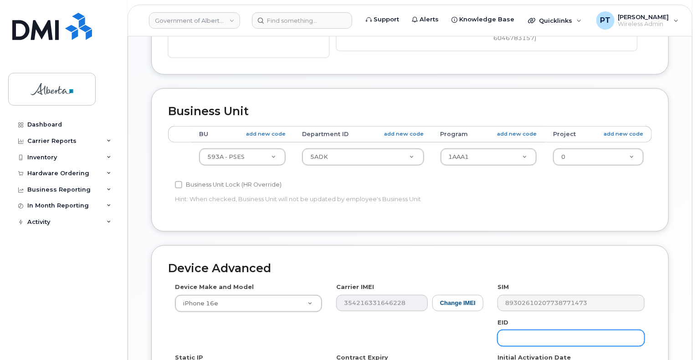
click at [566, 330] on input "text" at bounding box center [571, 338] width 147 height 16
paste input "89043052010008887025010318144665"
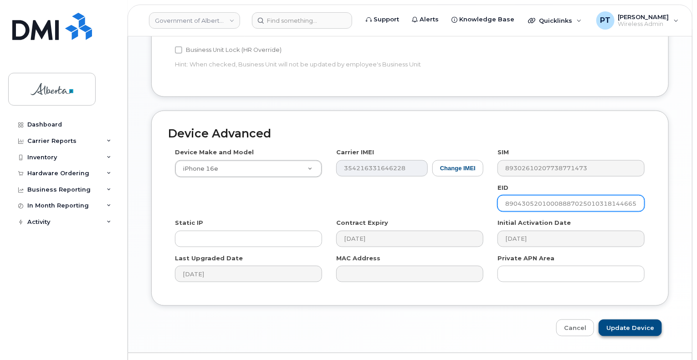
scroll to position [503, 0]
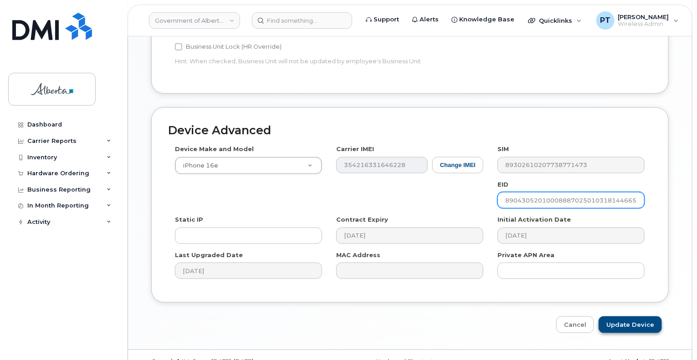
type input "89043052010008887025010318144665"
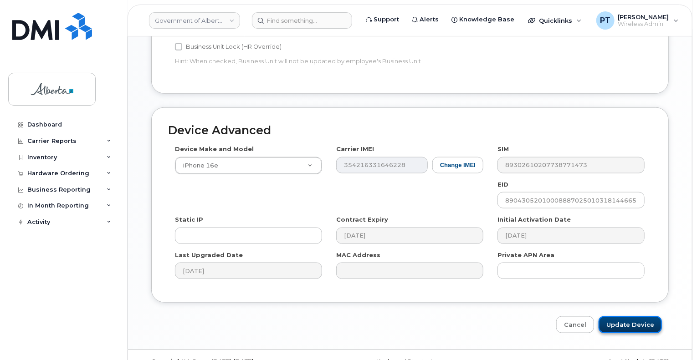
click at [622, 317] on input "Update Device" at bounding box center [630, 325] width 63 height 17
type input "Saving..."
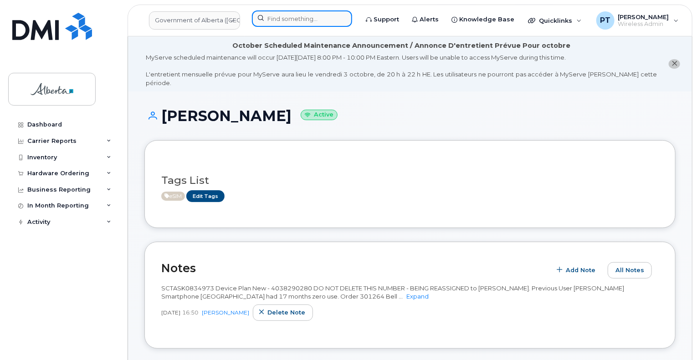
click at [286, 22] on input at bounding box center [302, 18] width 100 height 16
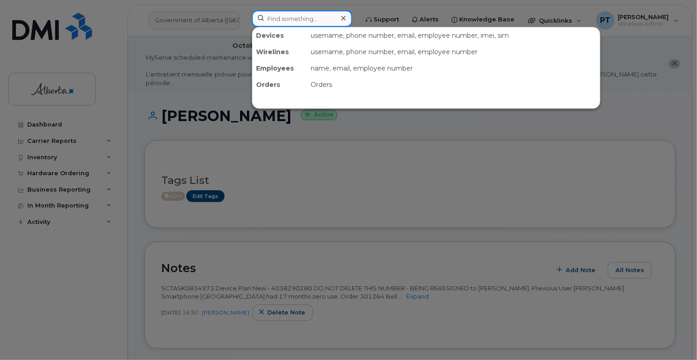
paste input "5875454471"
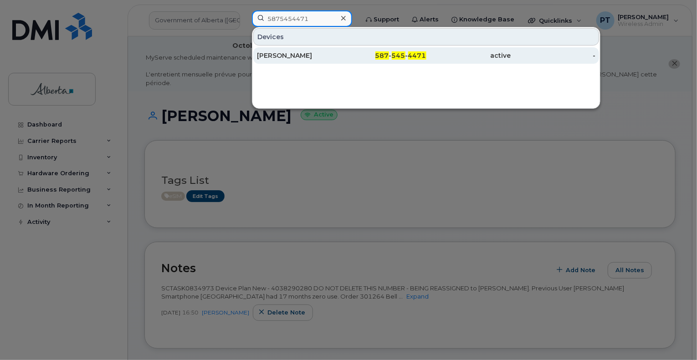
type input "5875454471"
click at [288, 53] on div "Sarah Chateauneuf" at bounding box center [299, 55] width 85 height 9
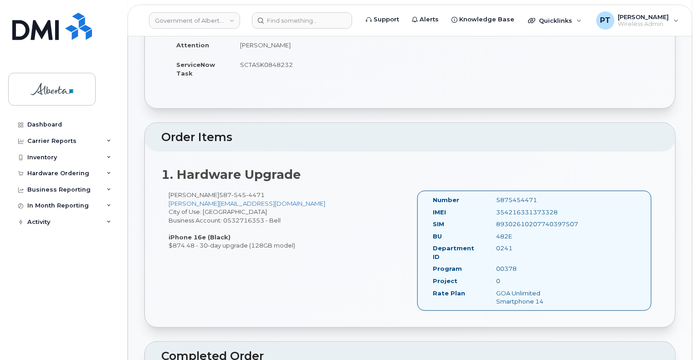
scroll to position [228, 0]
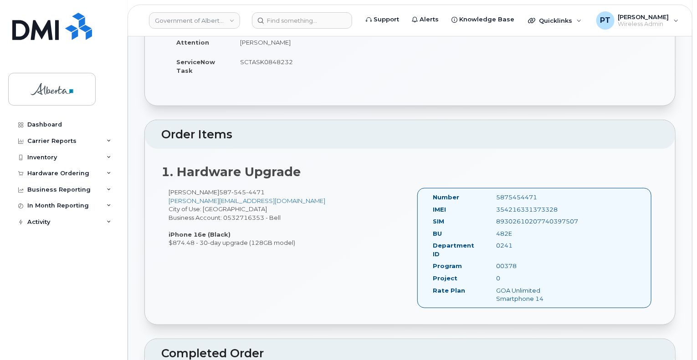
click at [509, 193] on div "5875454471" at bounding box center [534, 197] width 89 height 9
copy div "5875454471"
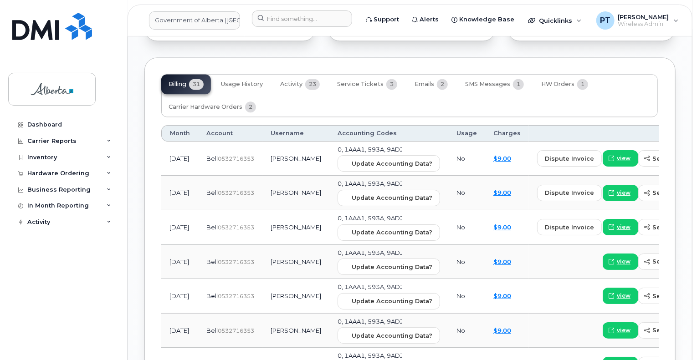
scroll to position [866, 0]
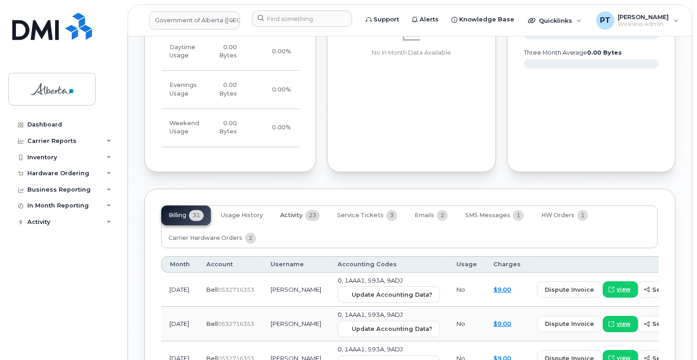
click at [304, 213] on button "Activity 23" at bounding box center [300, 216] width 54 height 20
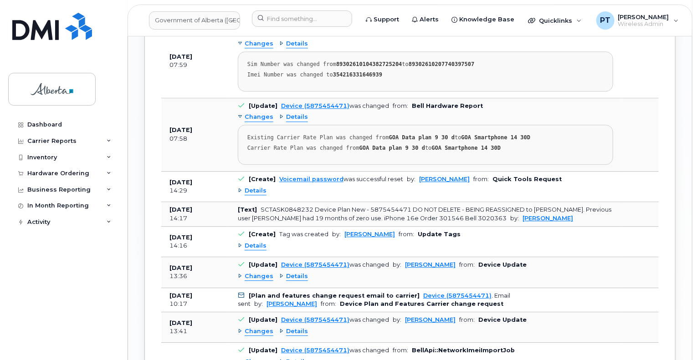
scroll to position [1276, 0]
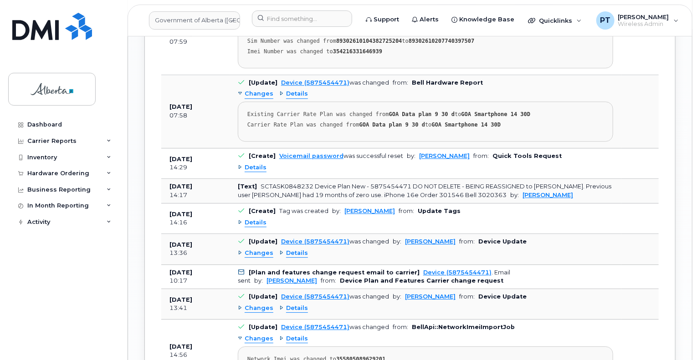
click at [268, 257] on span "Changes" at bounding box center [259, 253] width 29 height 9
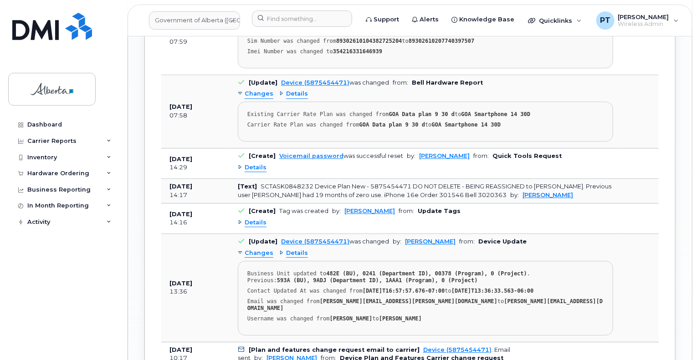
click at [268, 257] on span "Changes" at bounding box center [259, 253] width 29 height 9
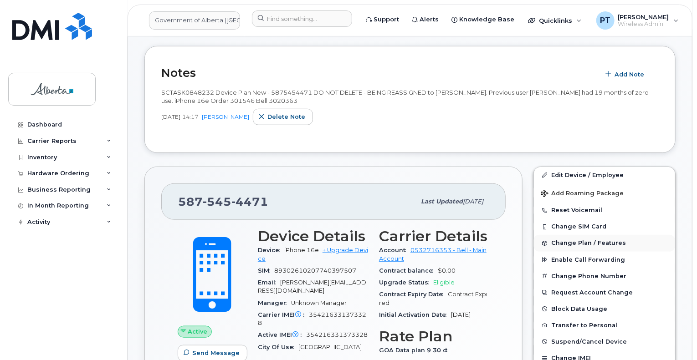
scroll to position [319, 0]
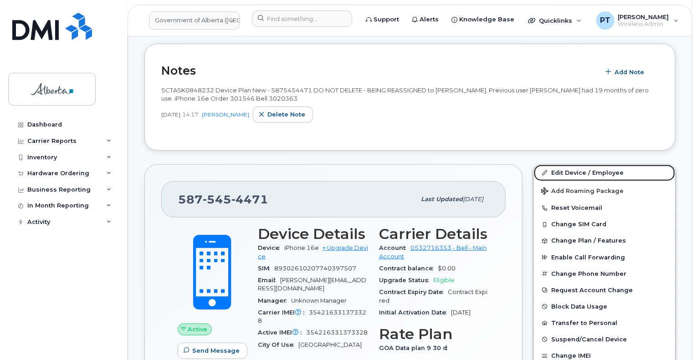
drag, startPoint x: 569, startPoint y: 166, endPoint x: 690, endPoint y: 200, distance: 125.4
click at [569, 166] on link "Edit Device / Employee" at bounding box center [604, 173] width 141 height 16
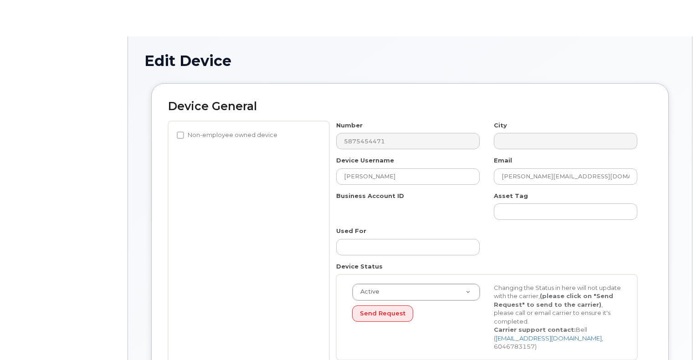
select select "4124490"
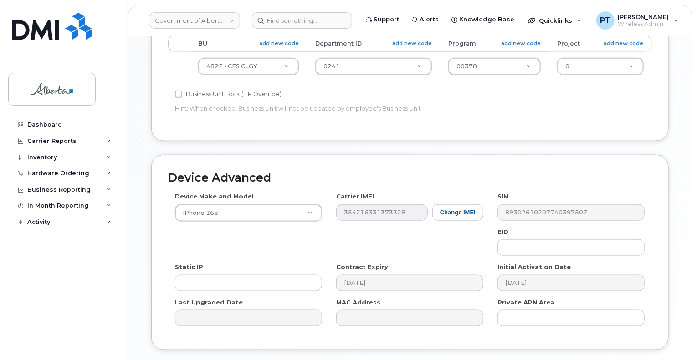
scroll to position [456, 0]
click at [574, 239] on input "text" at bounding box center [571, 247] width 147 height 16
paste input "89043052010008887025010306030820"
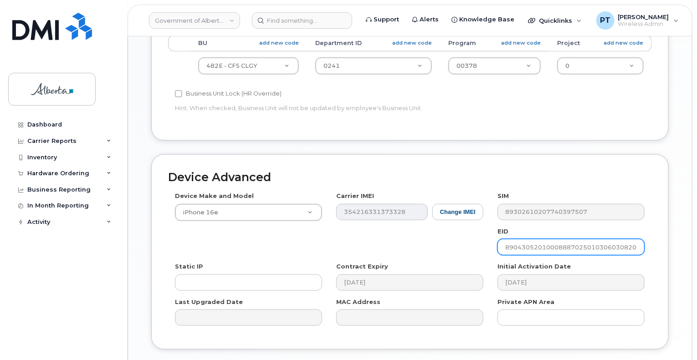
type input "89043052010008887025010306030820"
drag, startPoint x: 629, startPoint y: 354, endPoint x: 555, endPoint y: 358, distance: 73.9
type input "Saving..."
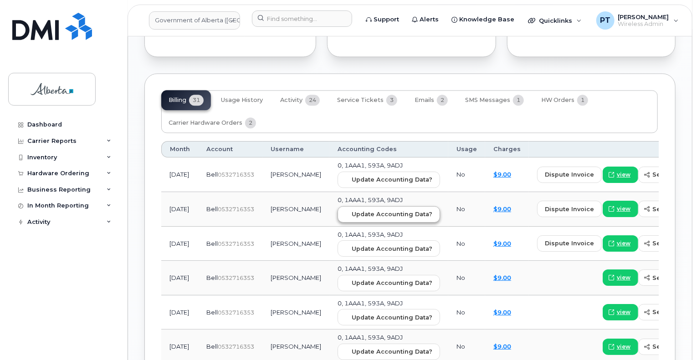
scroll to position [1002, 0]
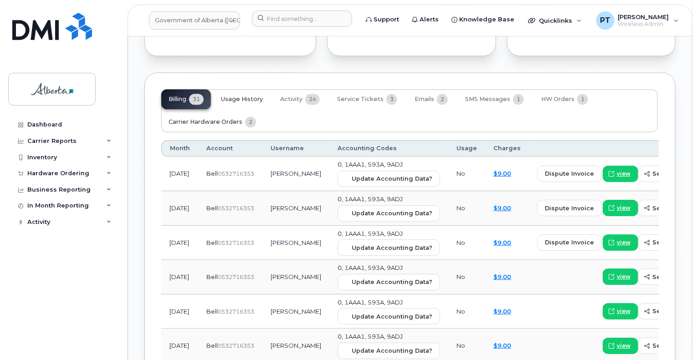
click at [219, 116] on button "Carrier Hardware Orders 2" at bounding box center [212, 122] width 102 height 20
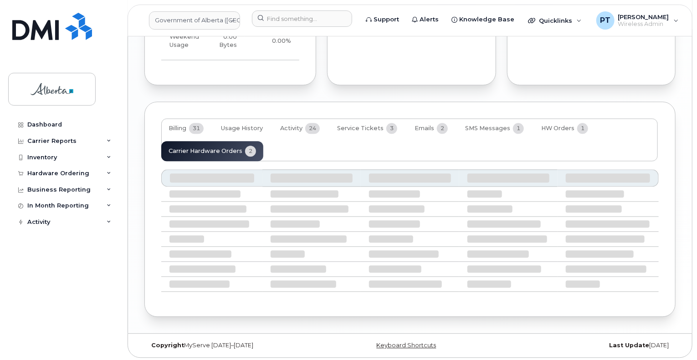
scroll to position [934, 0]
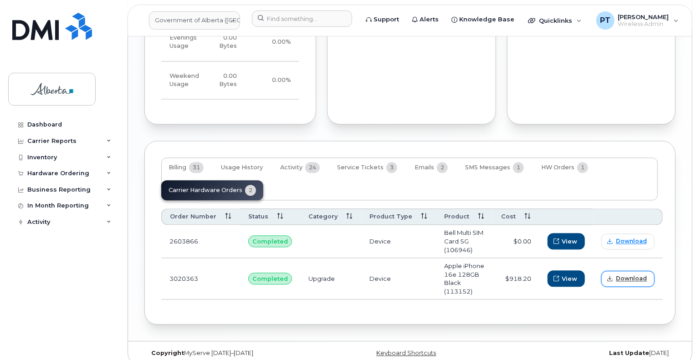
click at [627, 275] on span "Download" at bounding box center [631, 279] width 31 height 8
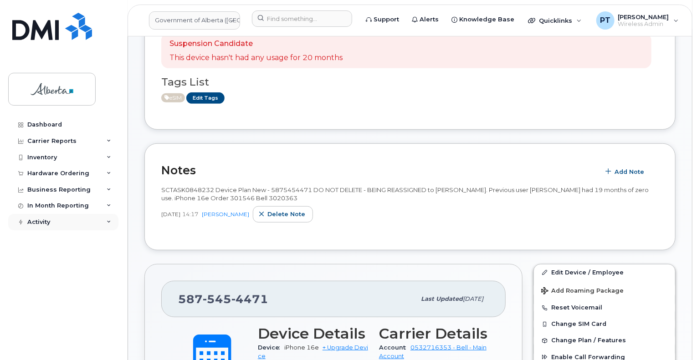
scroll to position [205, 0]
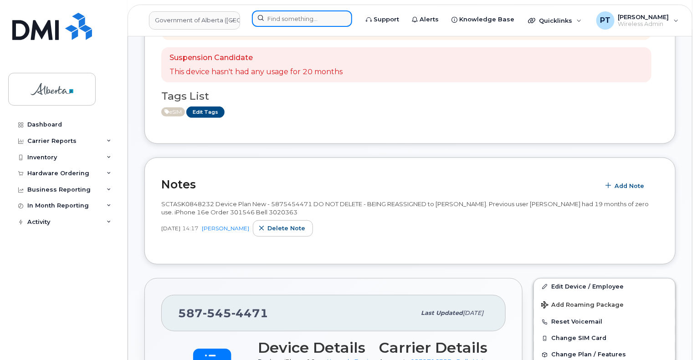
click at [281, 16] on input at bounding box center [302, 18] width 100 height 16
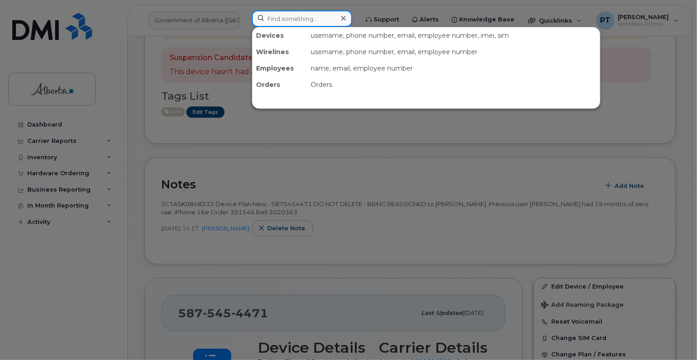
paste input "7809101046"
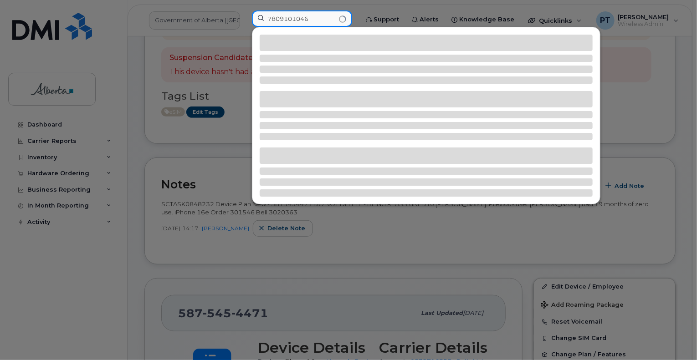
type input "7809101046"
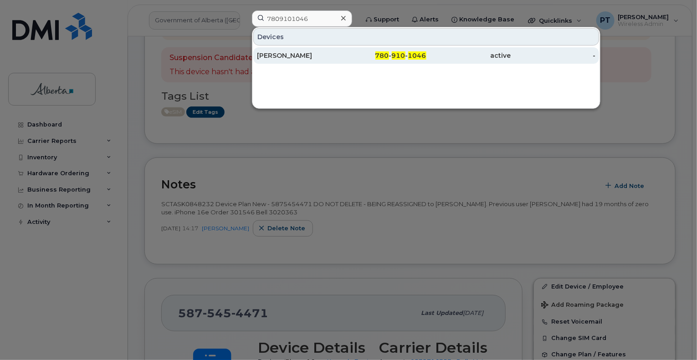
click at [270, 54] on div "[PERSON_NAME]" at bounding box center [299, 55] width 85 height 9
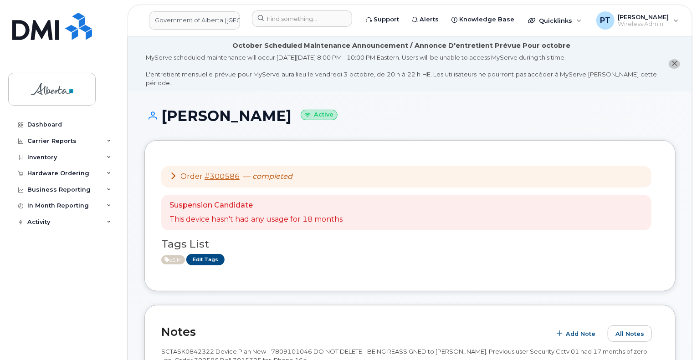
click at [435, 231] on div "Tags List eSIM Edit Tags" at bounding box center [410, 248] width 498 height 35
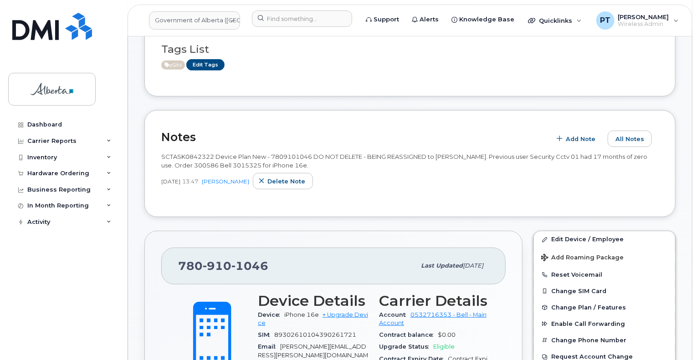
scroll to position [228, 0]
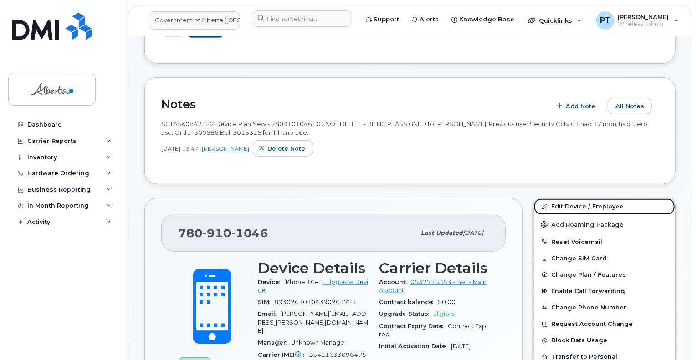
drag, startPoint x: 570, startPoint y: 197, endPoint x: 561, endPoint y: 171, distance: 27.2
click at [569, 199] on link "Edit Device / Employee" at bounding box center [604, 207] width 141 height 16
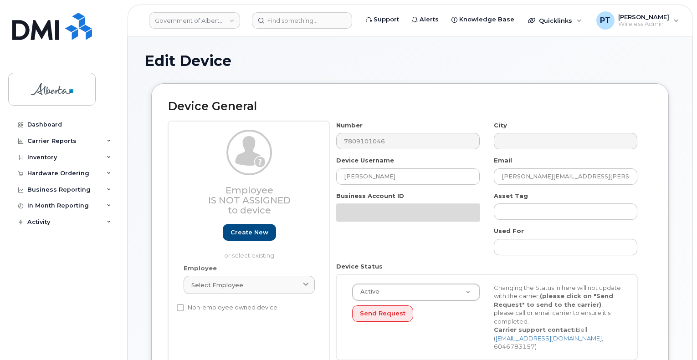
select select "4120333"
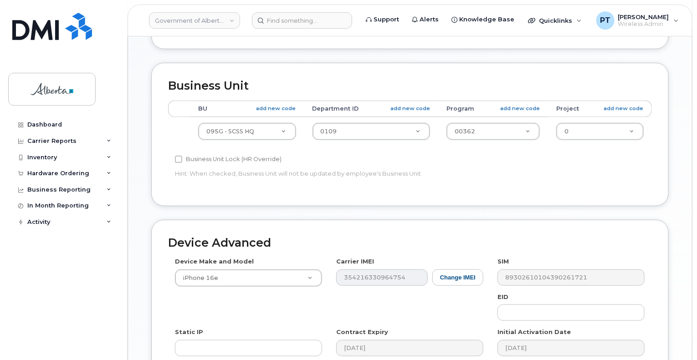
scroll to position [456, 0]
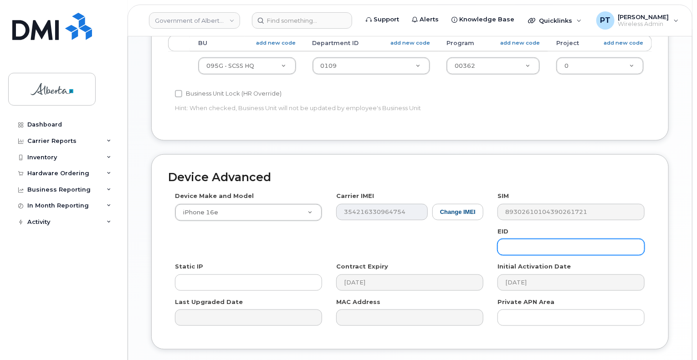
click at [546, 239] on input "text" at bounding box center [571, 247] width 147 height 16
paste input "89043052010008887025010580171153"
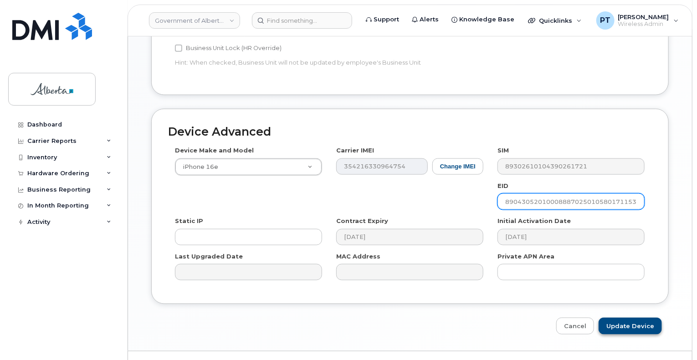
type input "89043052010008887025010580171153"
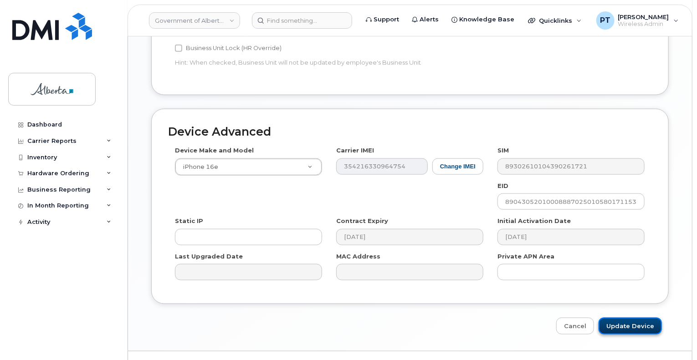
click at [628, 318] on input "Update Device" at bounding box center [630, 326] width 63 height 17
type input "Saving..."
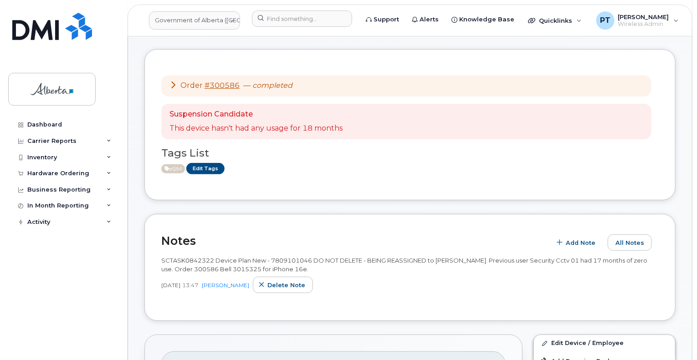
scroll to position [46, 0]
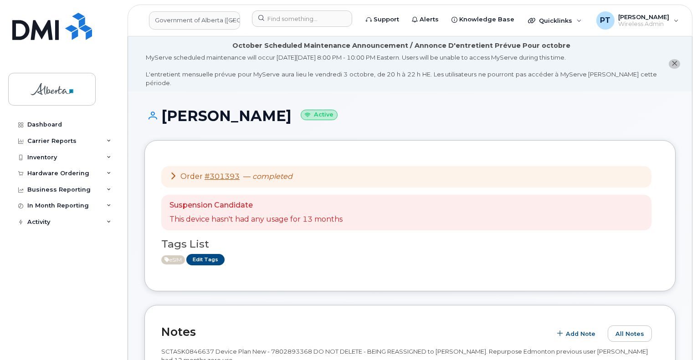
scroll to position [365, 0]
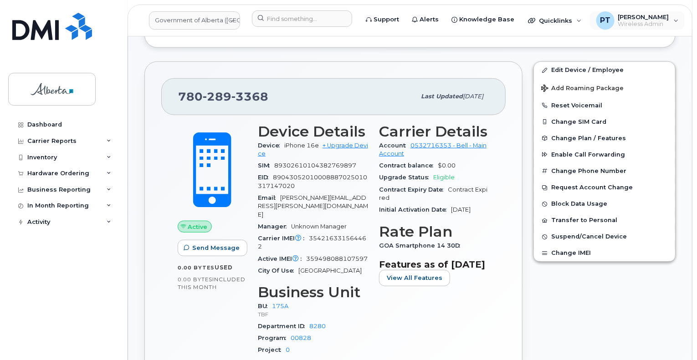
drag, startPoint x: 629, startPoint y: 24, endPoint x: 610, endPoint y: 63, distance: 43.4
click at [629, 24] on span "Wireless Admin" at bounding box center [643, 24] width 51 height 7
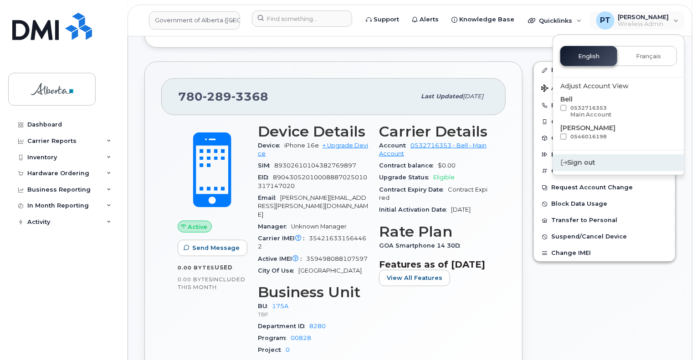
click at [567, 164] on div "Sign out" at bounding box center [618, 162] width 131 height 17
